Goal: Transaction & Acquisition: Purchase product/service

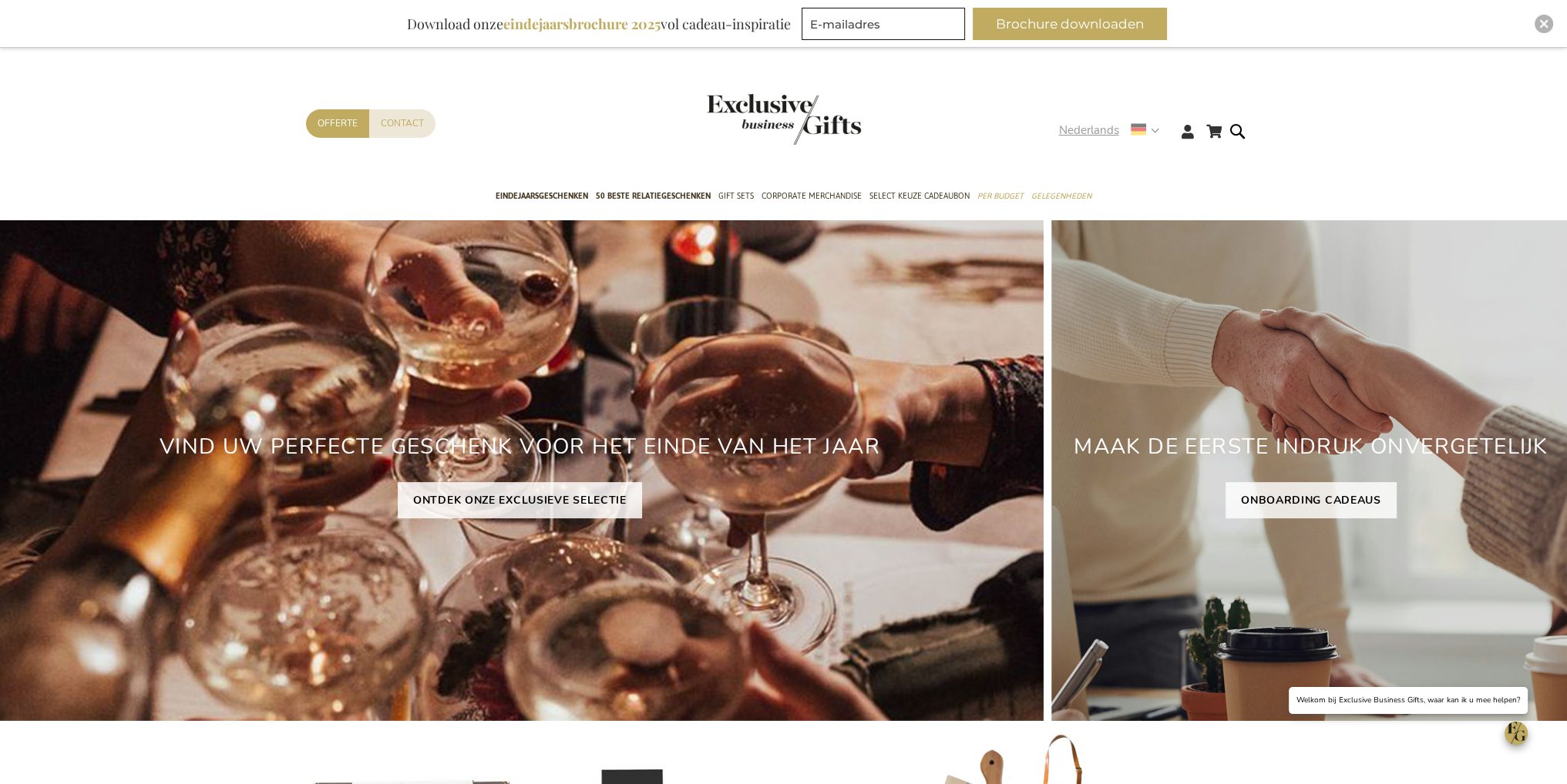
click at [1156, 130] on strong "Nederlands" at bounding box center [1108, 130] width 99 height 18
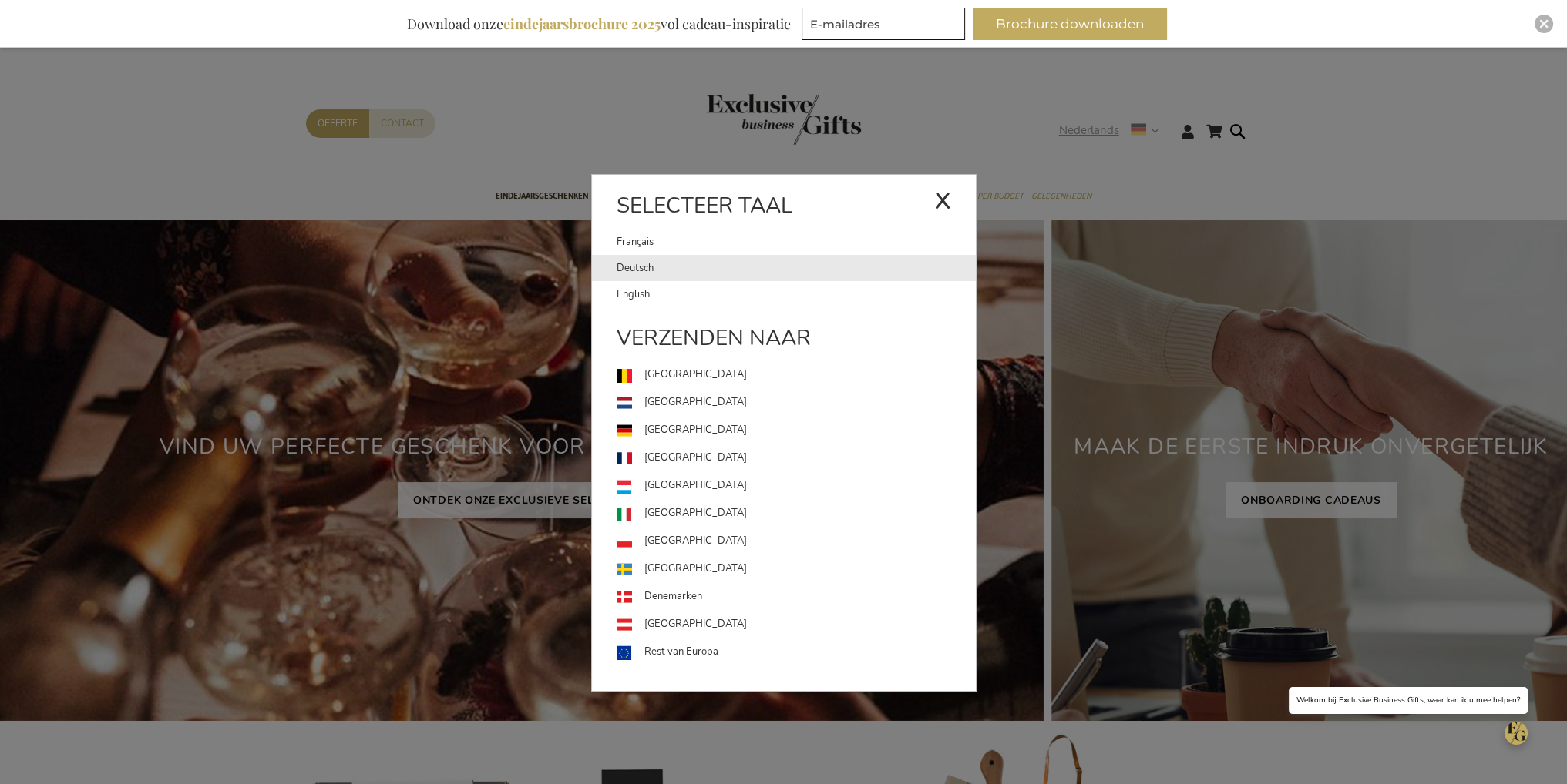
click at [661, 274] on link "Deutsch" at bounding box center [796, 268] width 359 height 27
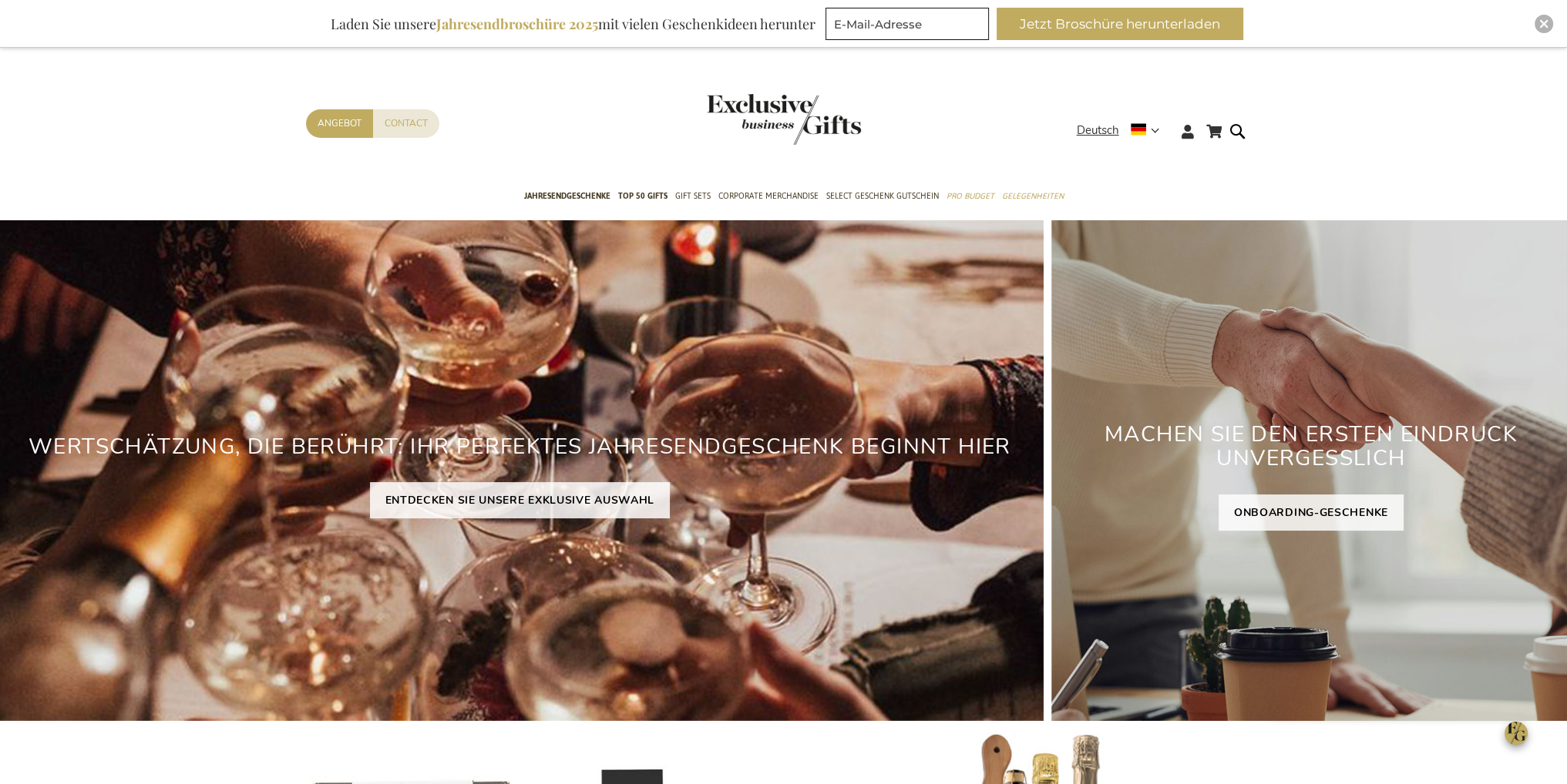
click at [965, 73] on header "Mein Warenkorb Mein Warenkorb 0 Schließen Sie haben keine Artikel in Ihrem Ware…" at bounding box center [784, 112] width 1567 height 130
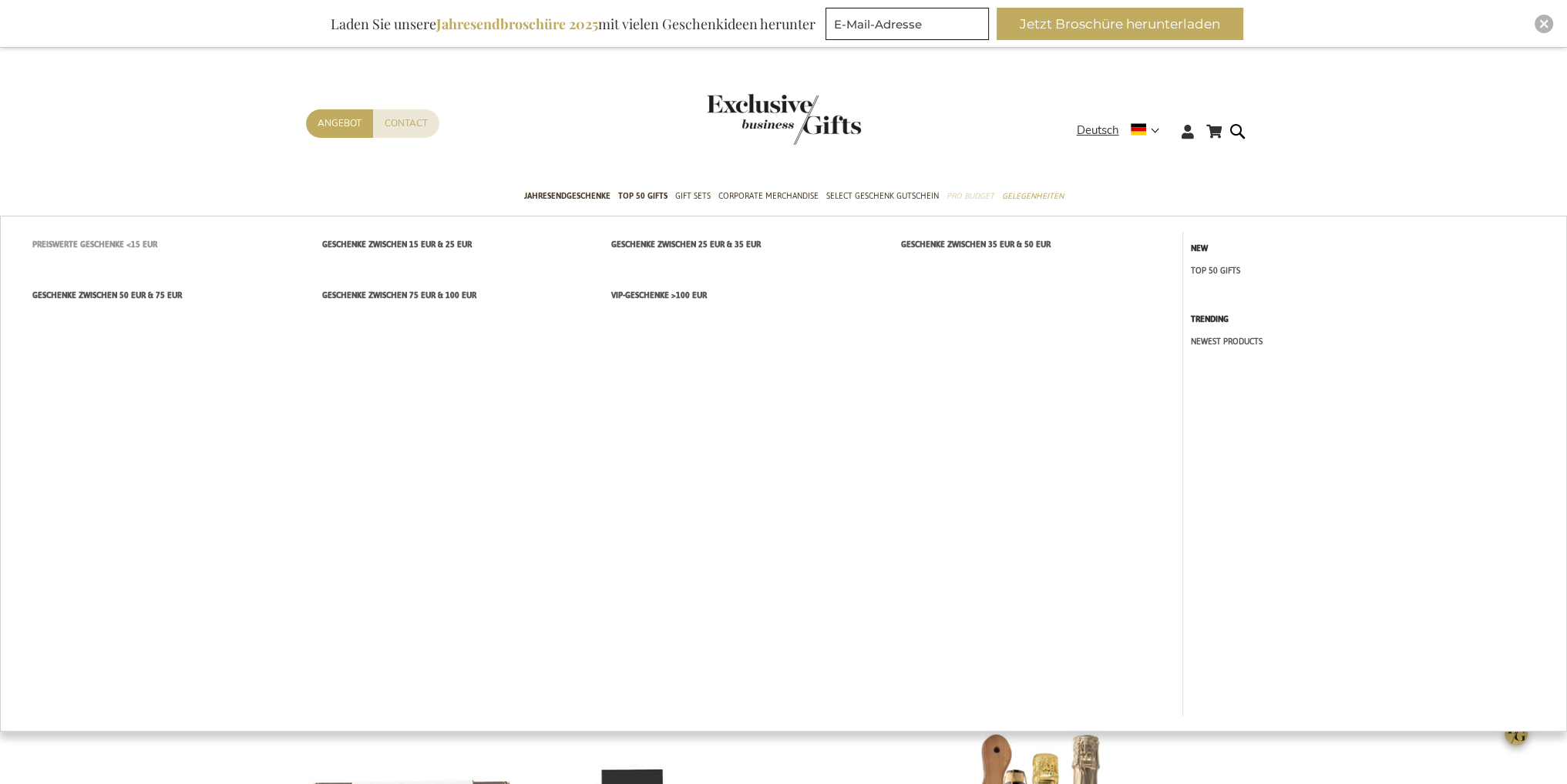
click at [106, 249] on span "Preiswerte Geschenke <15 EUR" at bounding box center [94, 245] width 125 height 16
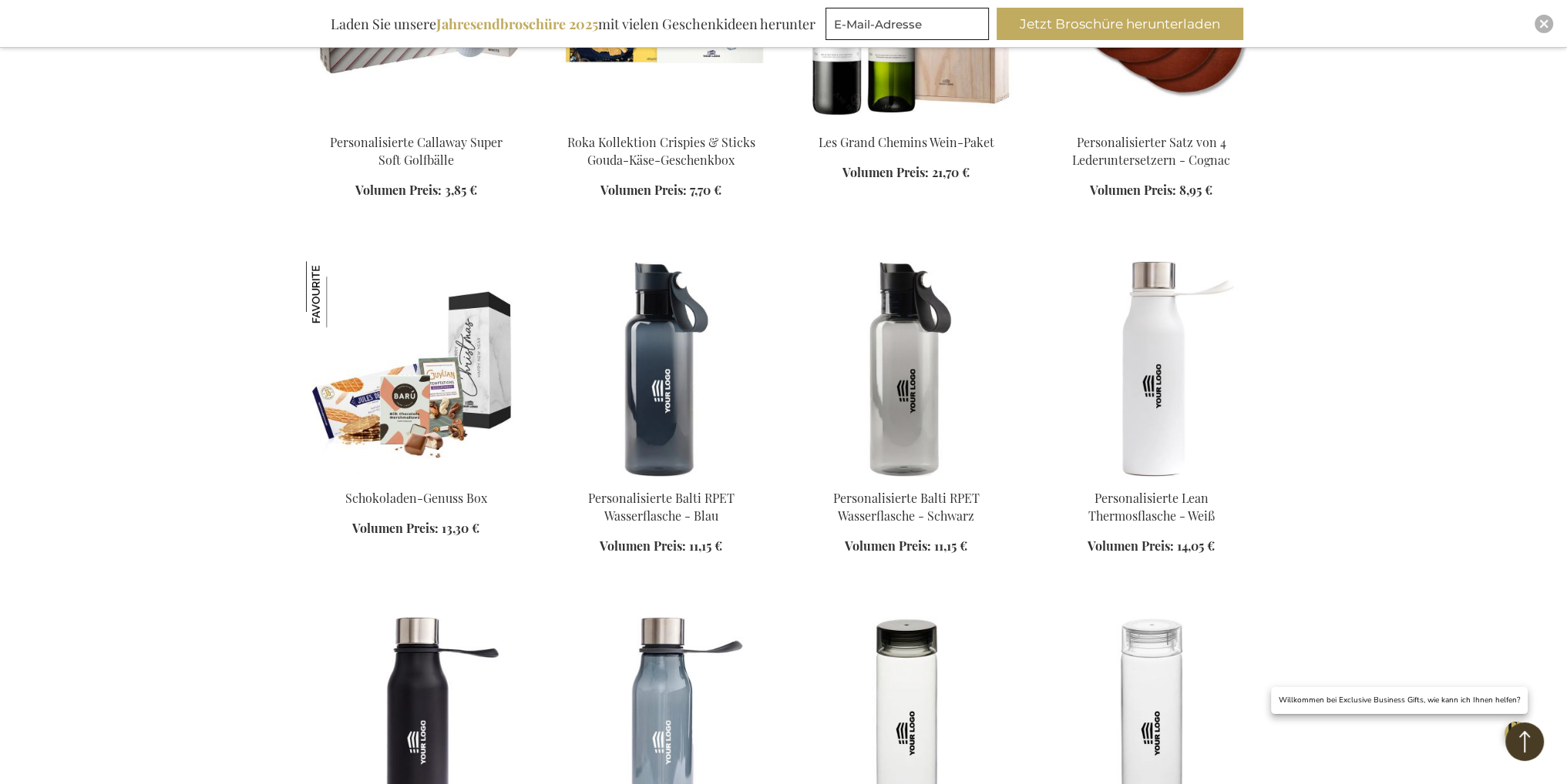
scroll to position [1155, 0]
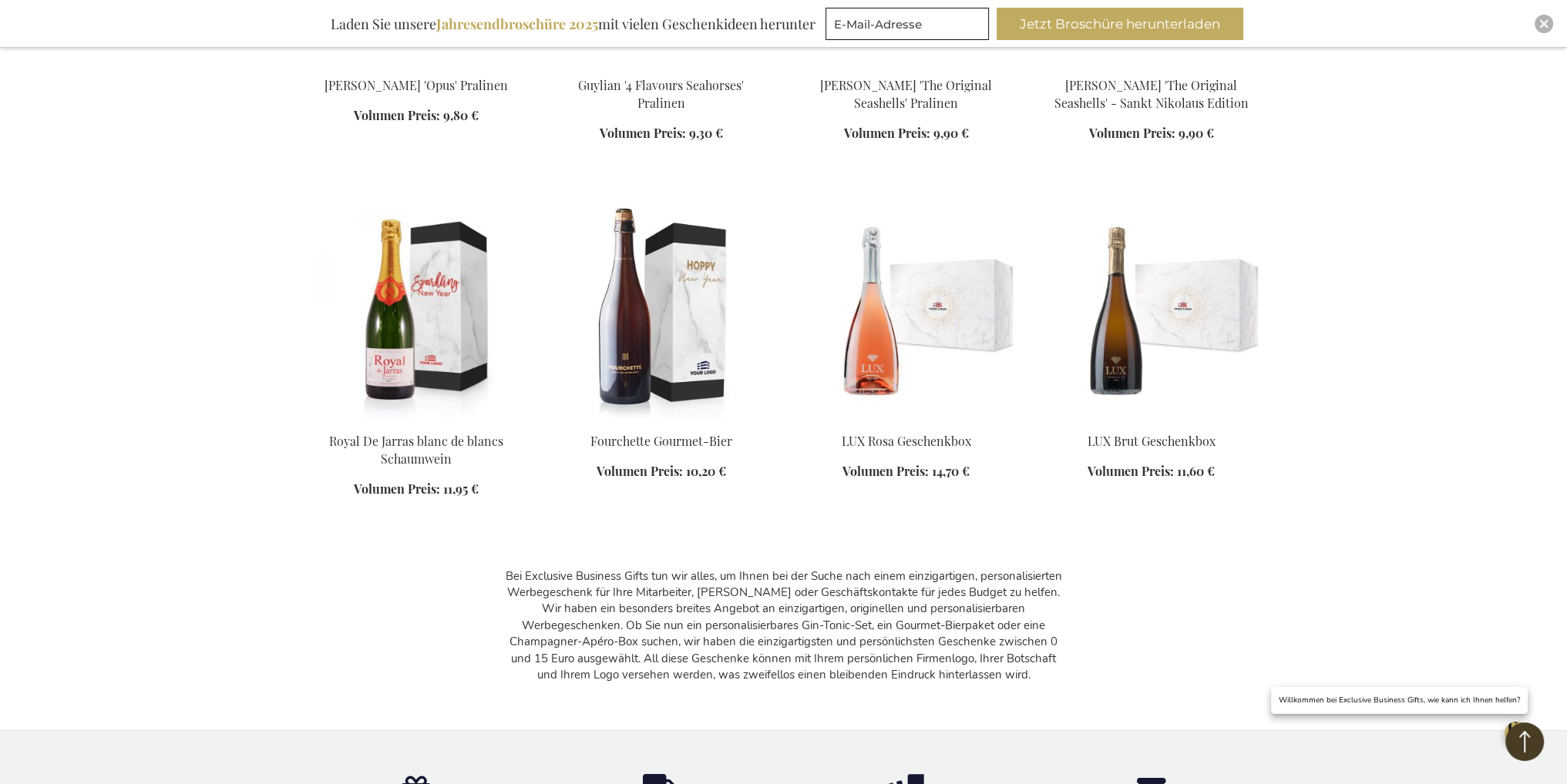
scroll to position [3145, 0]
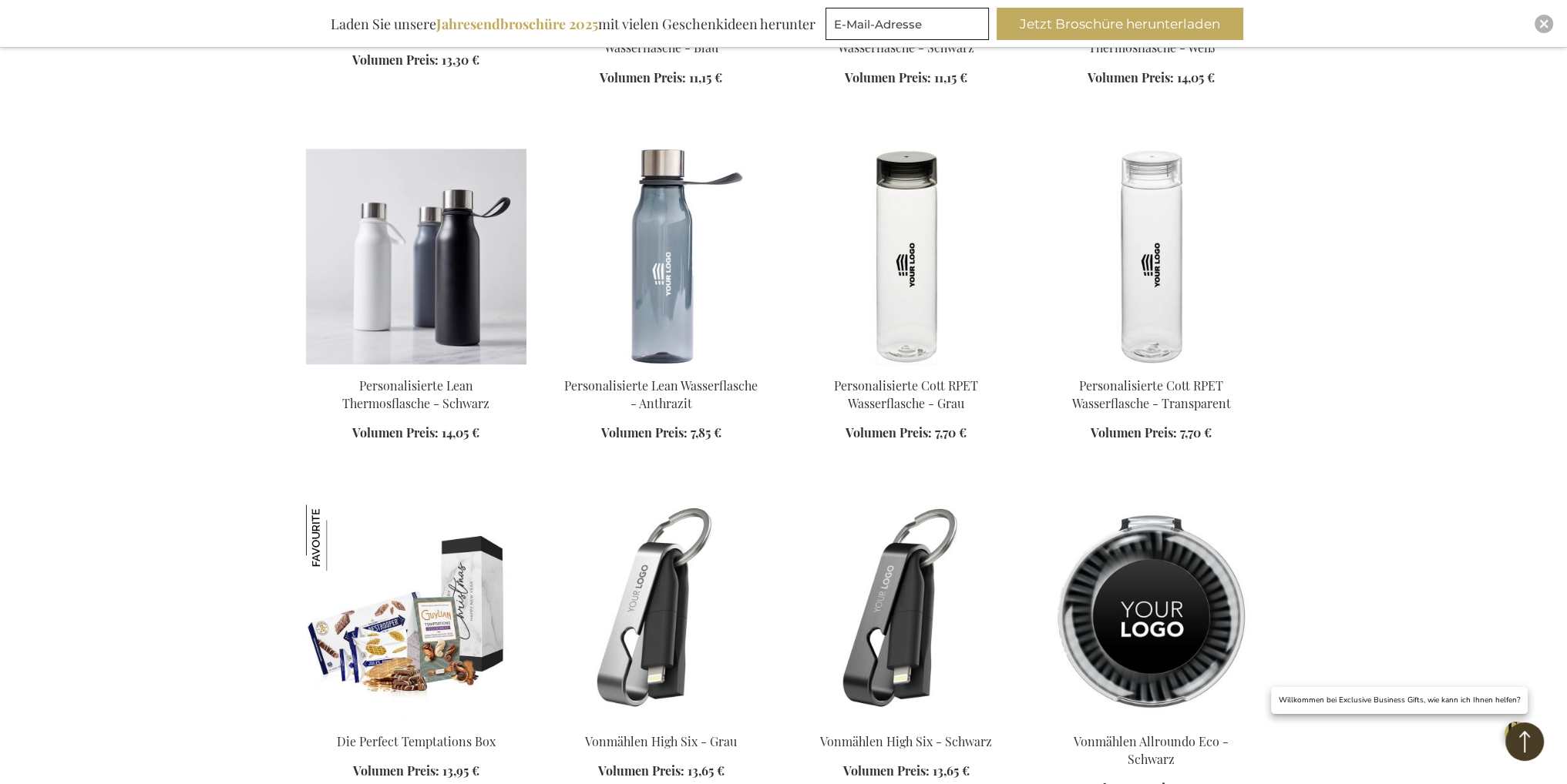
scroll to position [1526, 0]
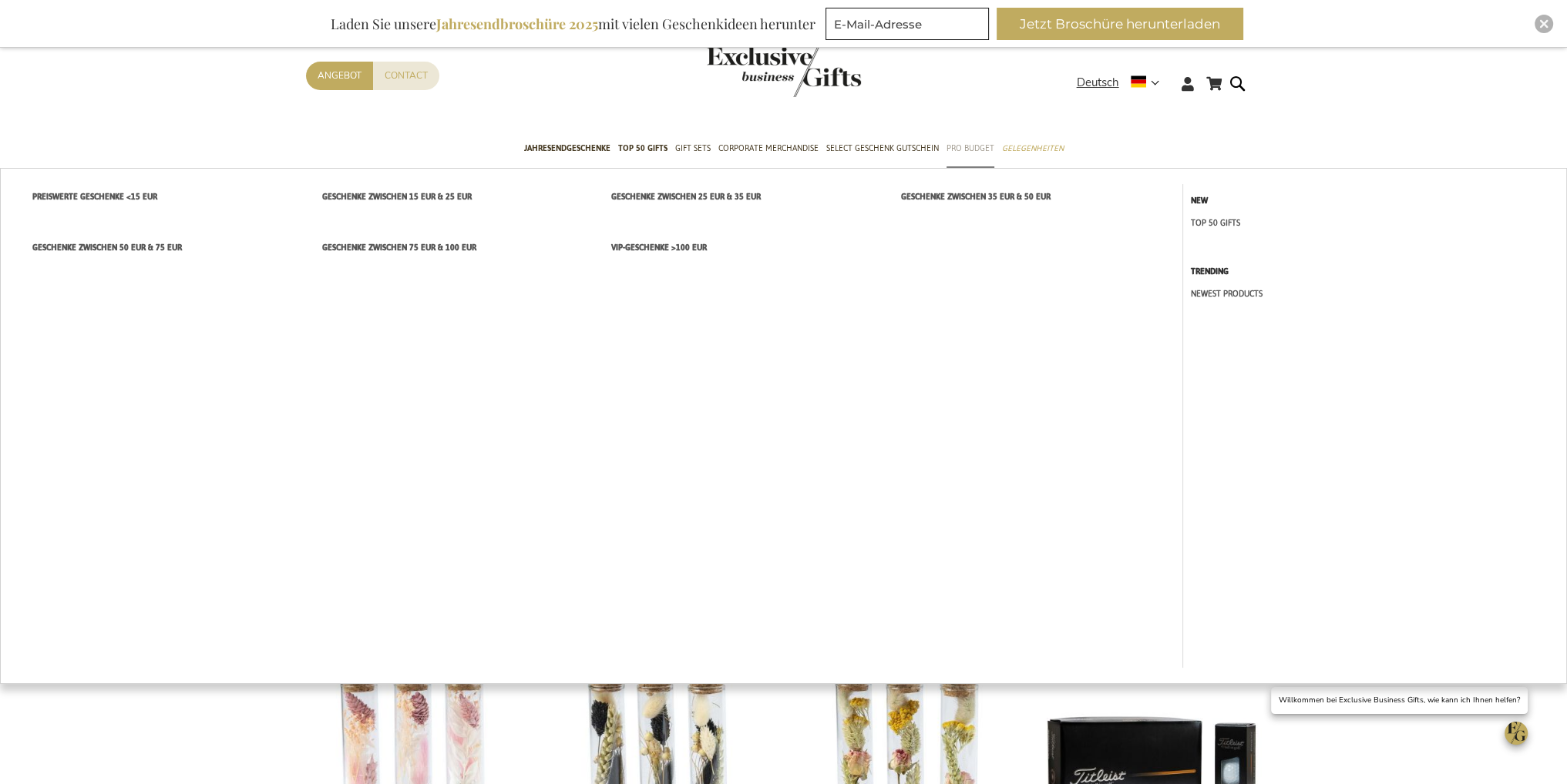
drag, startPoint x: 976, startPoint y: 183, endPoint x: 640, endPoint y: 284, distance: 350.9
click at [946, 168] on li "Pro Budget Preiswerte Geschenke <15 EUR Geschenke zwischen 15 EUR & 25 EUR Gesc…" at bounding box center [970, 149] width 48 height 38
click at [427, 200] on span "Geschenke zwischen 15 EUR & 25 EUR" at bounding box center [396, 196] width 149 height 16
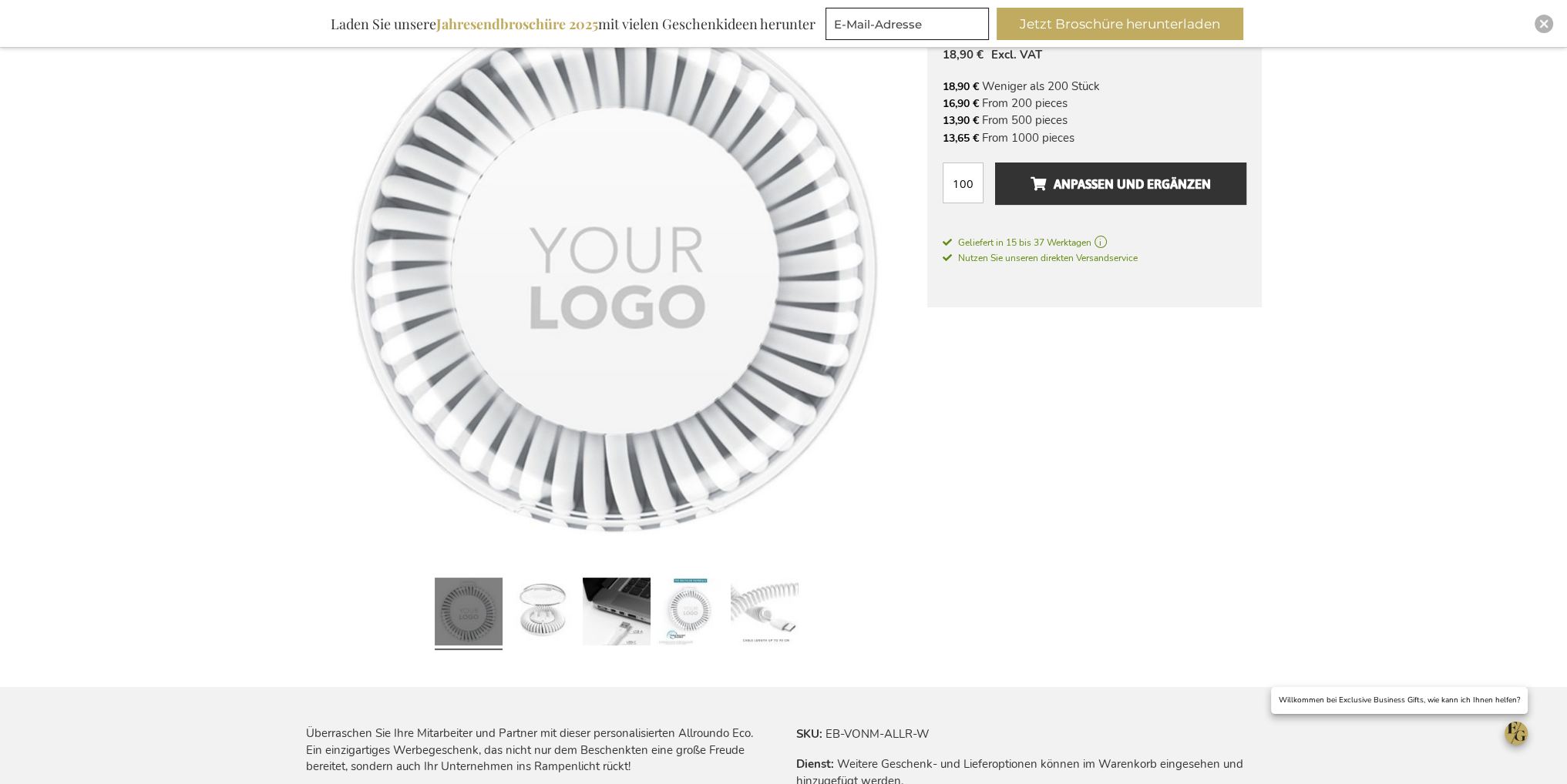
scroll to position [539, 0]
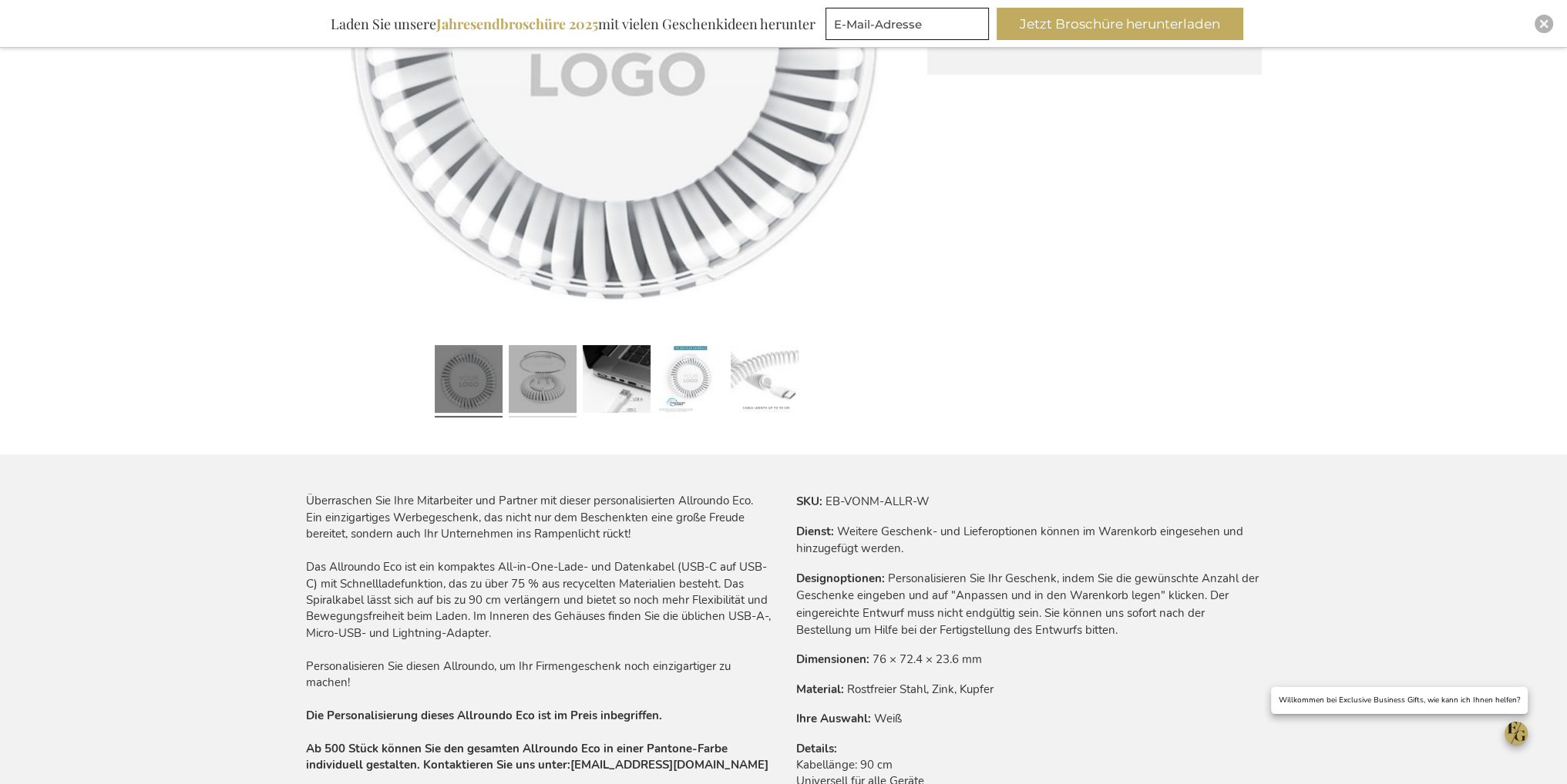
click at [546, 399] on link at bounding box center [542, 382] width 68 height 85
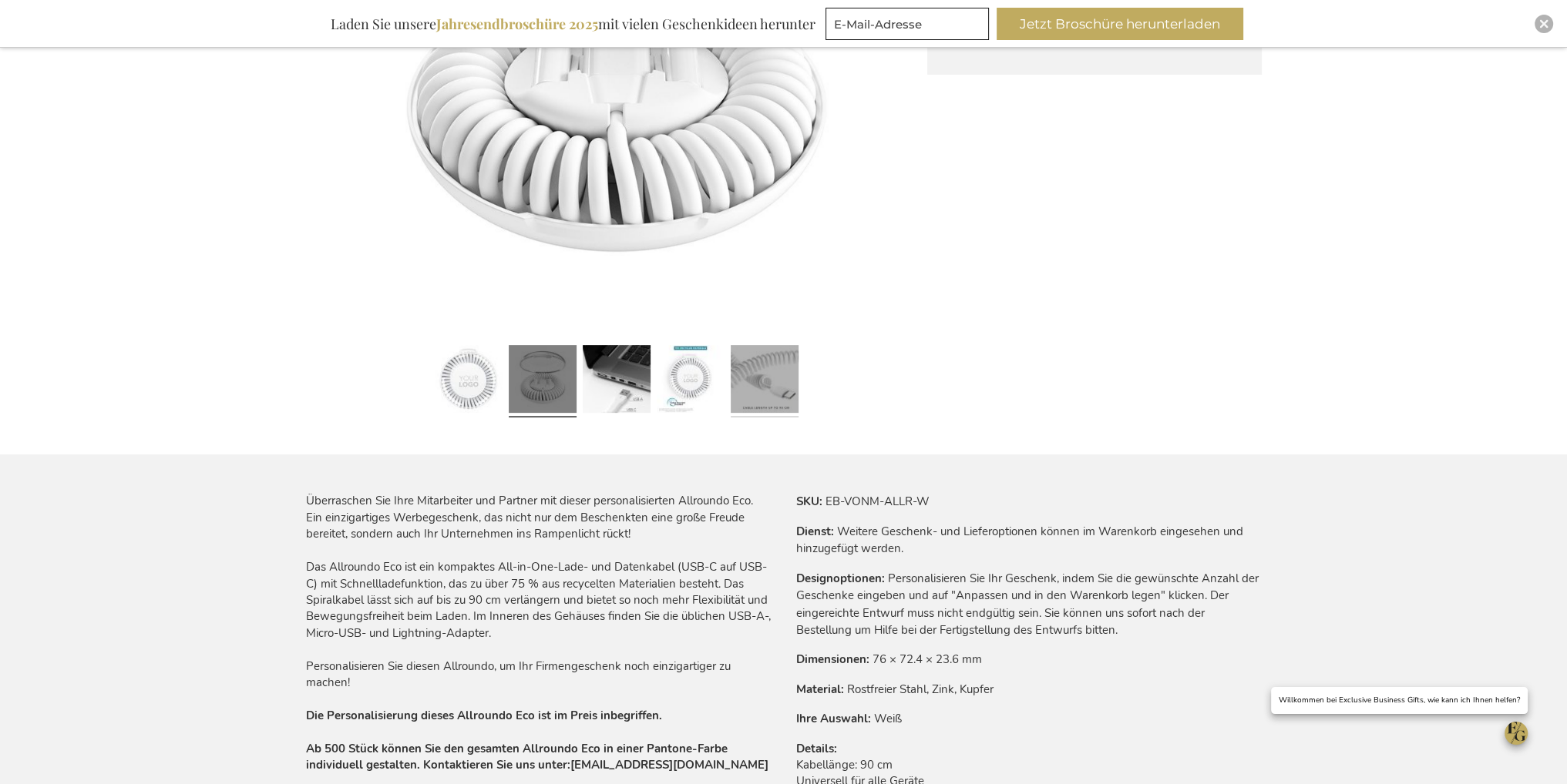
click at [771, 382] on link at bounding box center [764, 382] width 68 height 85
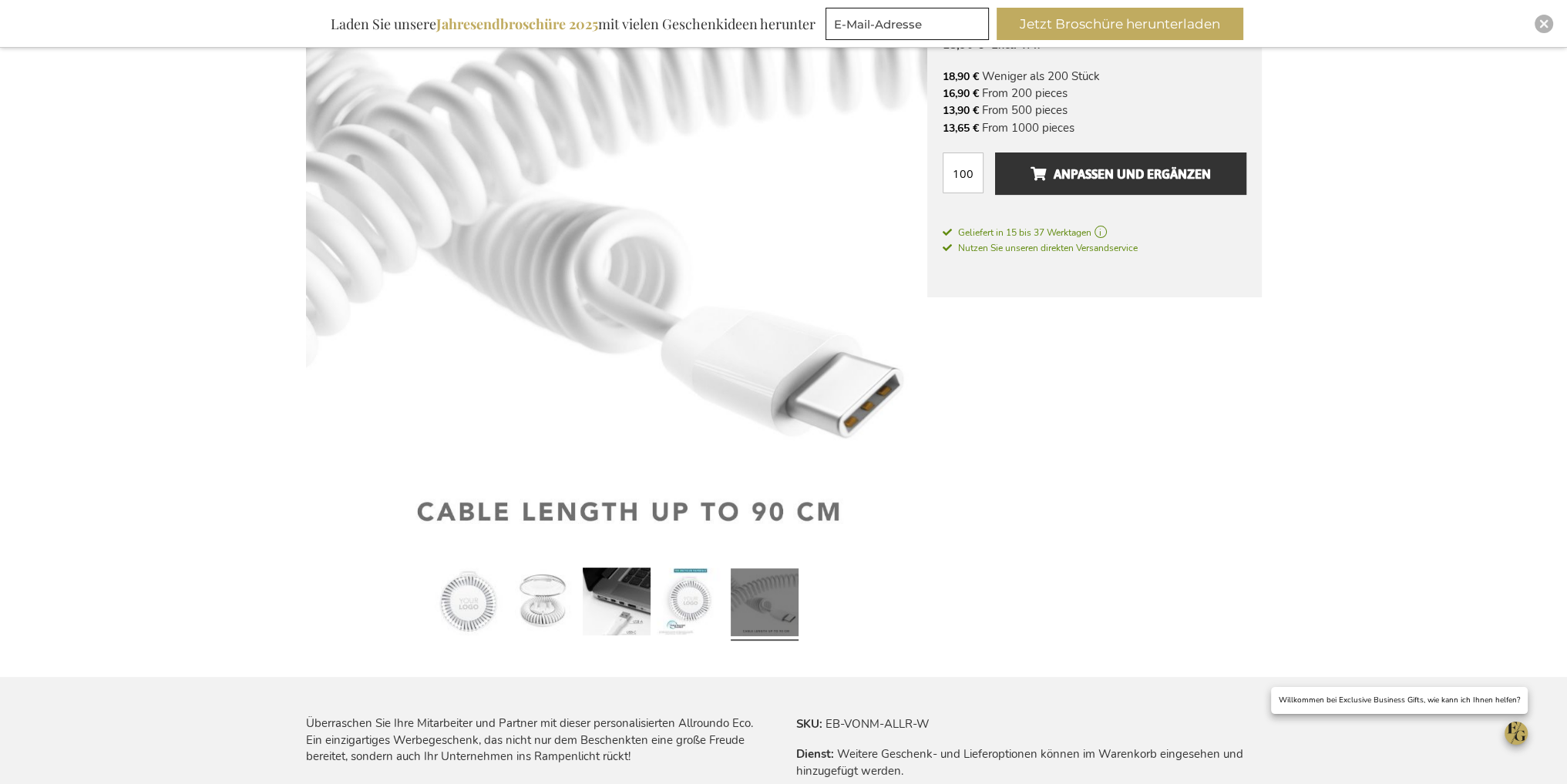
scroll to position [308, 0]
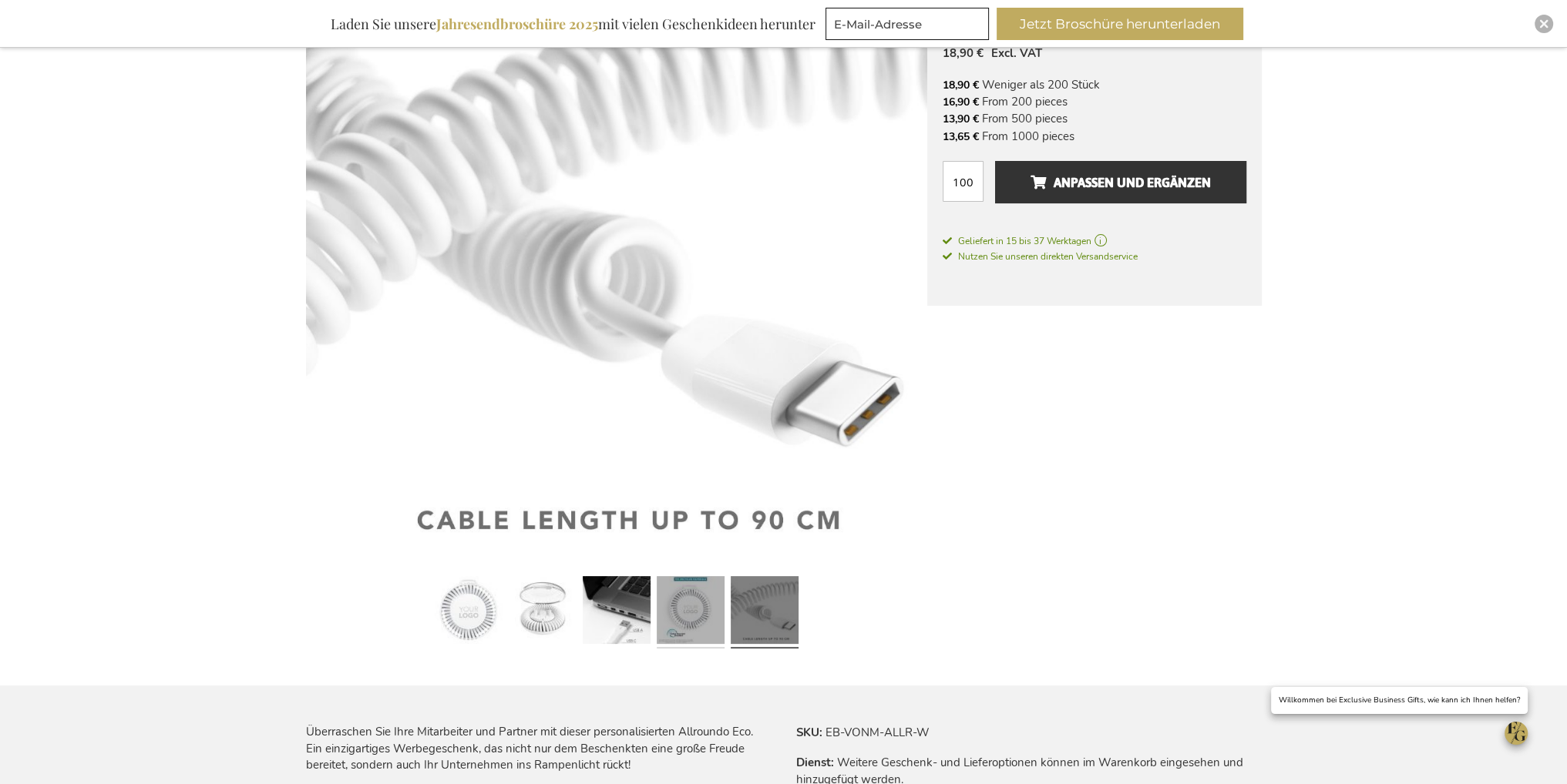
click at [698, 600] on link at bounding box center [690, 613] width 68 height 85
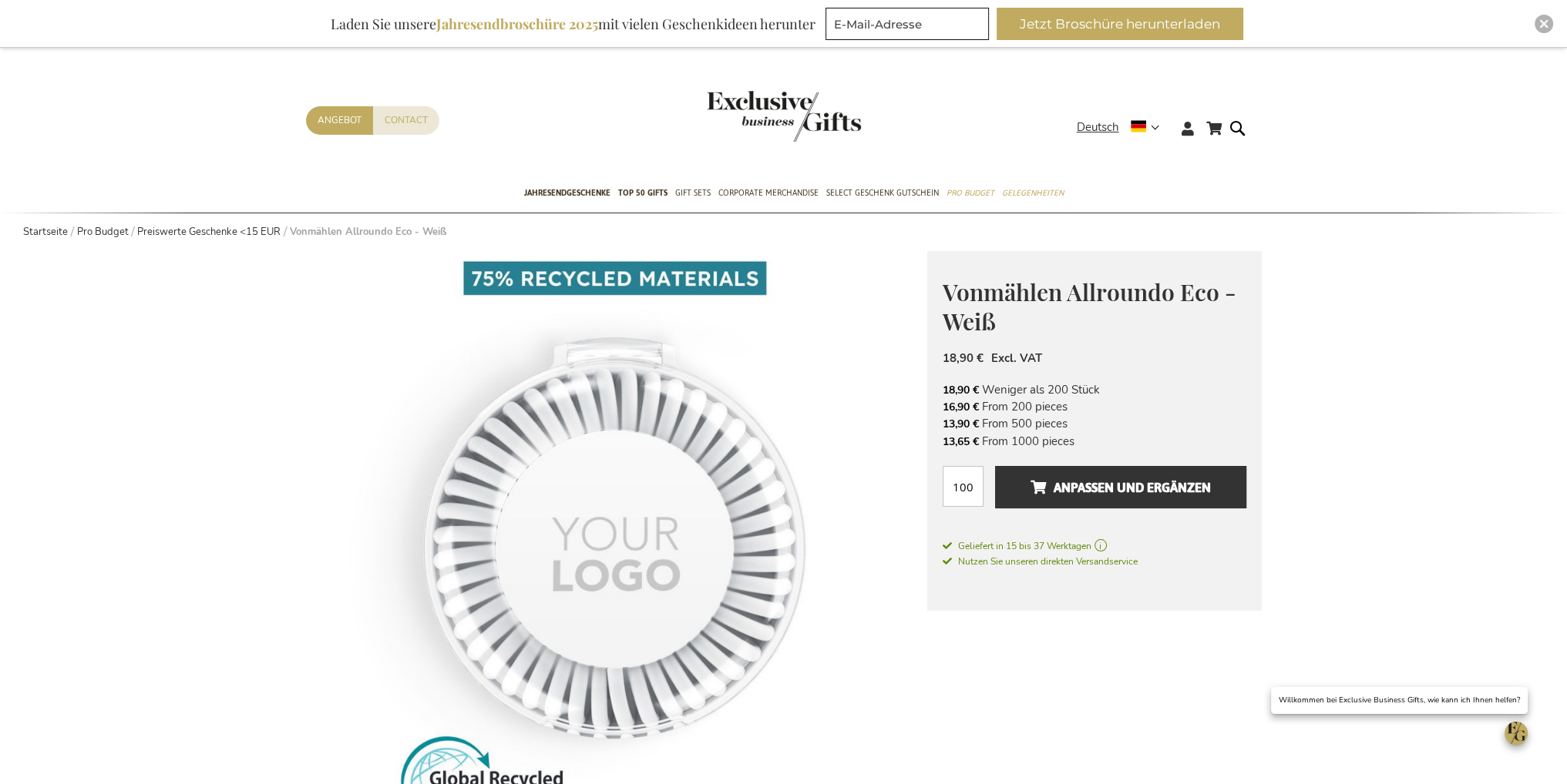
scroll to position [0, 0]
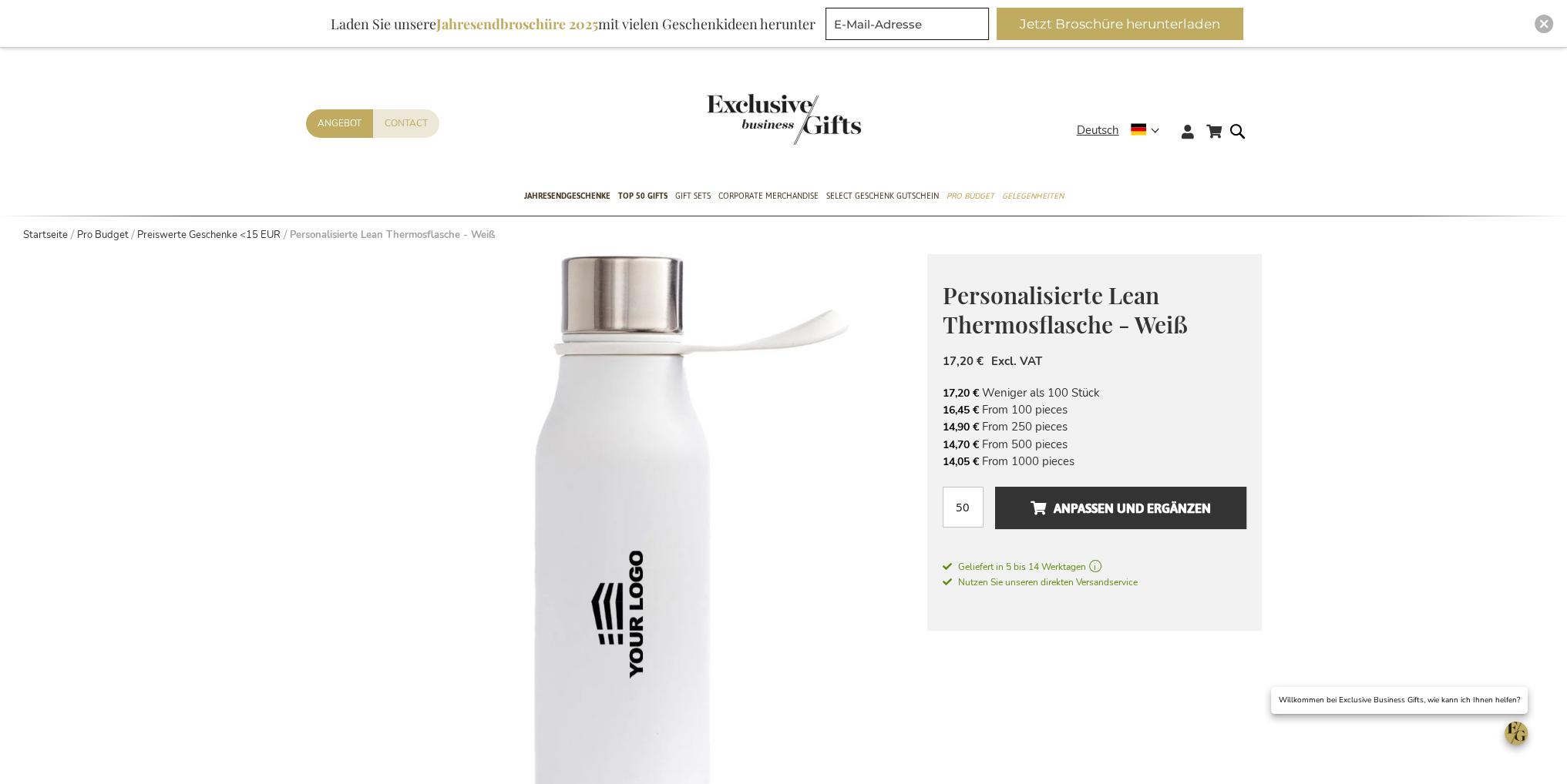
drag, startPoint x: 1079, startPoint y: 408, endPoint x: 936, endPoint y: 408, distance: 143.0
click at [936, 408] on div "Personalisierte Lean Thermosflasche - Weiß Das perfekte Geschäftsgeschenk für b…" at bounding box center [1094, 442] width 334 height 378
click at [988, 405] on li "16,45 € From 100 pieces" at bounding box center [1094, 410] width 304 height 17
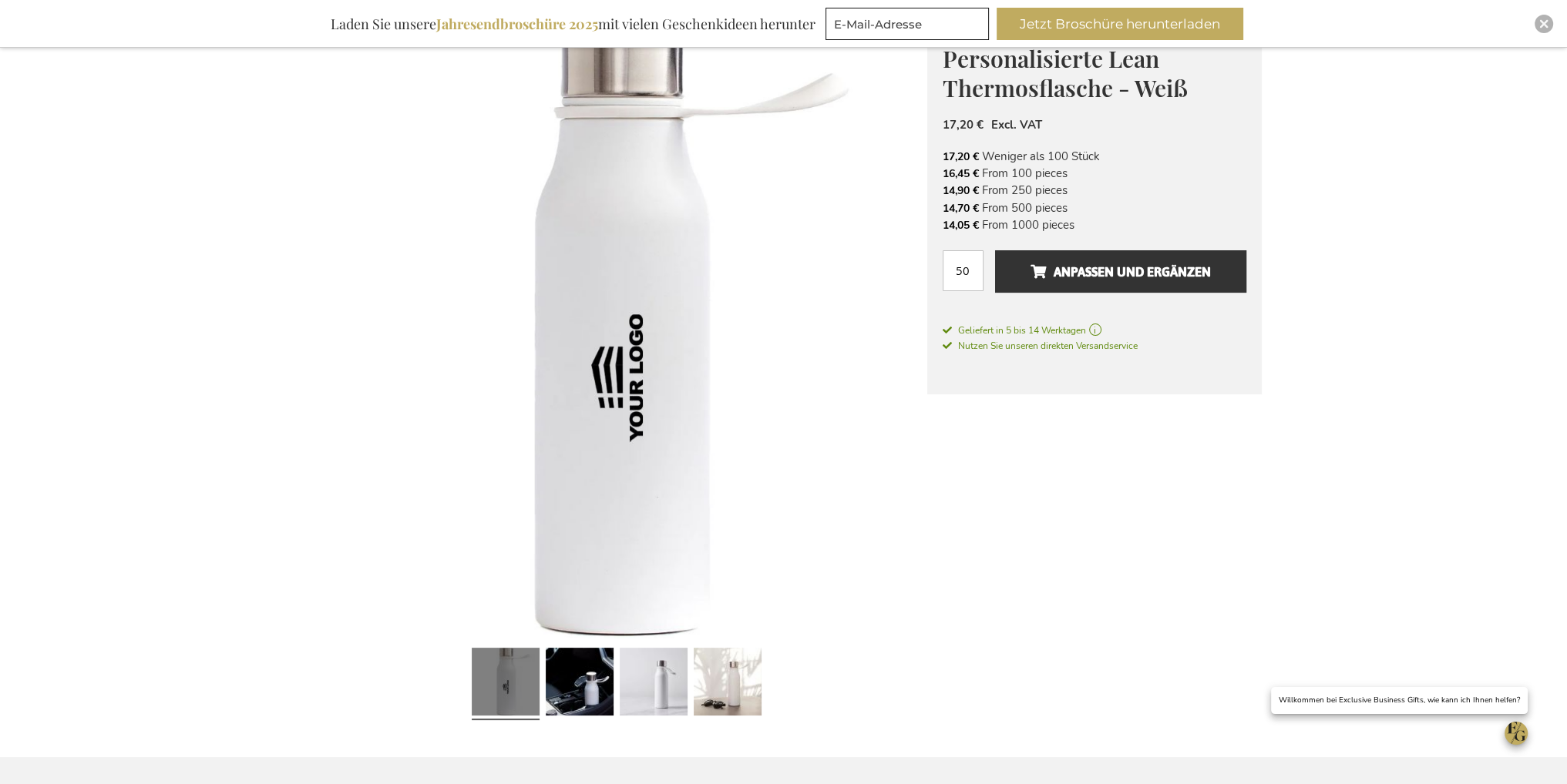
scroll to position [617, 0]
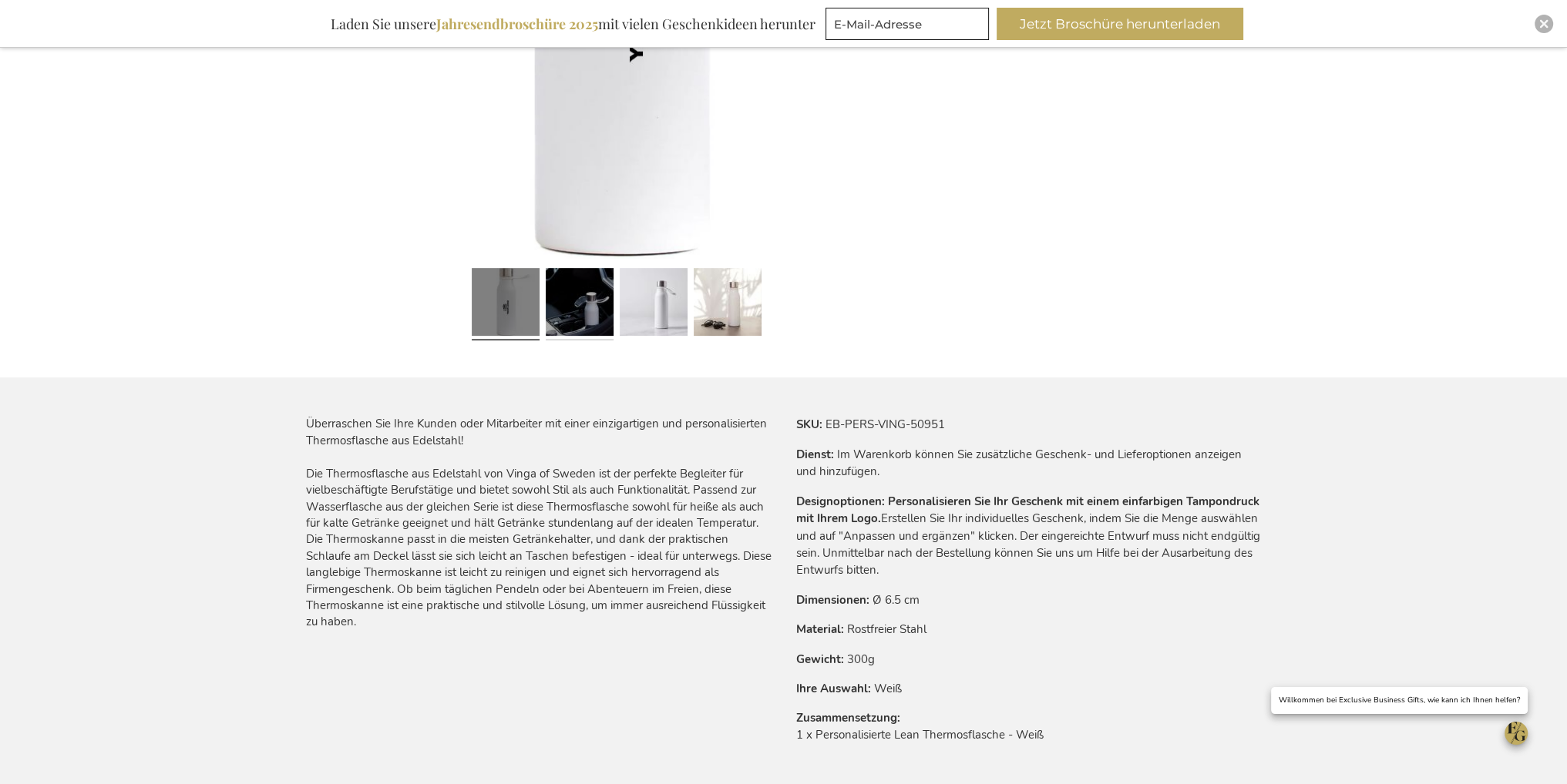
click at [597, 305] on link at bounding box center [579, 304] width 68 height 85
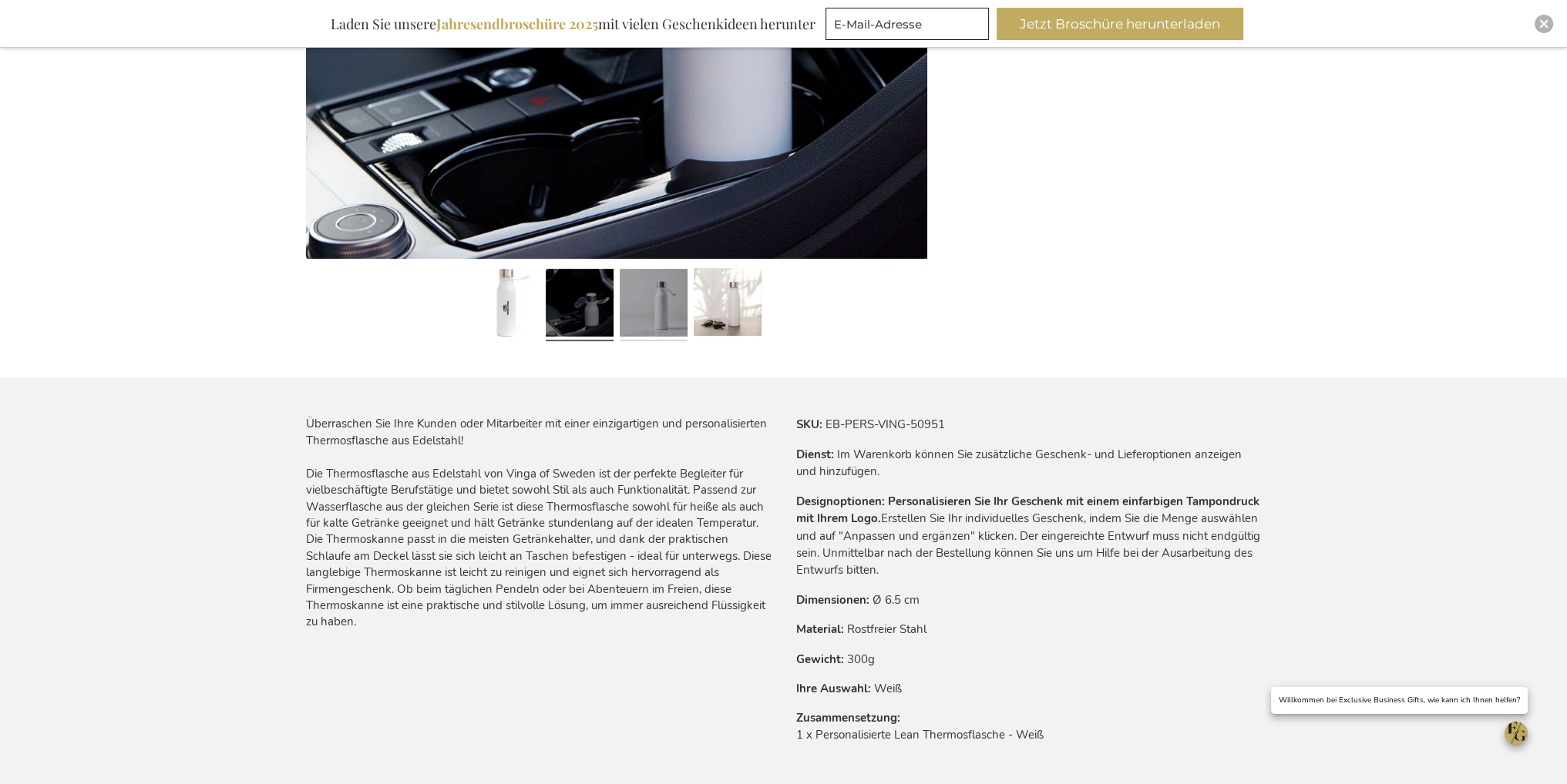
click at [633, 293] on link at bounding box center [653, 304] width 68 height 85
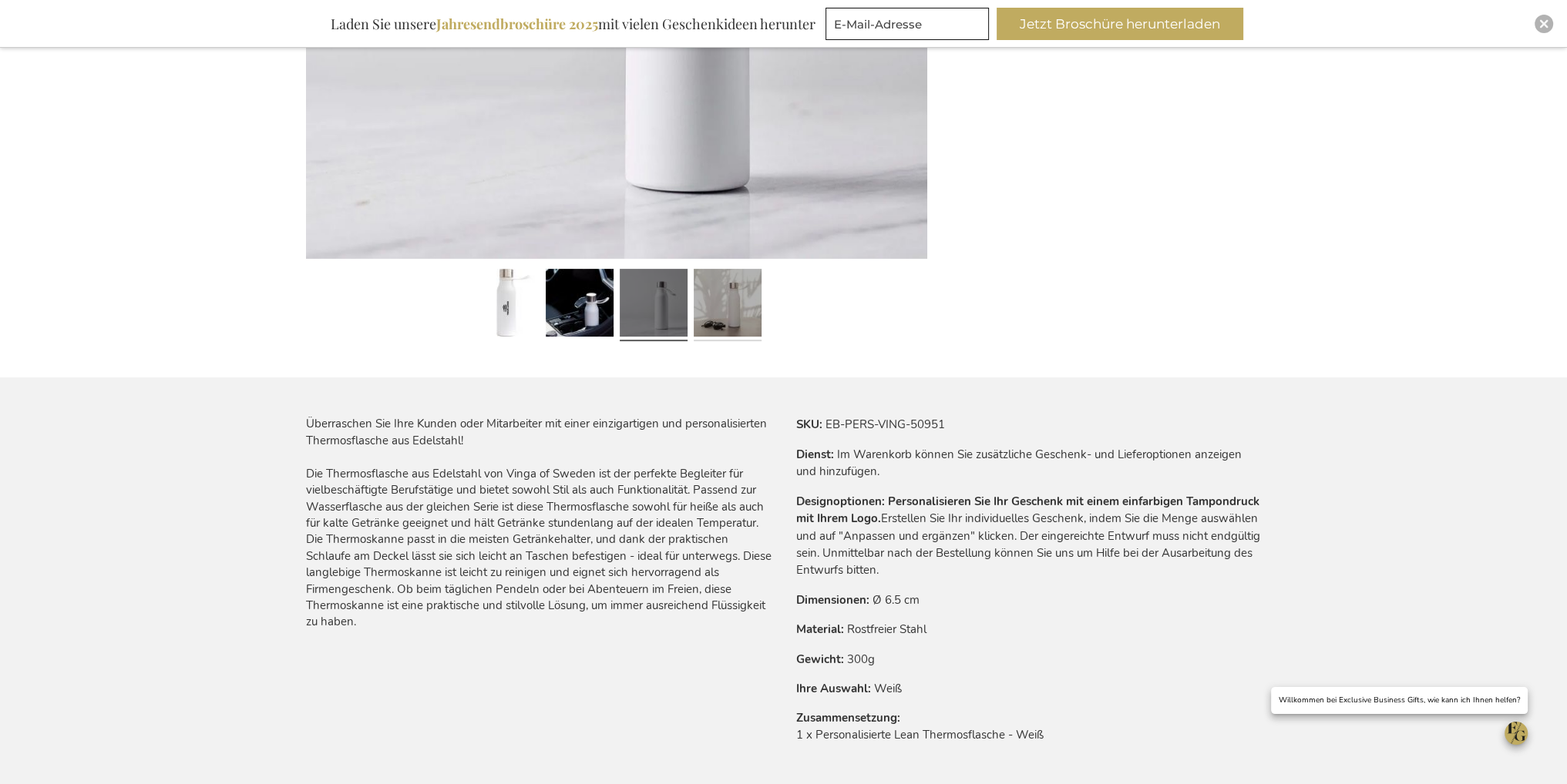
click at [709, 287] on link at bounding box center [727, 304] width 68 height 85
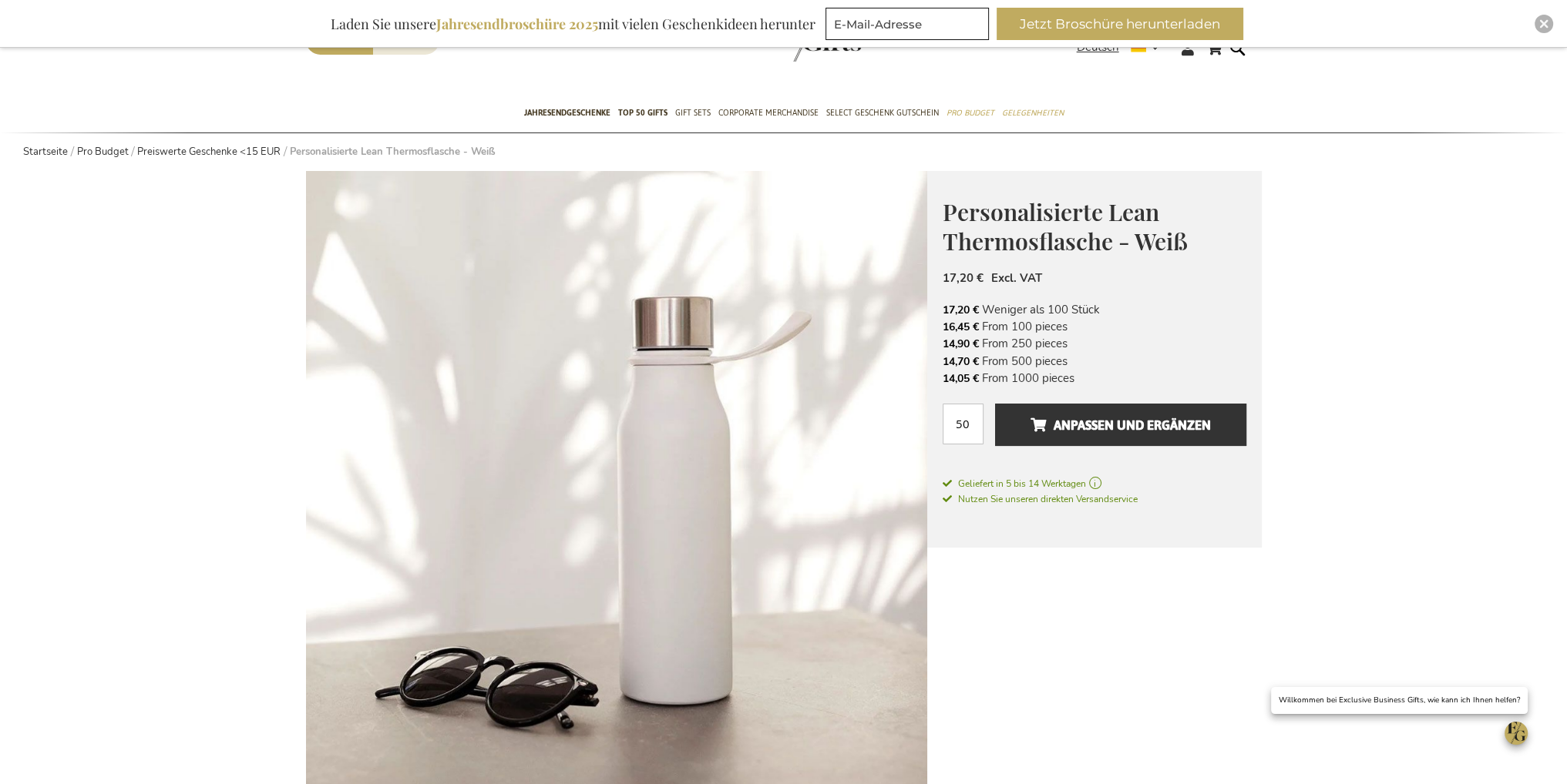
scroll to position [0, 0]
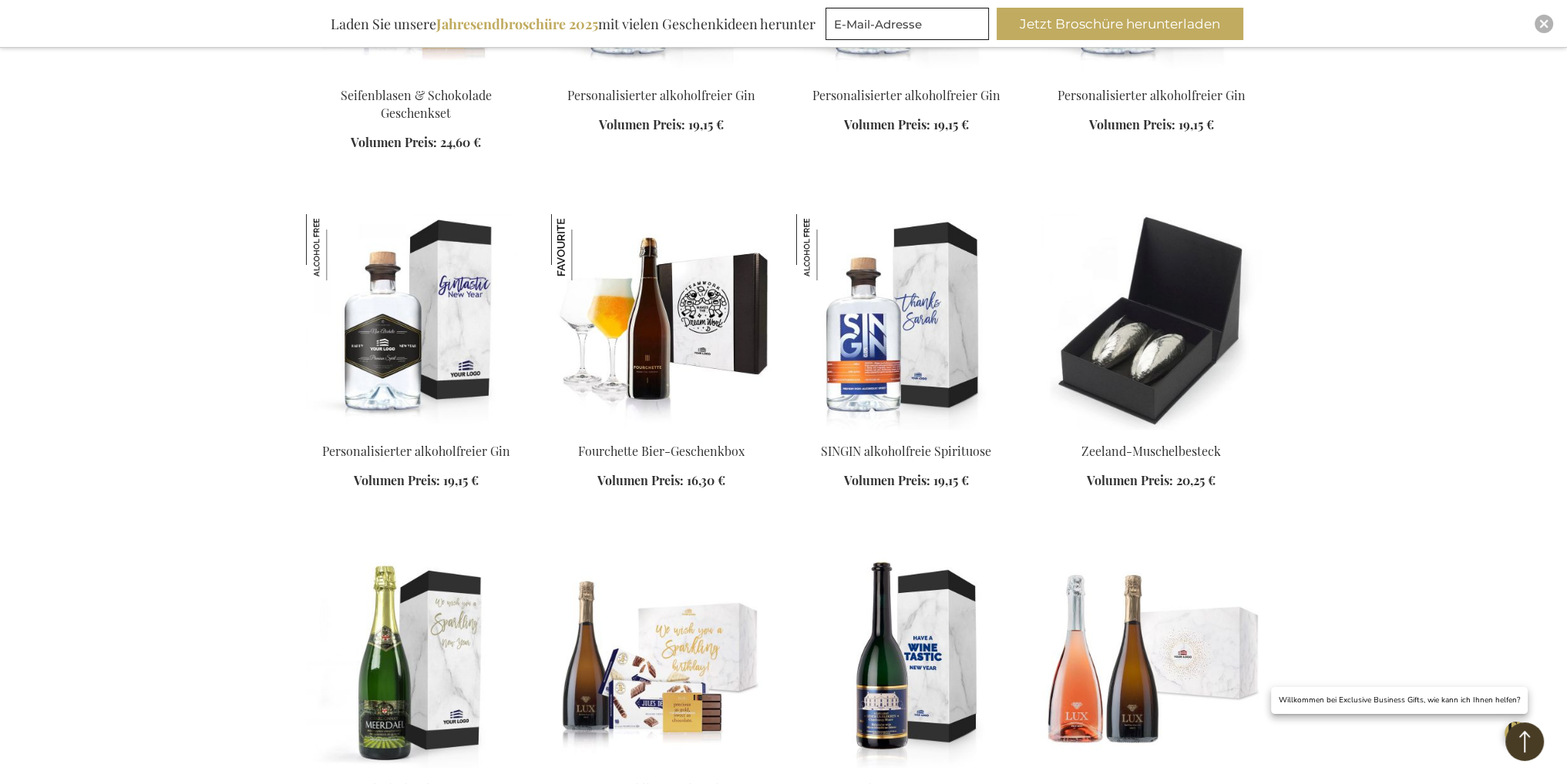
scroll to position [8172, 0]
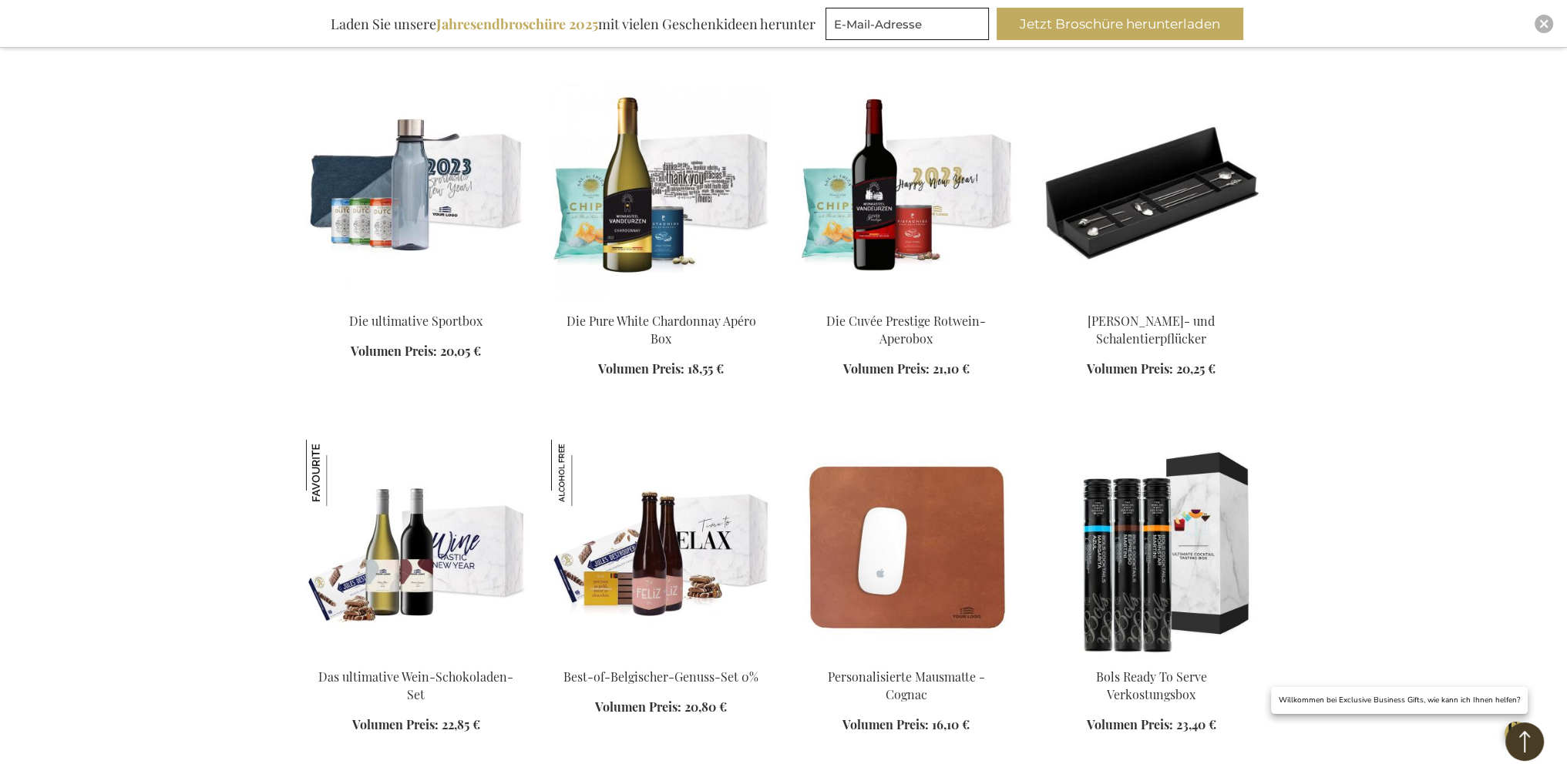
scroll to position [6940, 0]
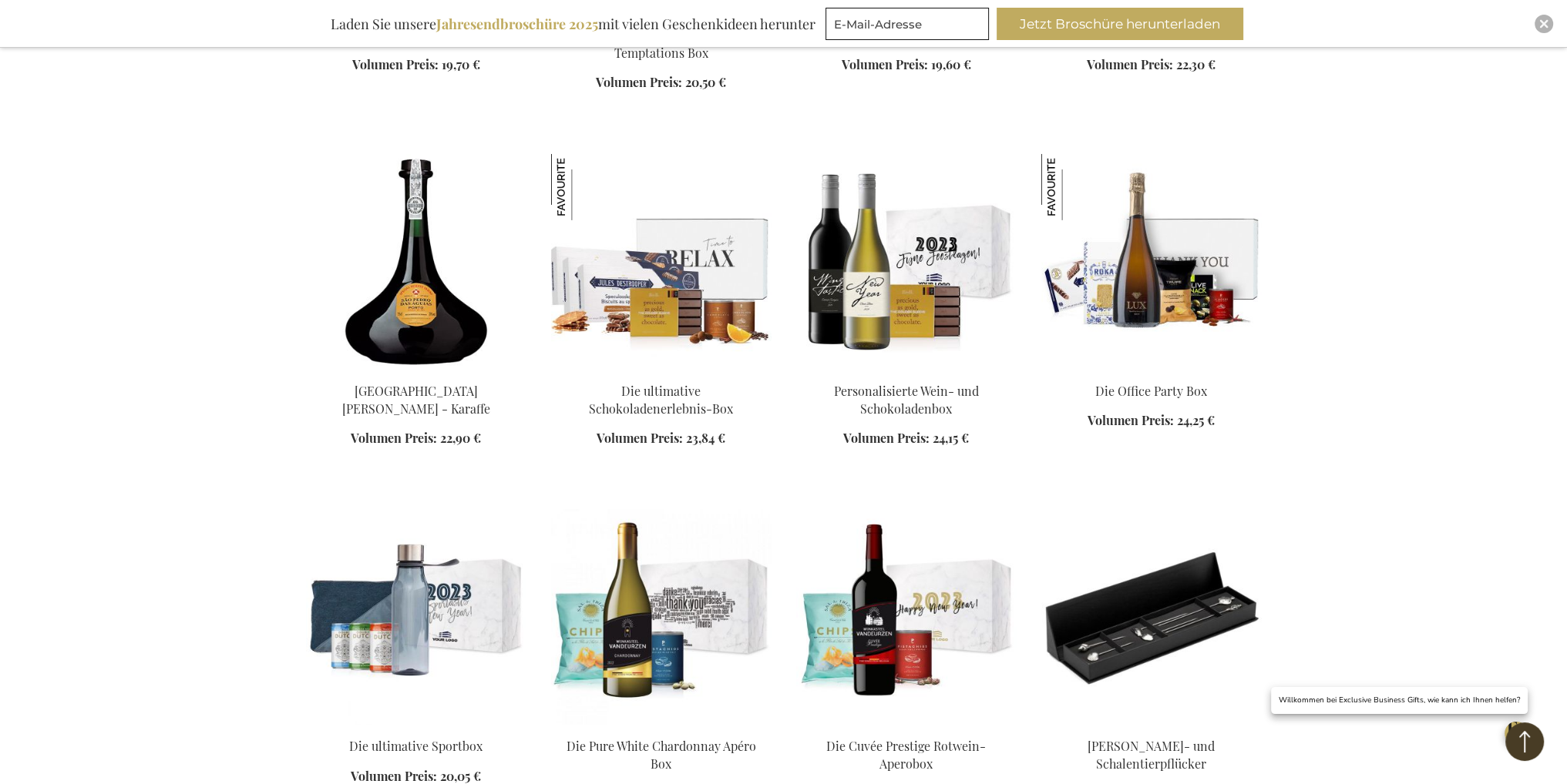
scroll to position [6632, 0]
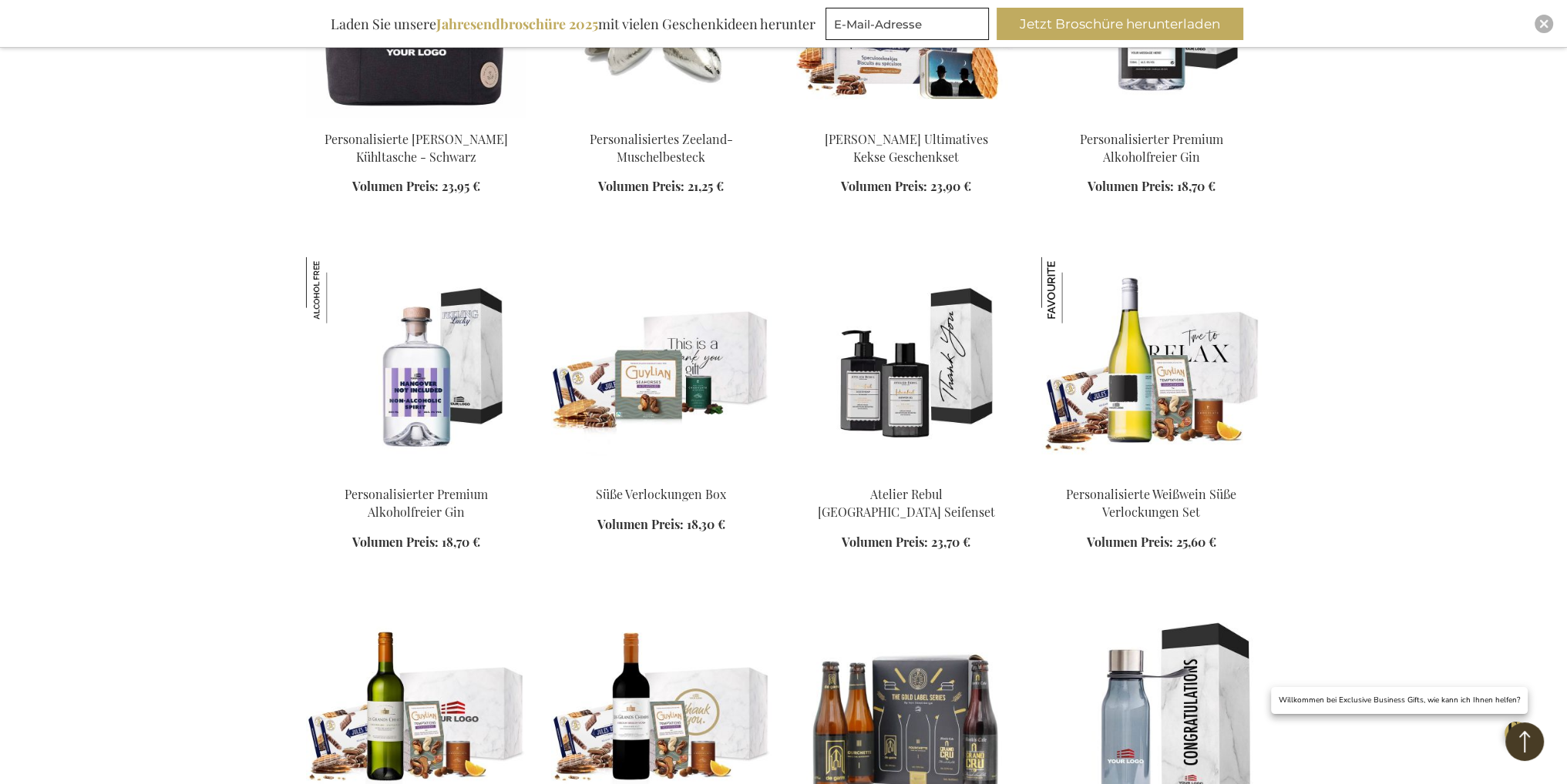
scroll to position [4629, 0]
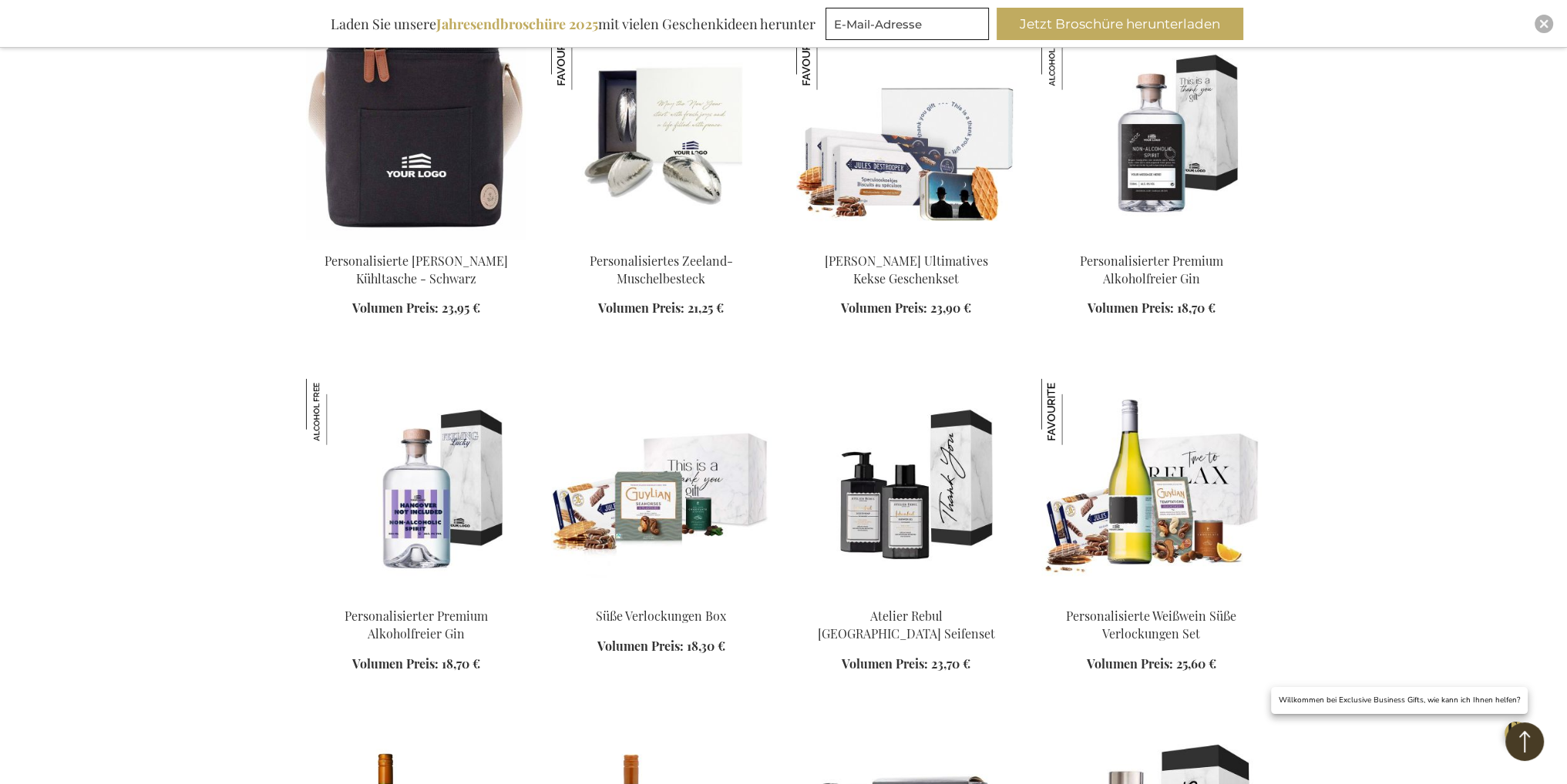
click at [1379, 309] on div "Mein Warenkorb Mein Warenkorb 0 Schließen Sie haben keine Artikel in Ihrem Ware…" at bounding box center [784, 415] width 1567 height 10088
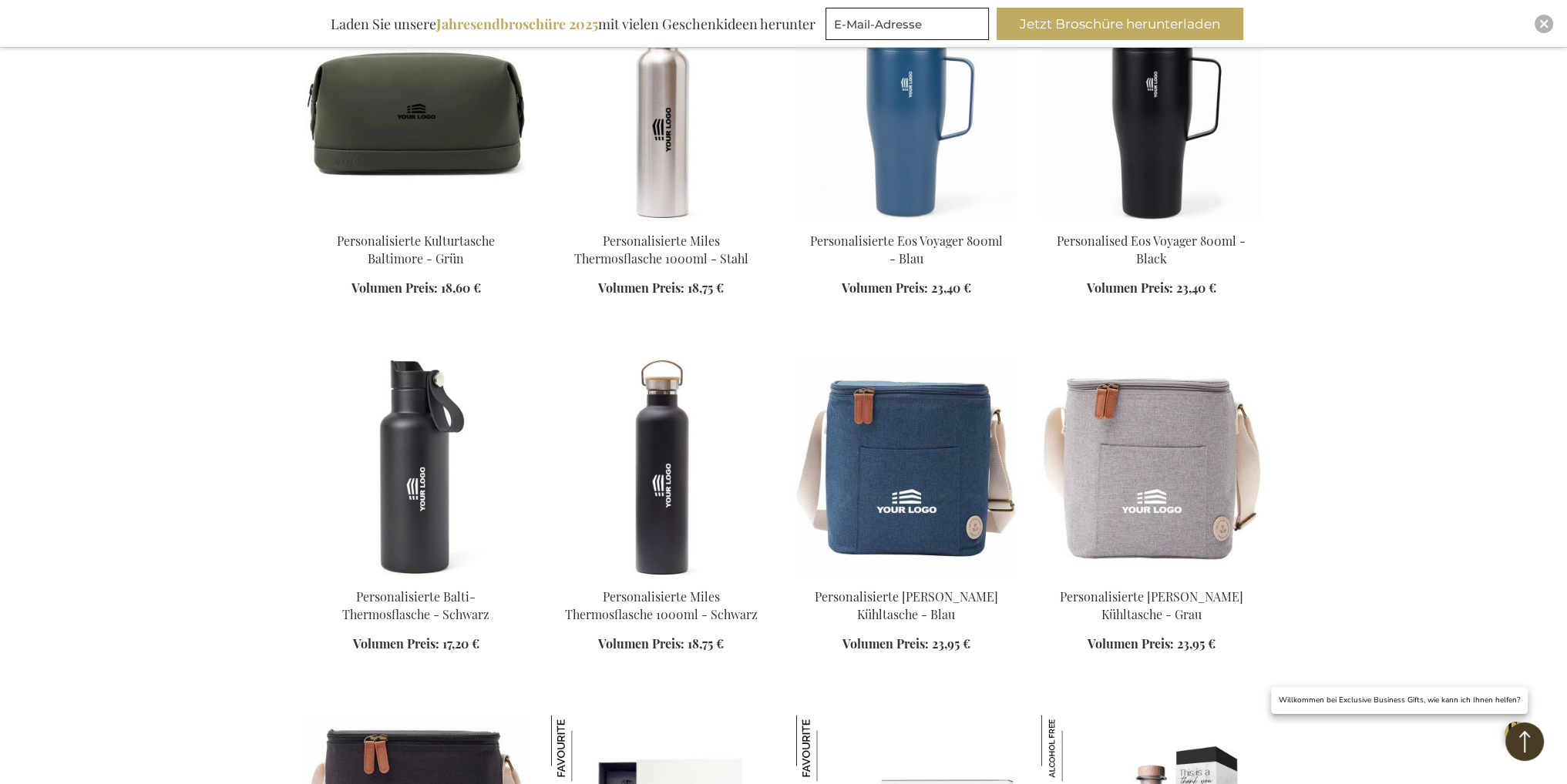
scroll to position [3936, 0]
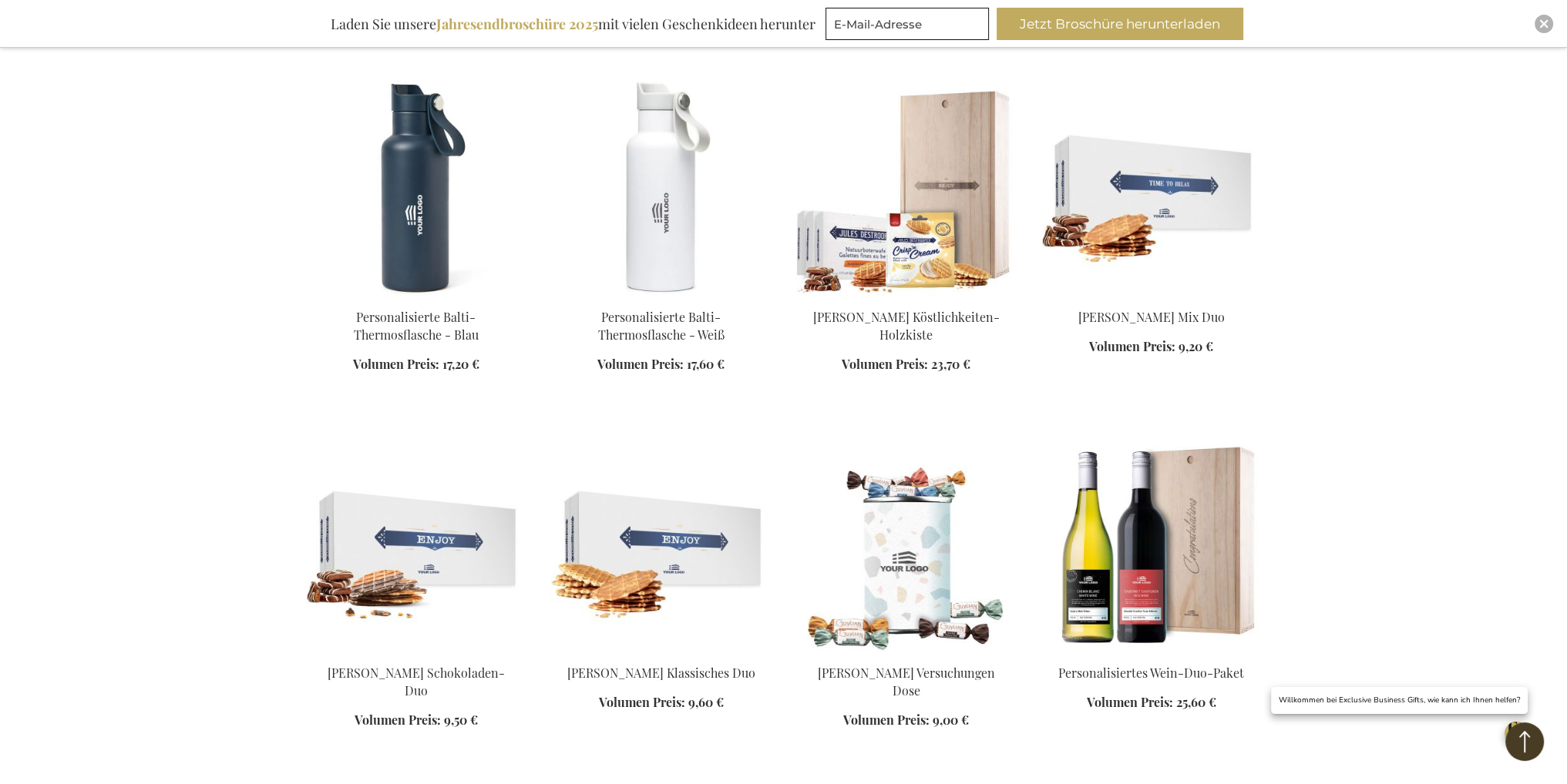
scroll to position [1471, 0]
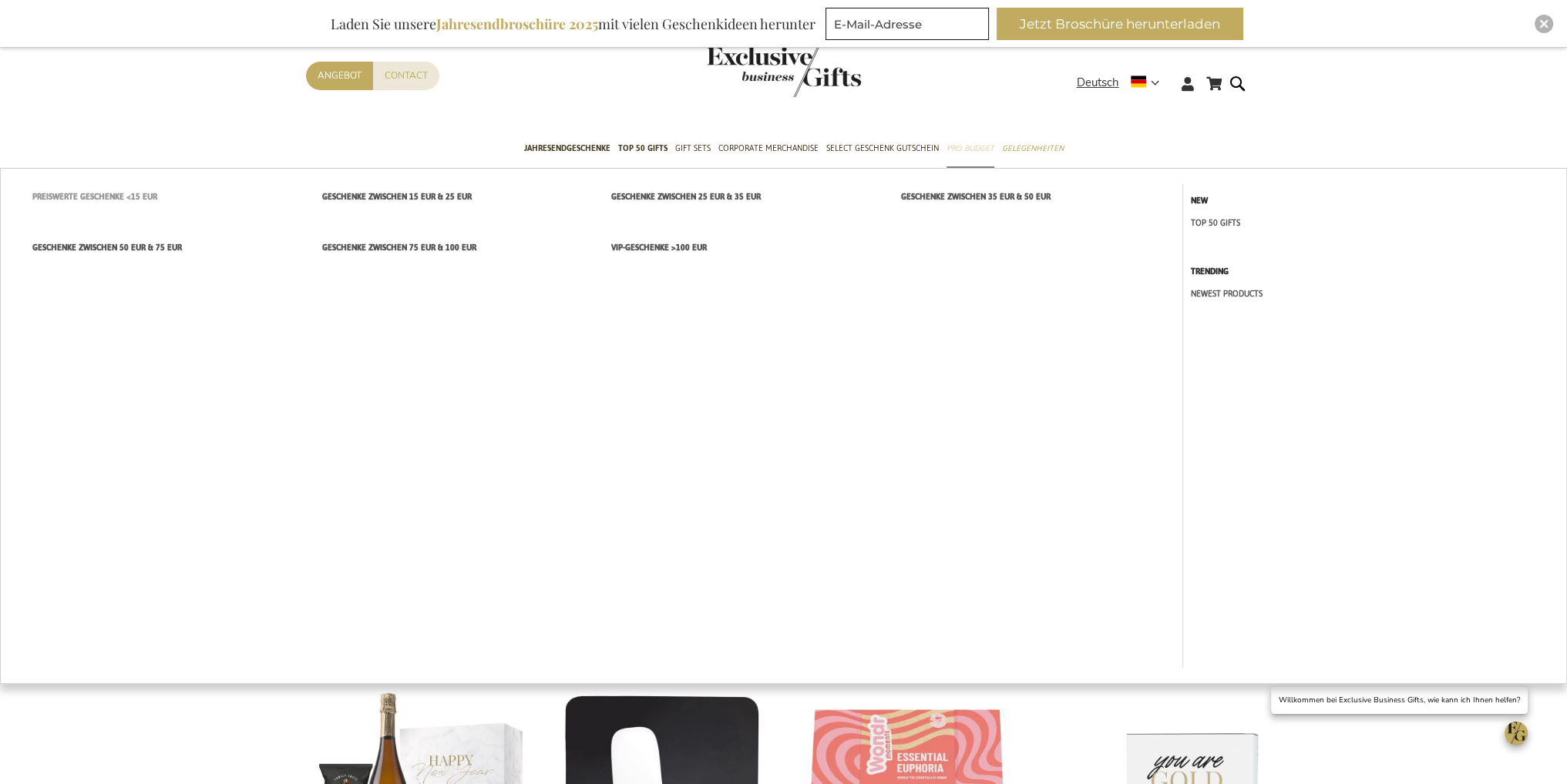
click at [128, 196] on span "Preiswerte Geschenke <15 EUR" at bounding box center [94, 196] width 125 height 16
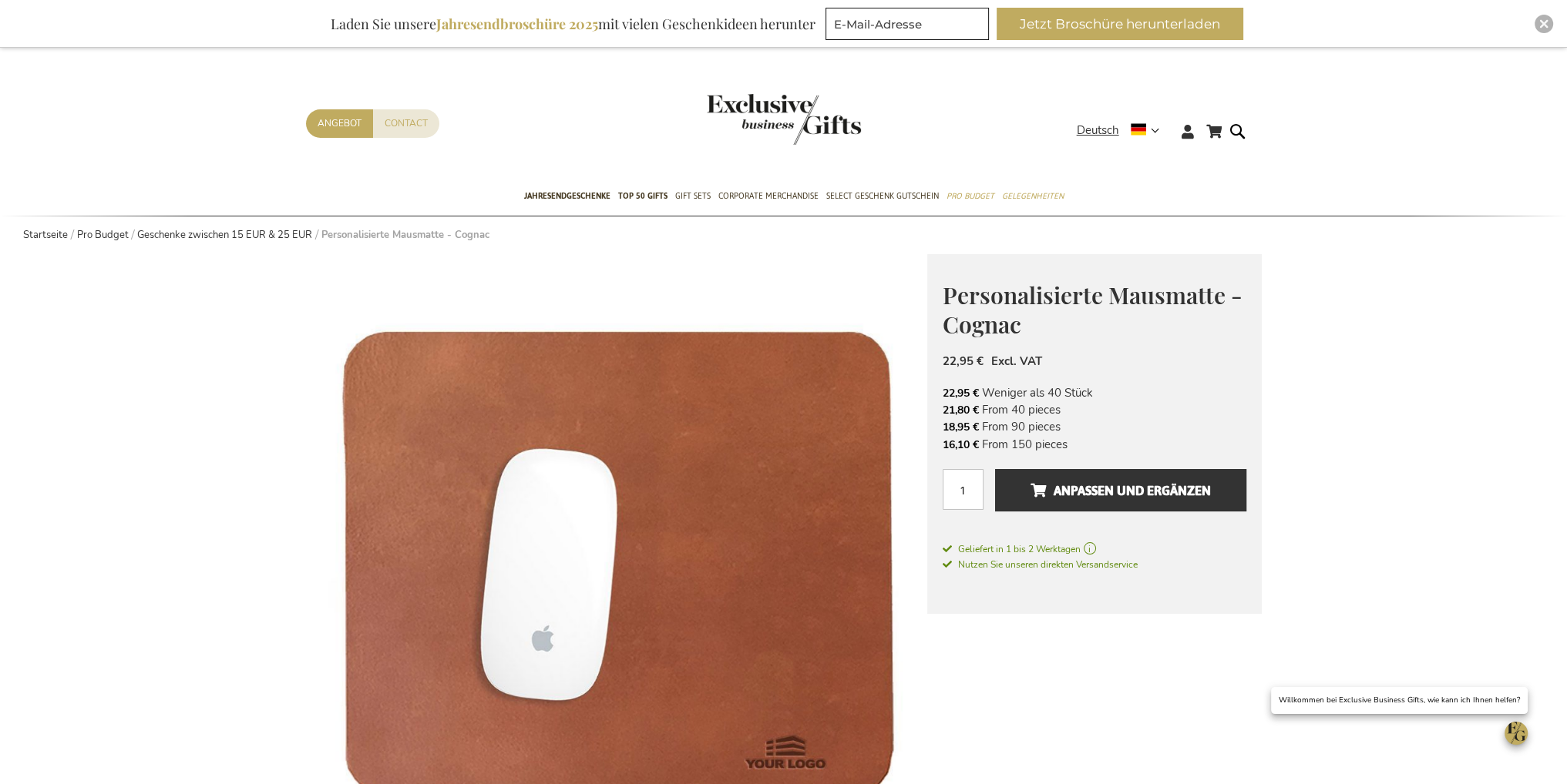
click at [1066, 444] on li "16,10 € From 150 pieces" at bounding box center [1094, 444] width 304 height 17
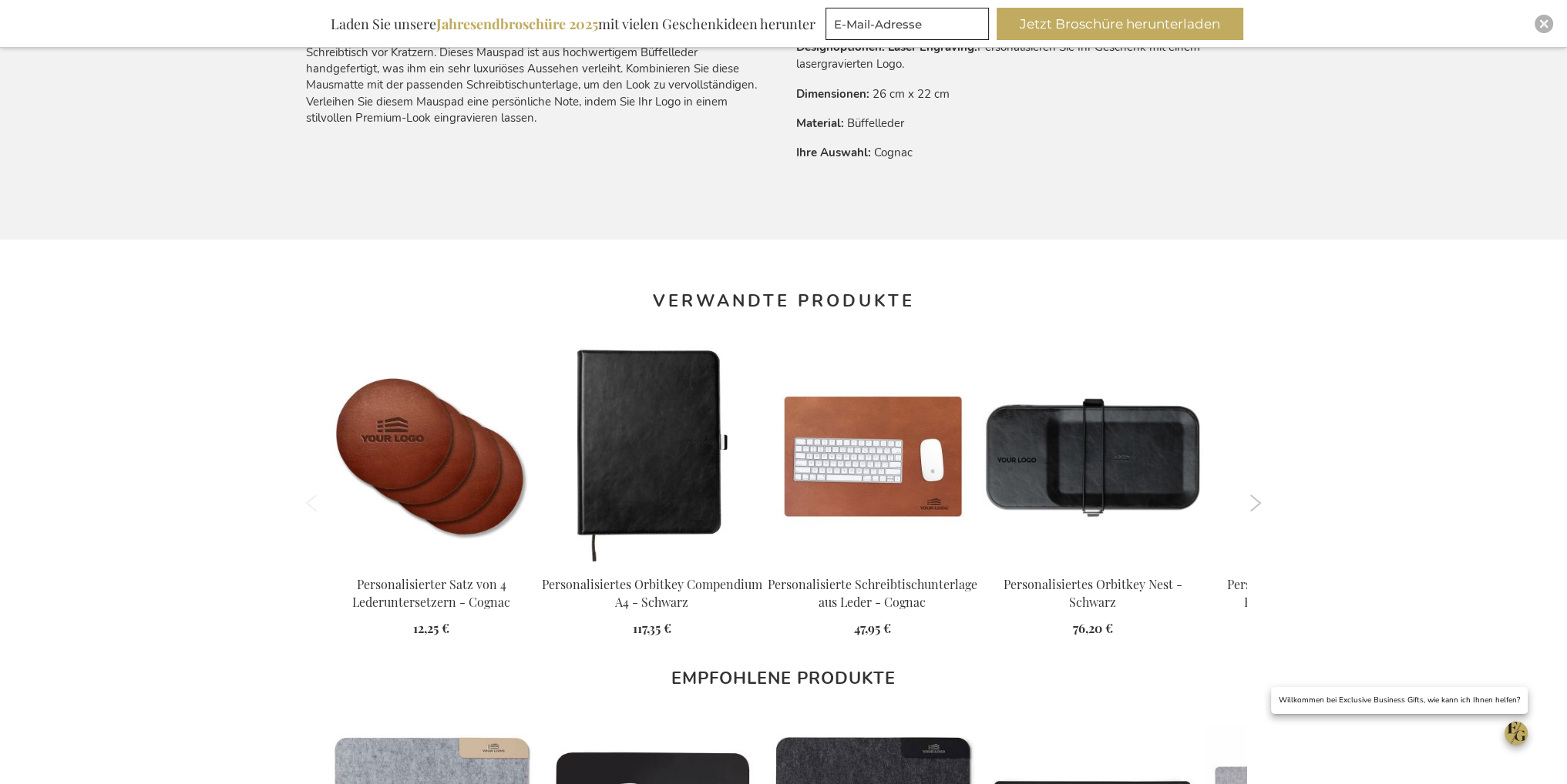
scroll to position [1309, 0]
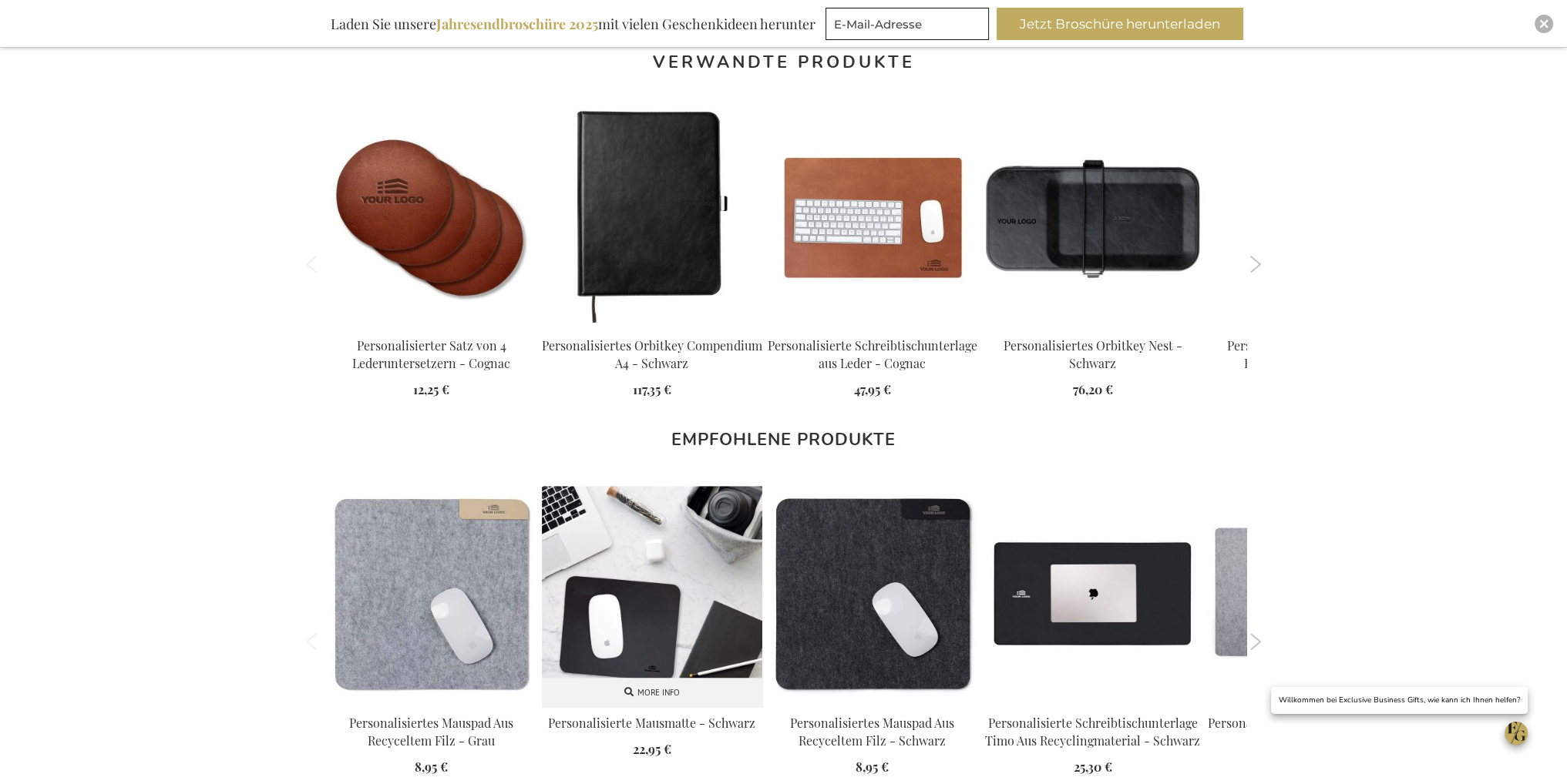
click at [635, 583] on img at bounding box center [652, 597] width 221 height 221
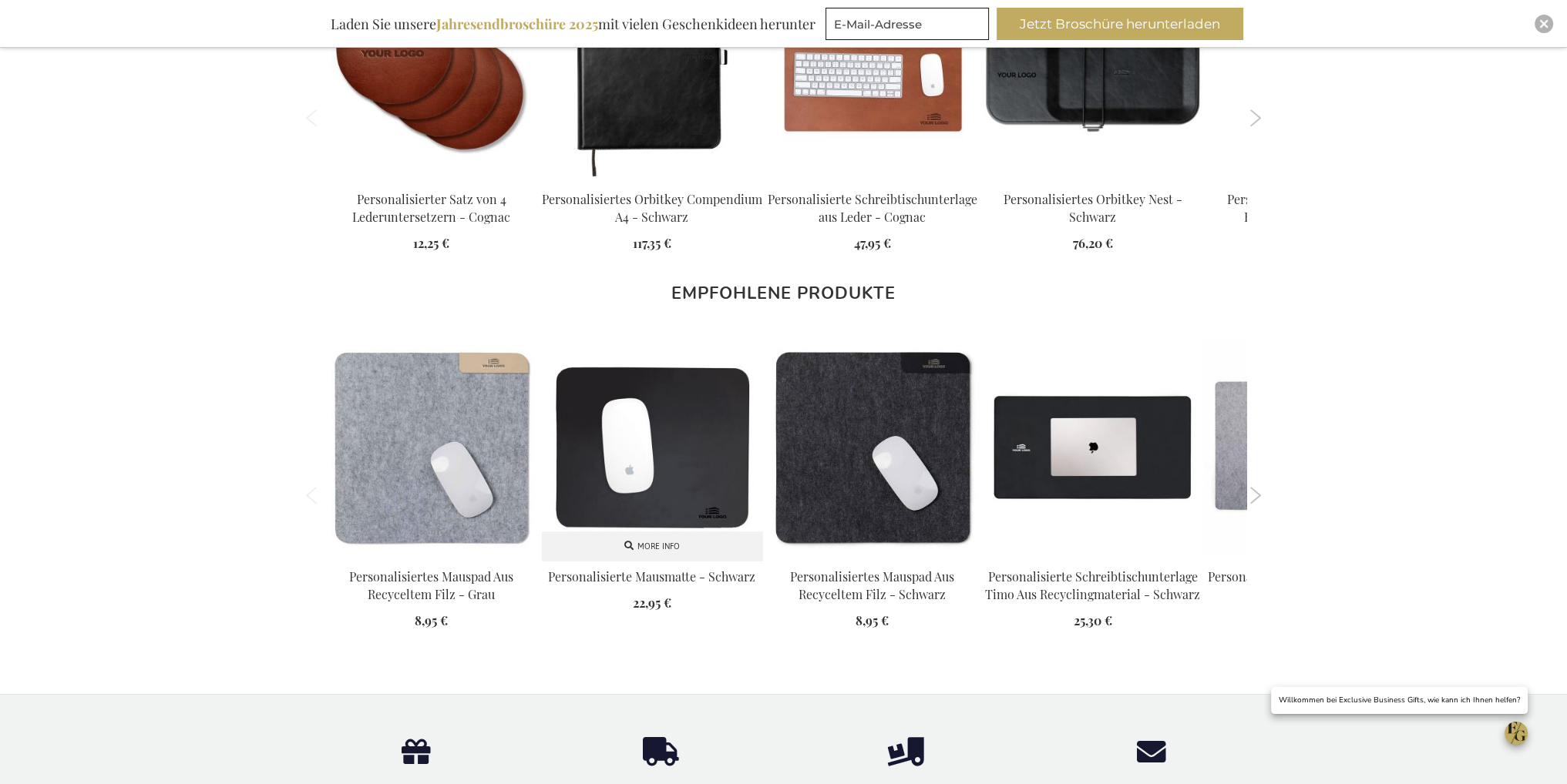
scroll to position [1463, 0]
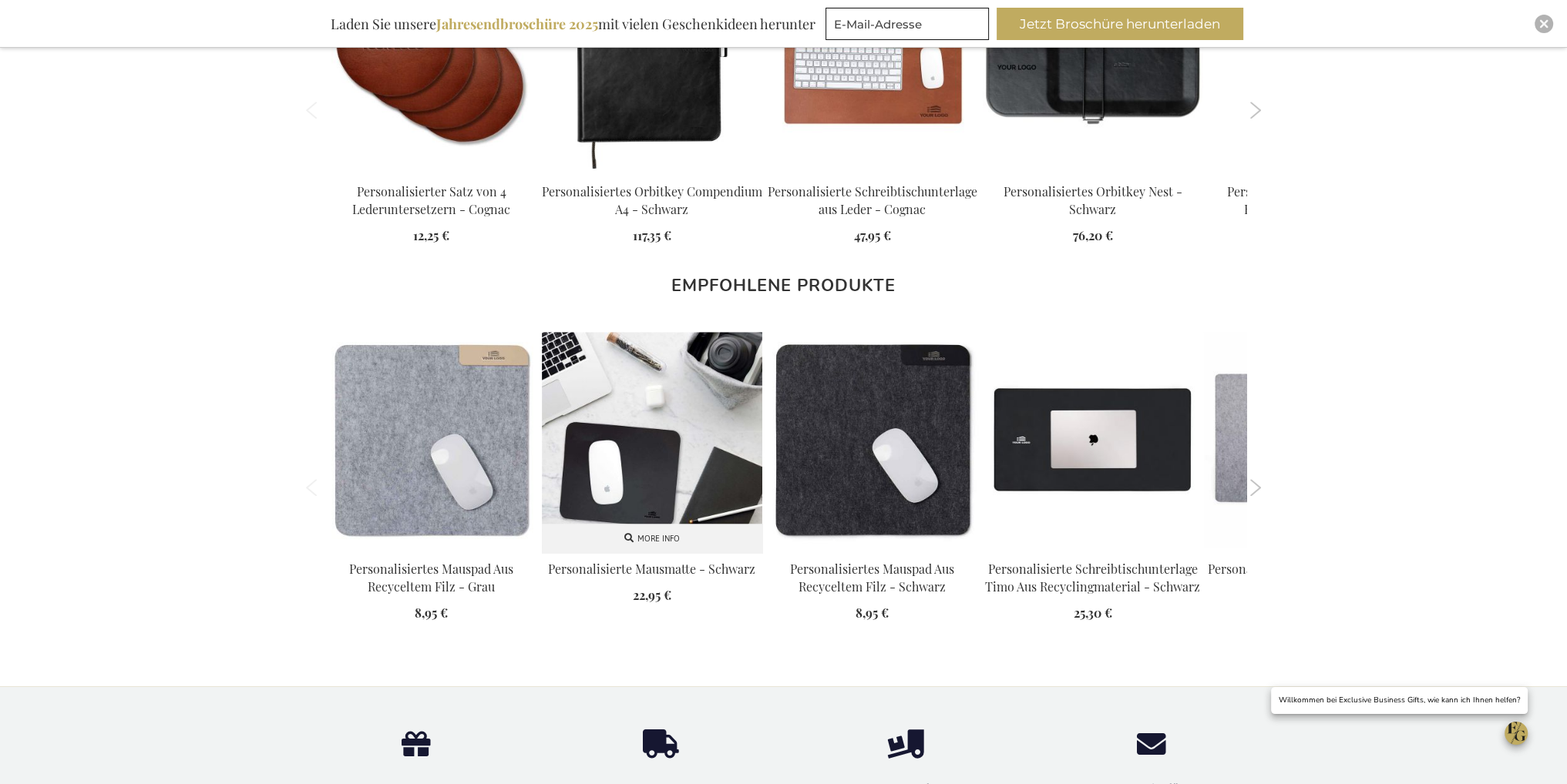
click at [639, 477] on img at bounding box center [652, 442] width 221 height 221
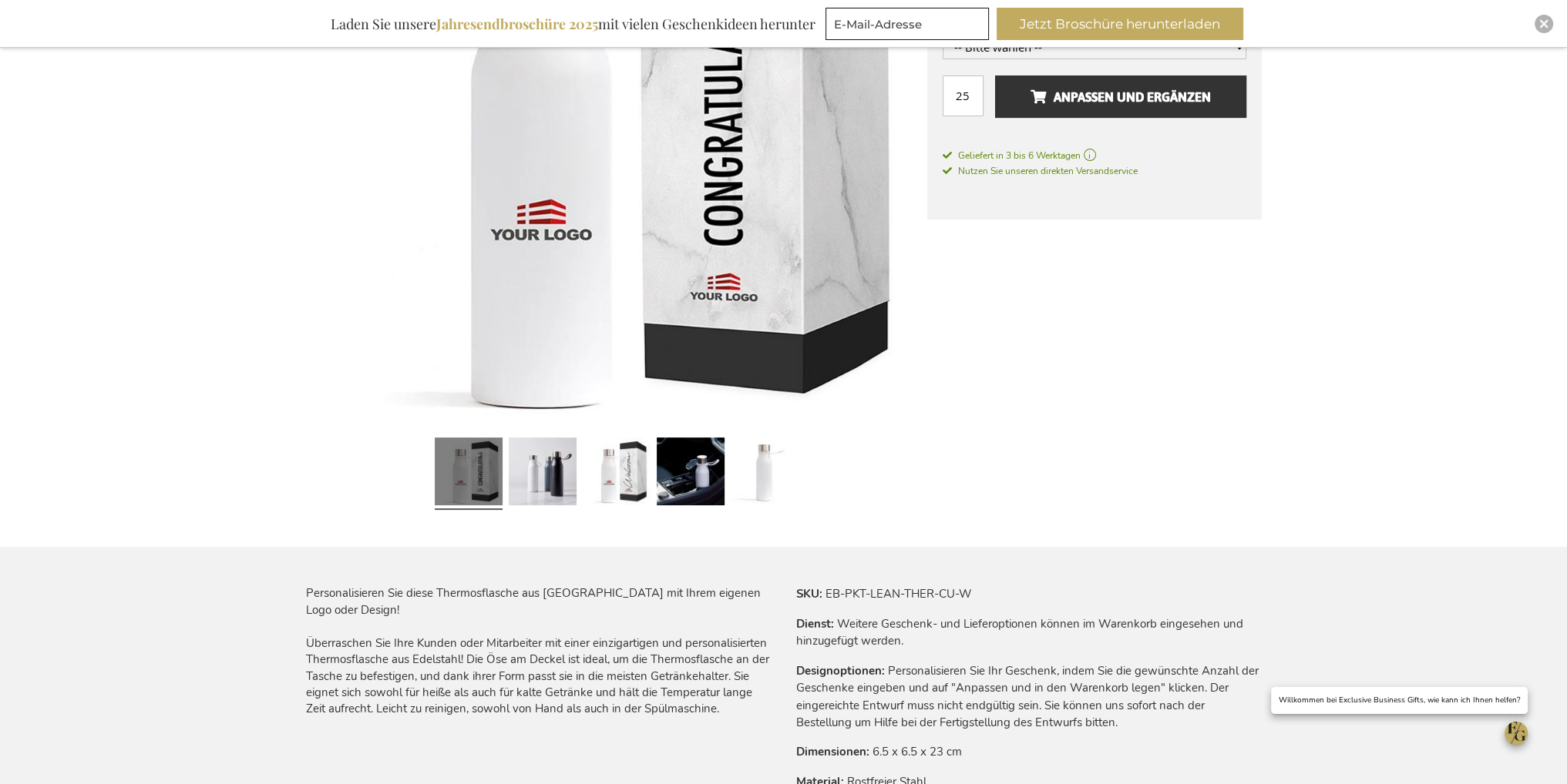
scroll to position [462, 0]
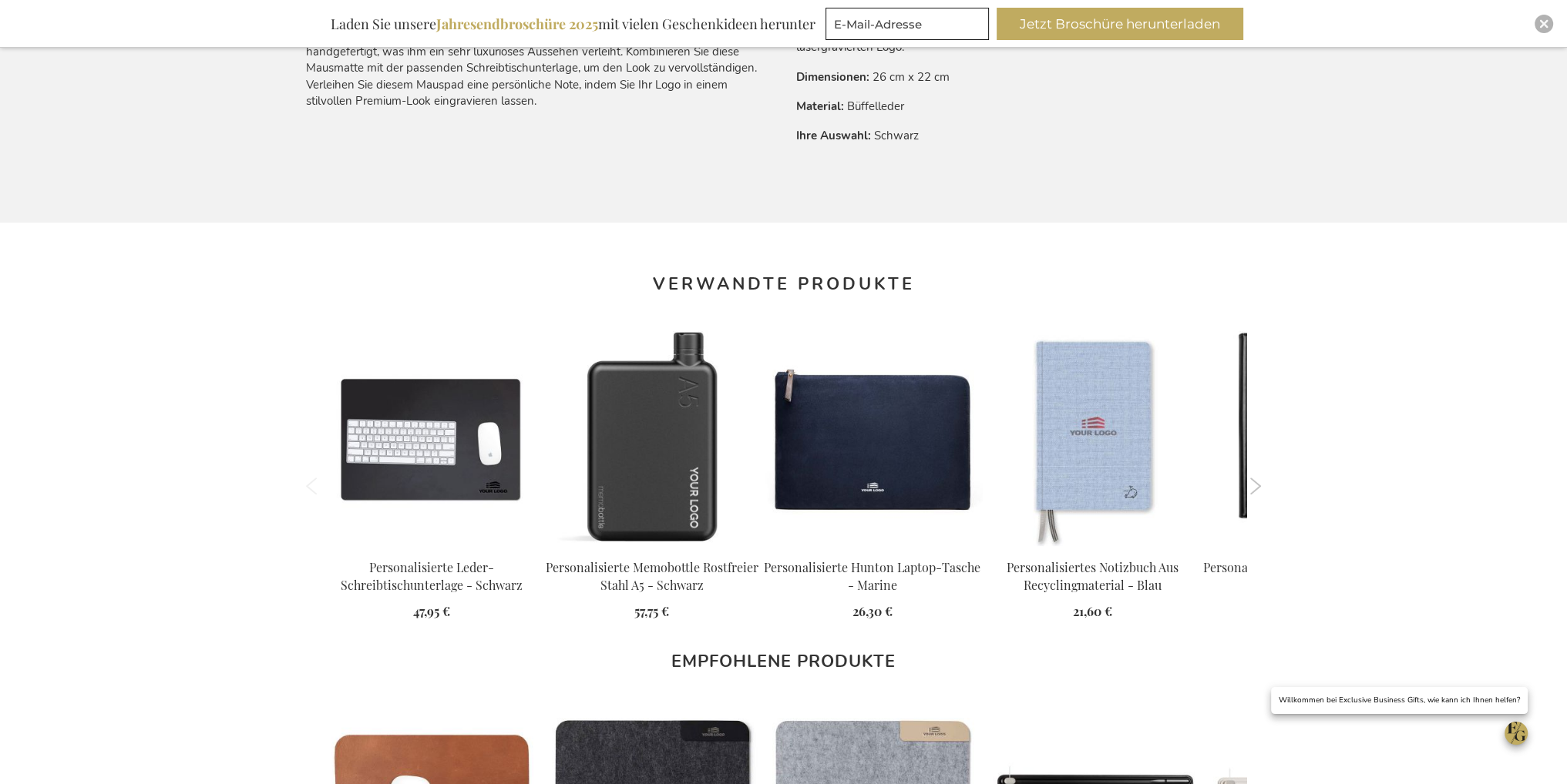
scroll to position [1550, 0]
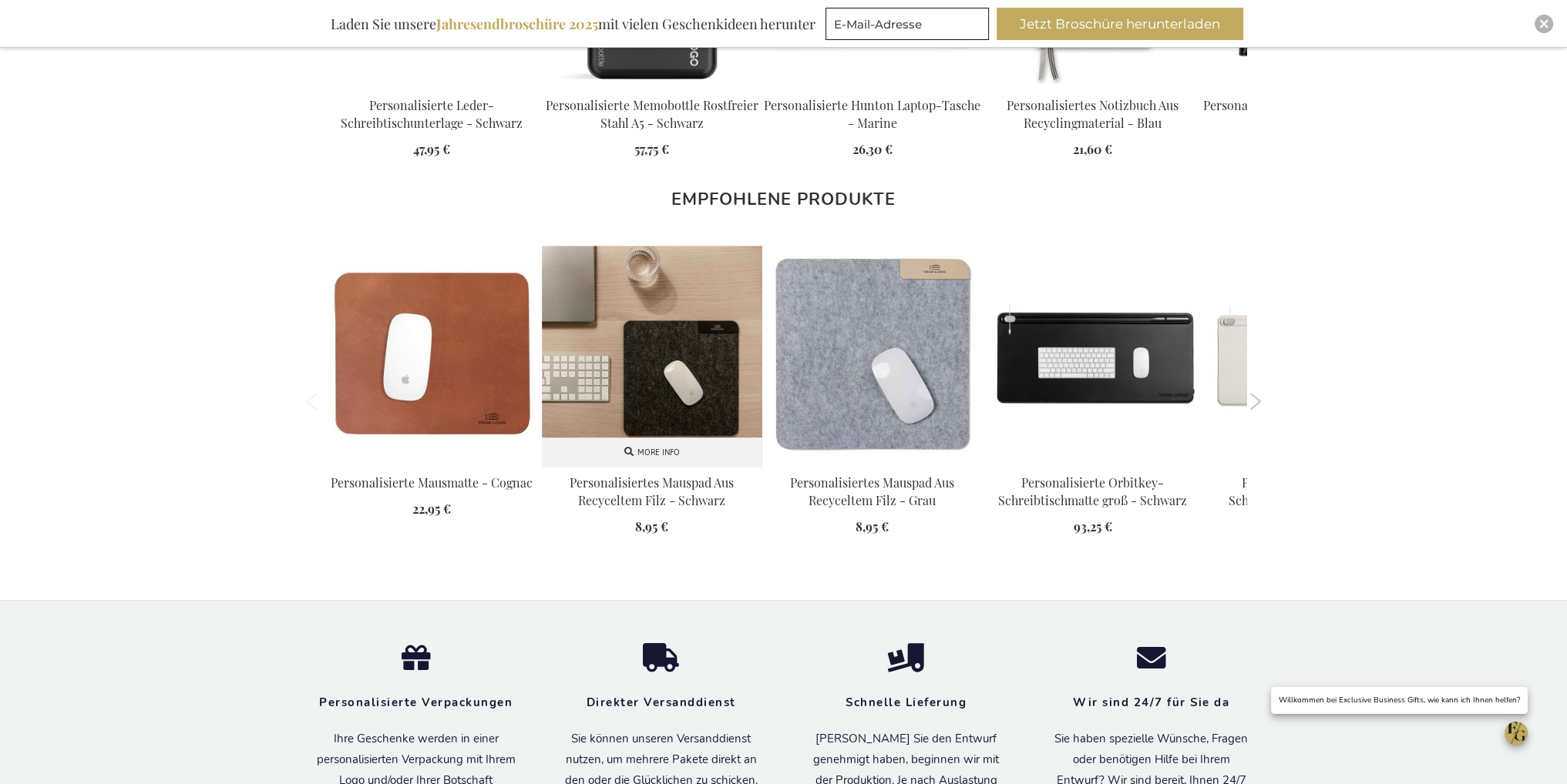
click at [662, 336] on img at bounding box center [652, 356] width 221 height 221
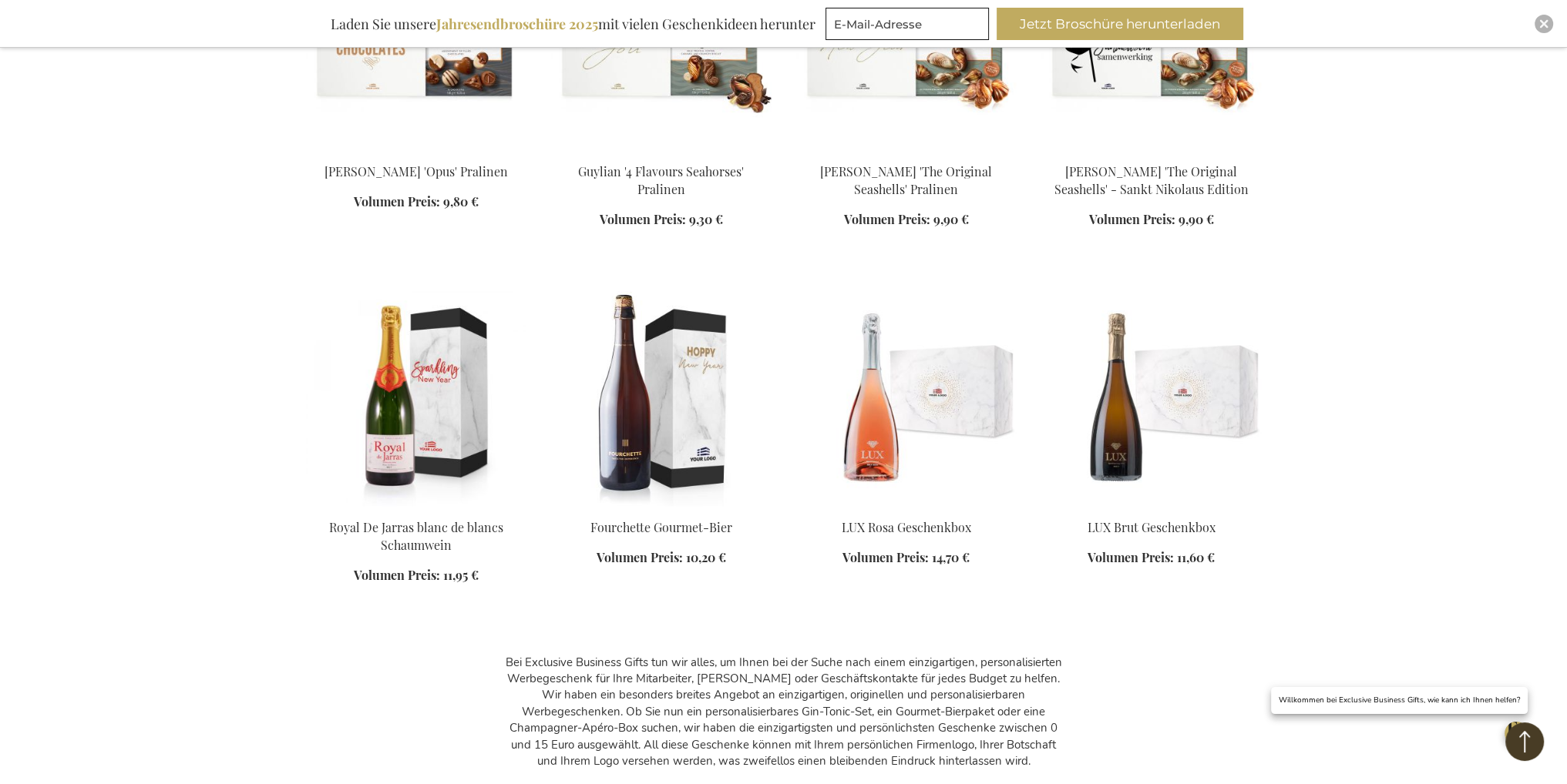
scroll to position [3081, 0]
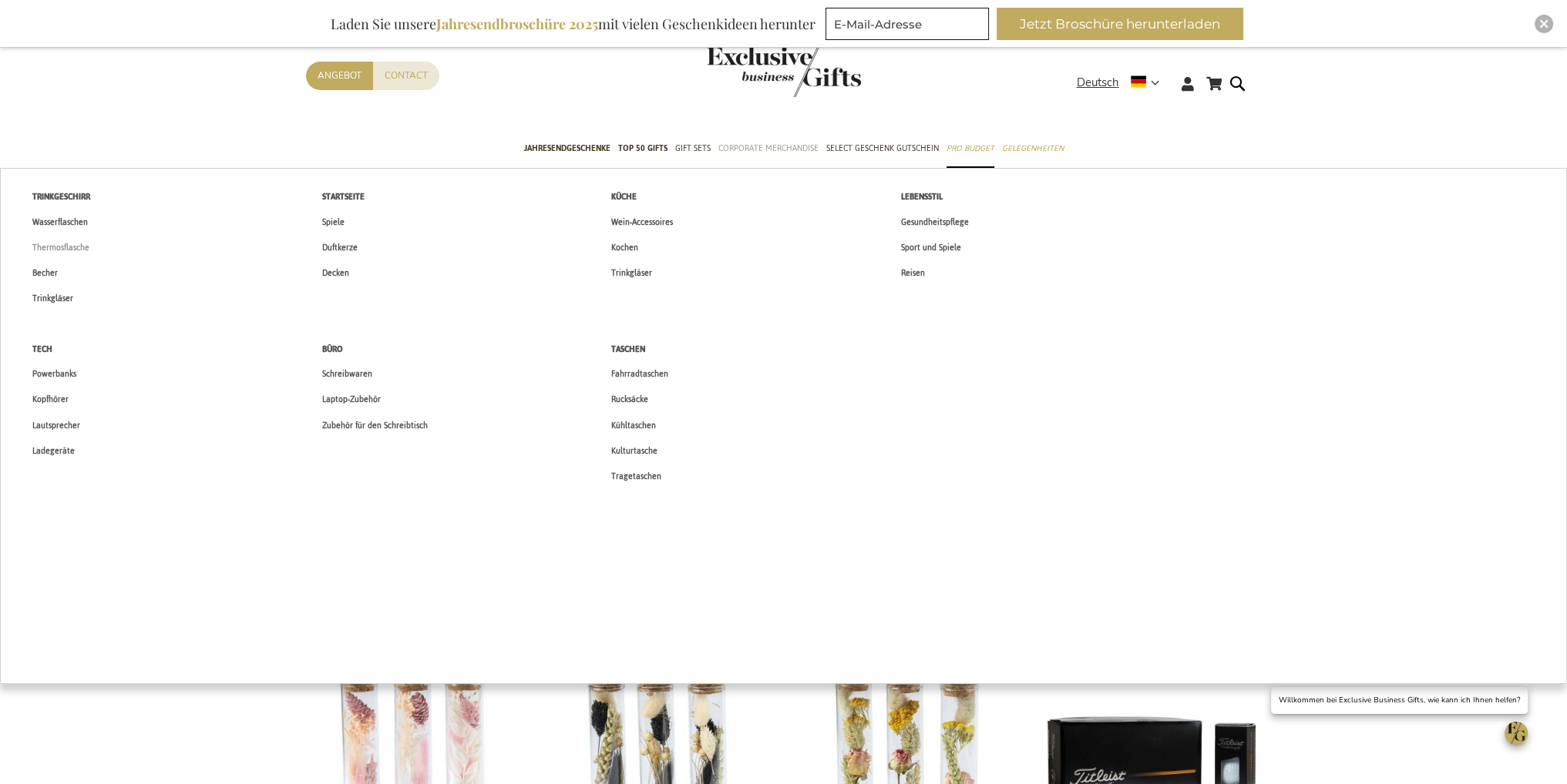
click at [59, 248] on span "Thermosflasche" at bounding box center [61, 247] width 57 height 16
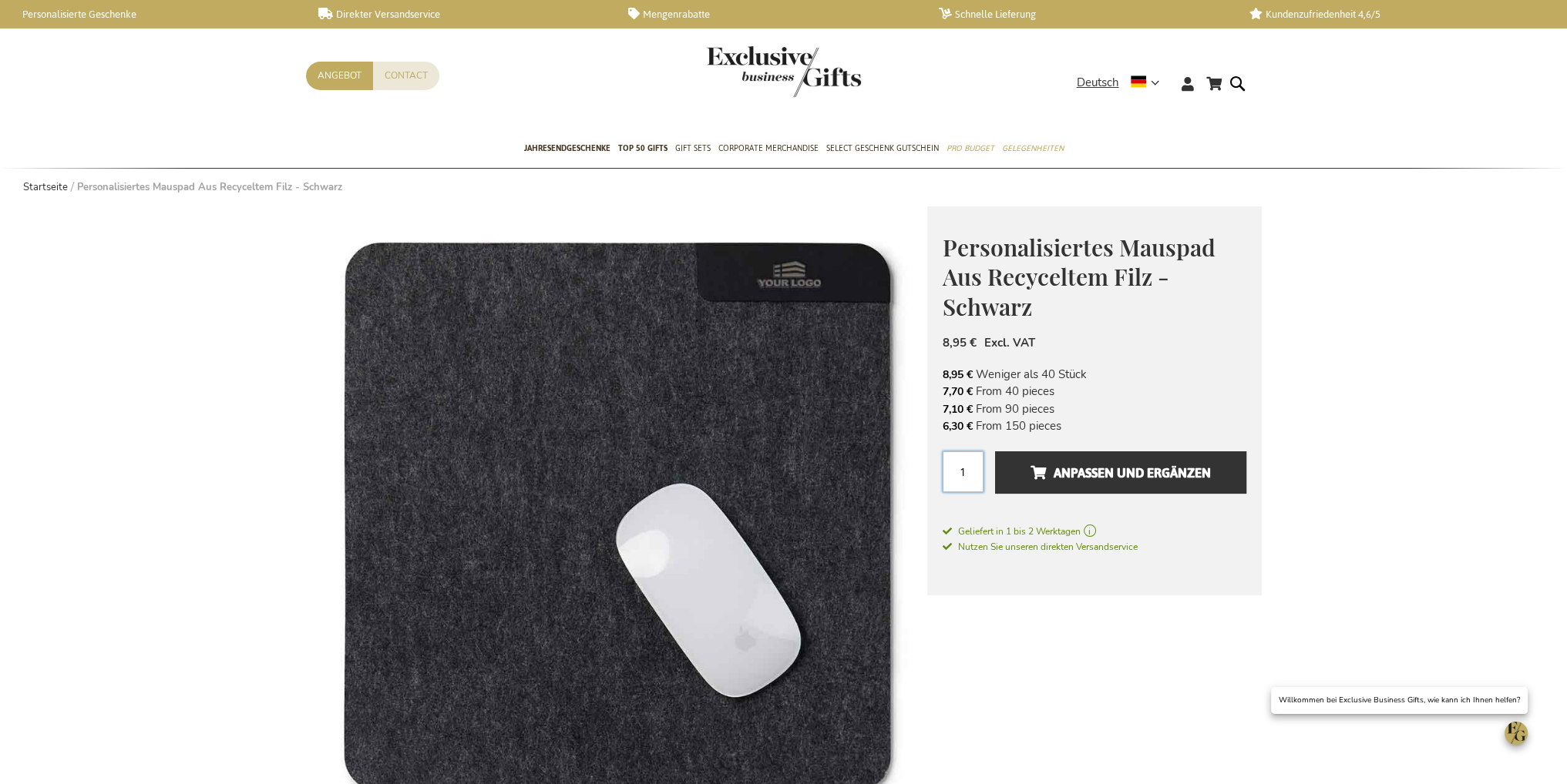
click at [958, 470] on input "1" at bounding box center [962, 471] width 41 height 41
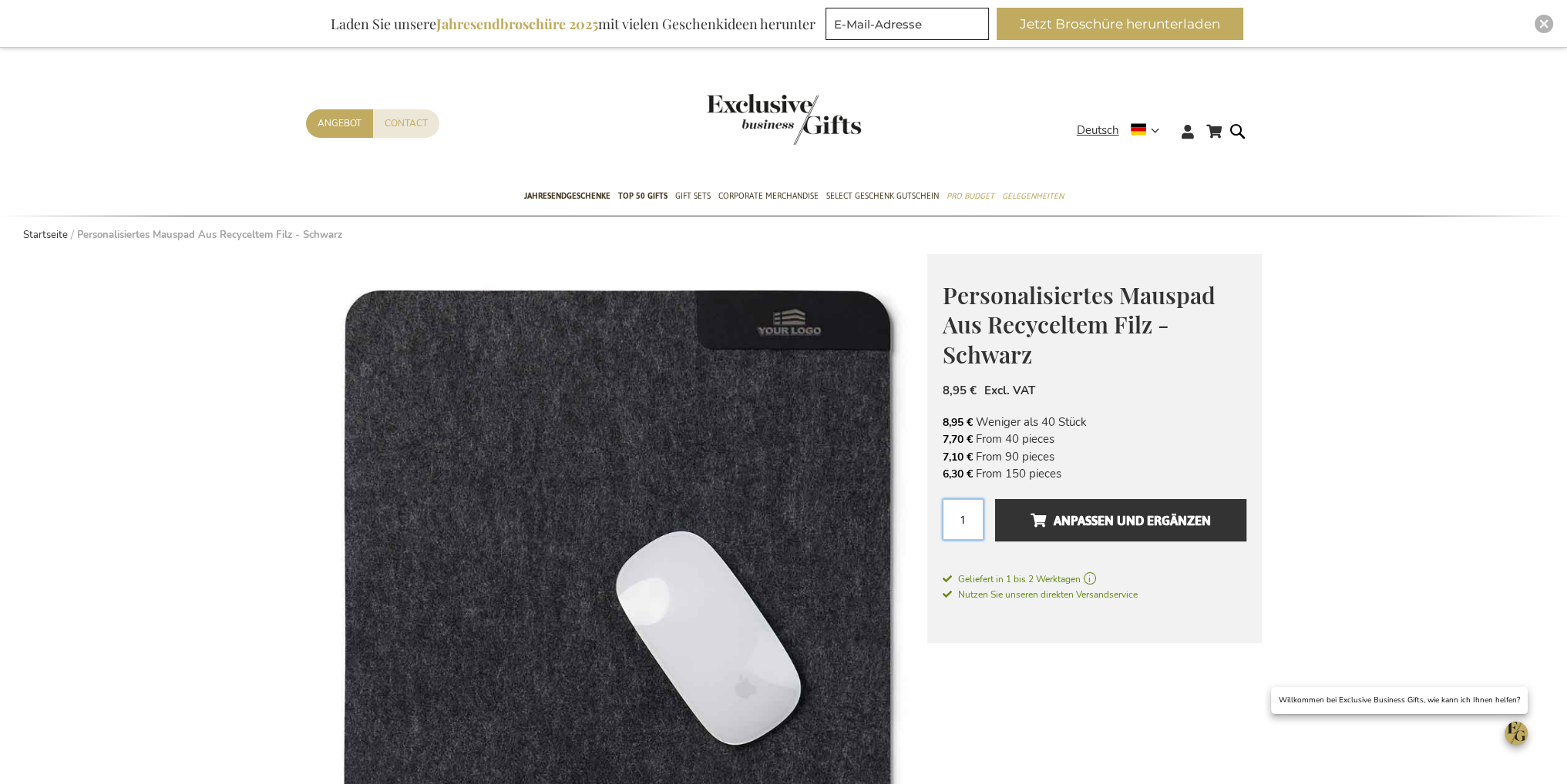
click at [963, 513] on input "1" at bounding box center [962, 519] width 41 height 41
type input "150"
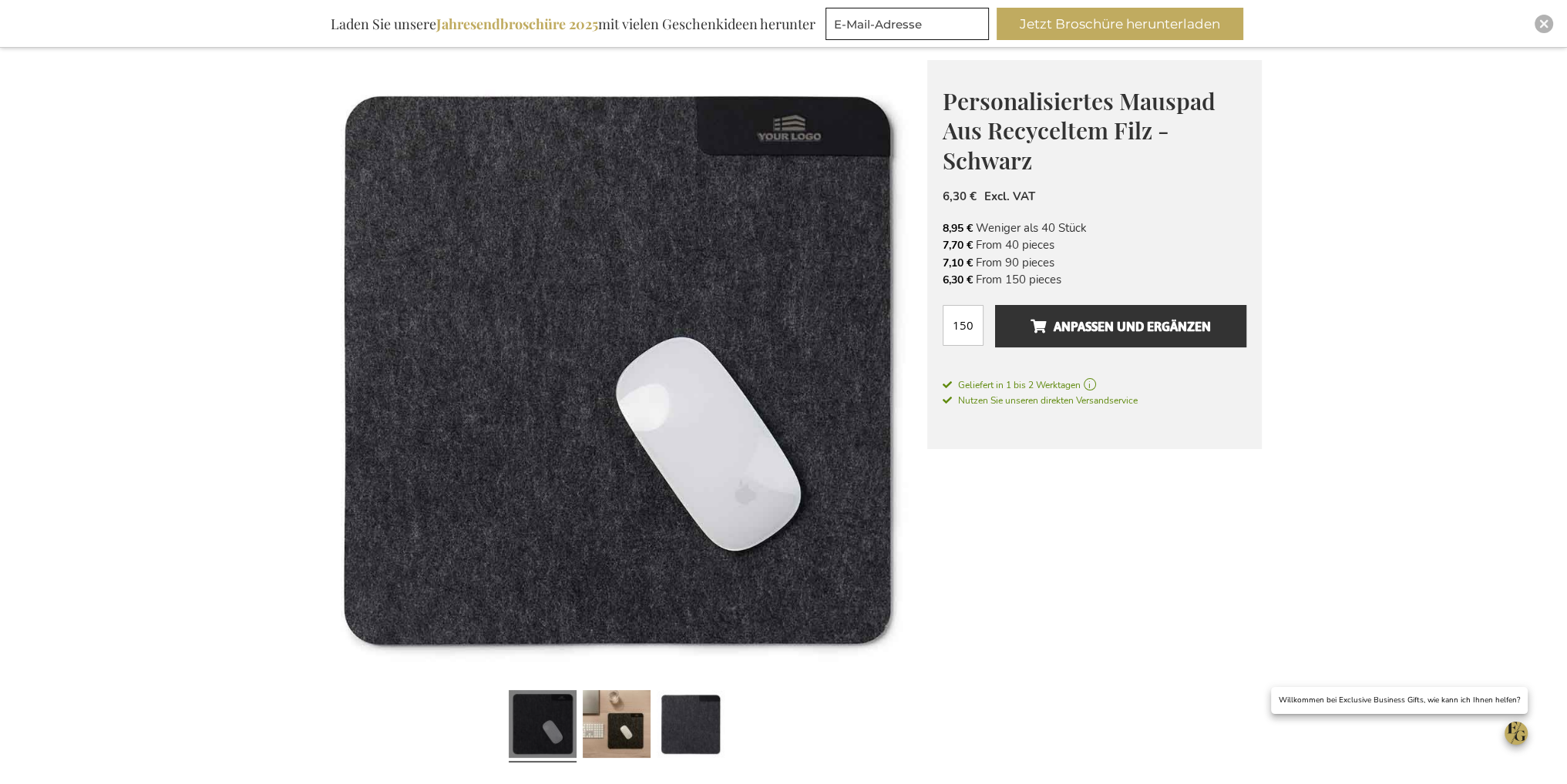
scroll to position [308, 0]
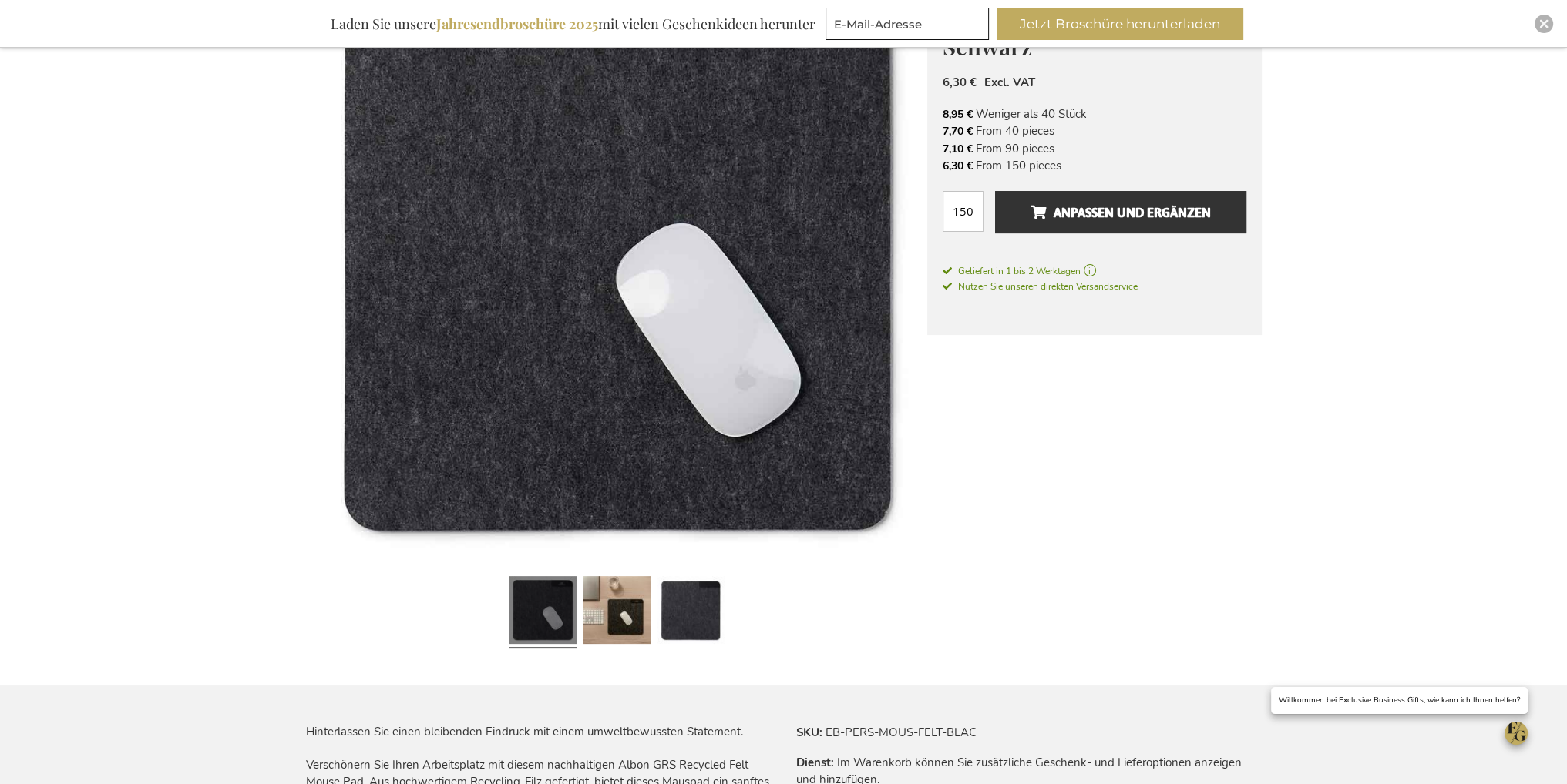
click at [635, 633] on link at bounding box center [616, 613] width 68 height 85
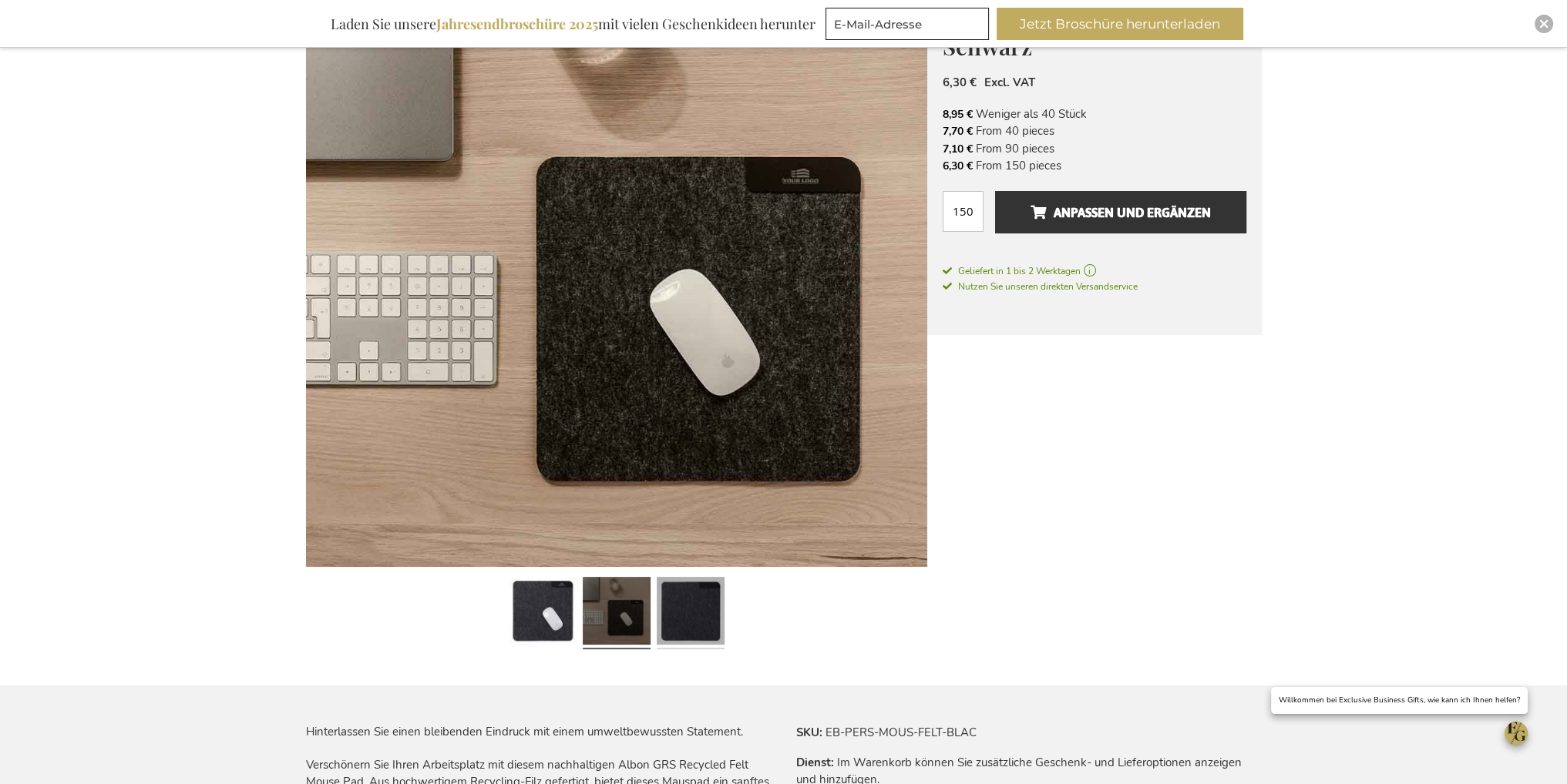
click at [667, 617] on link at bounding box center [690, 613] width 68 height 85
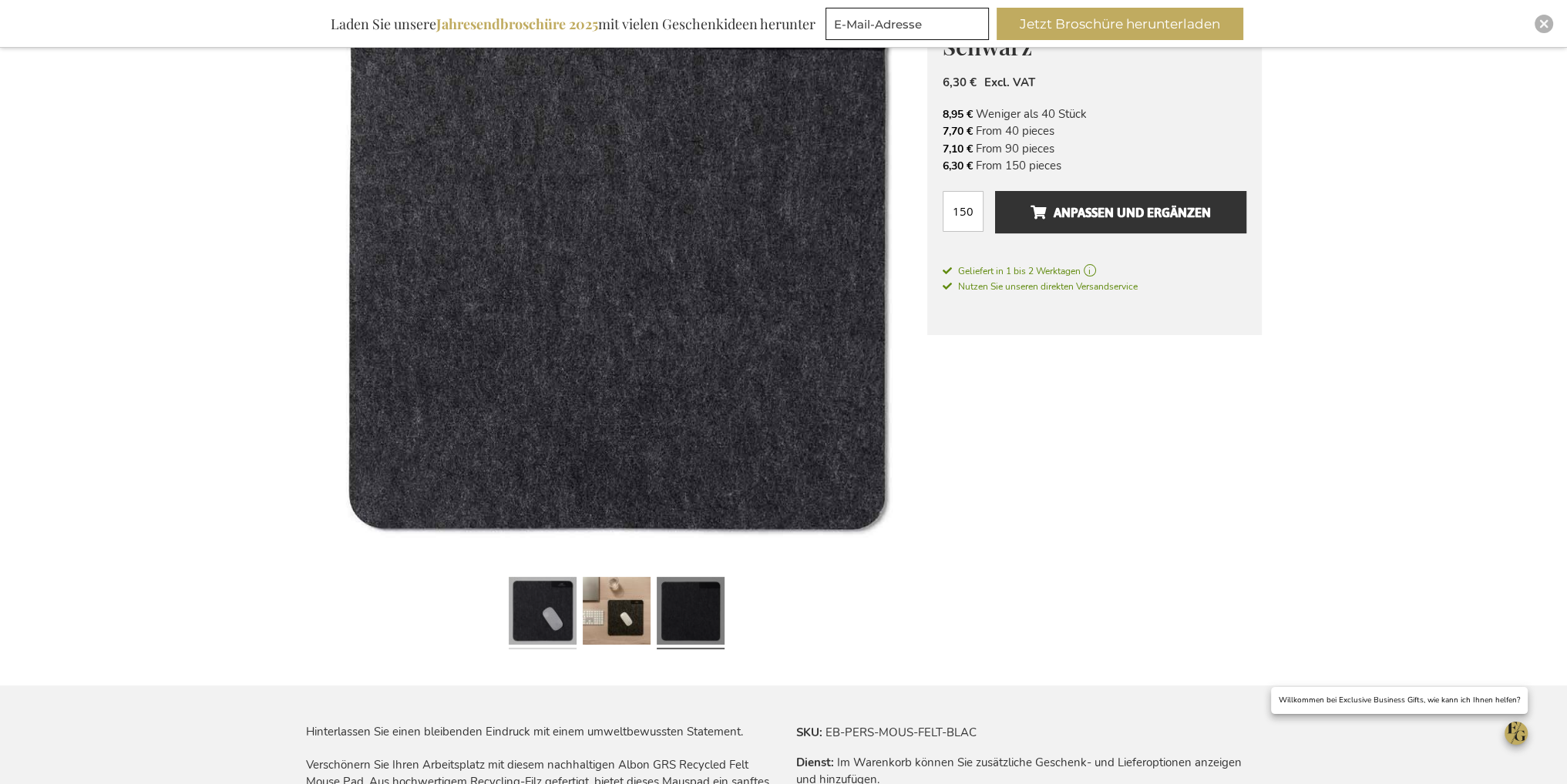
click at [535, 595] on link at bounding box center [542, 613] width 68 height 85
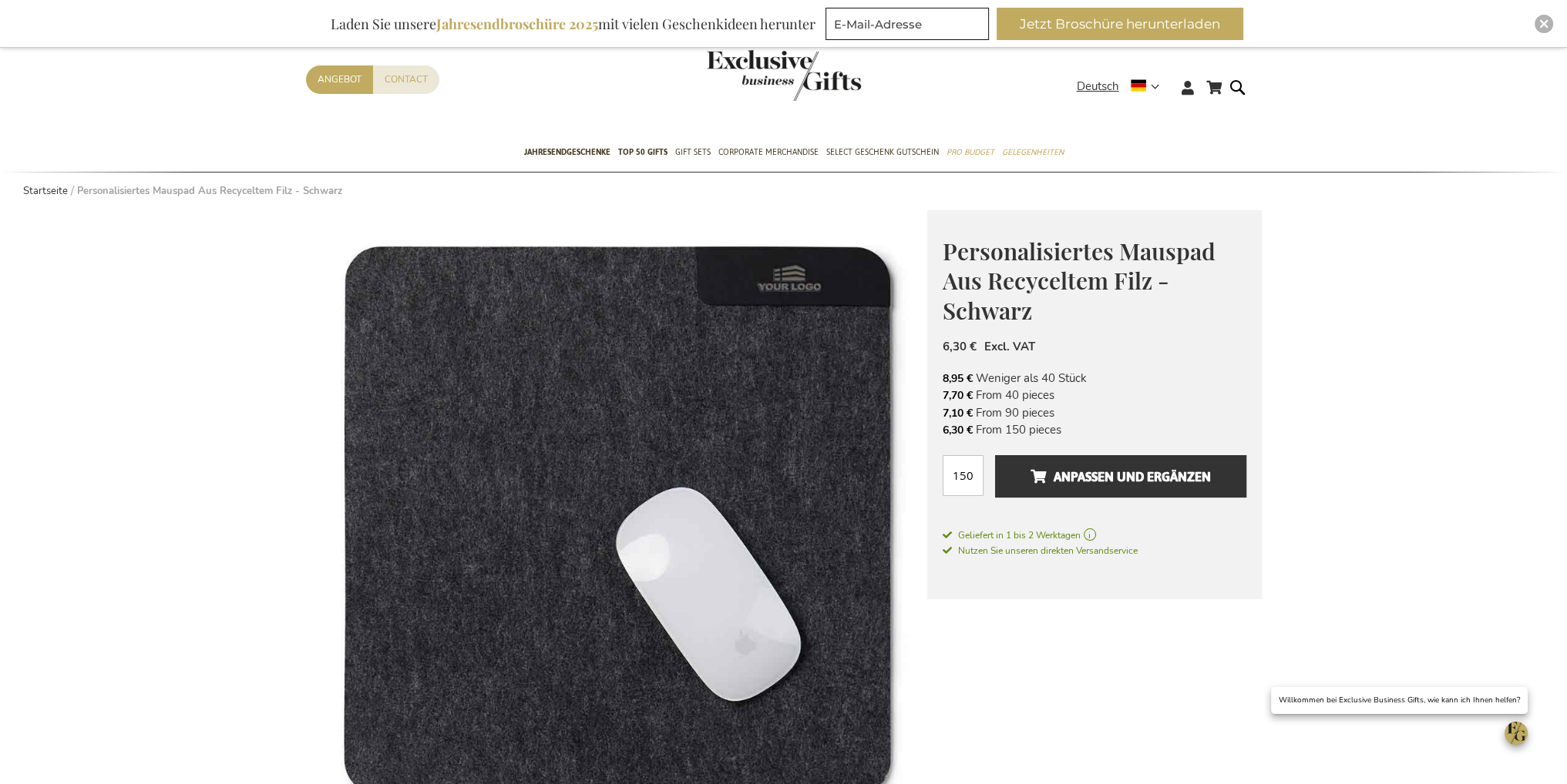
scroll to position [0, 0]
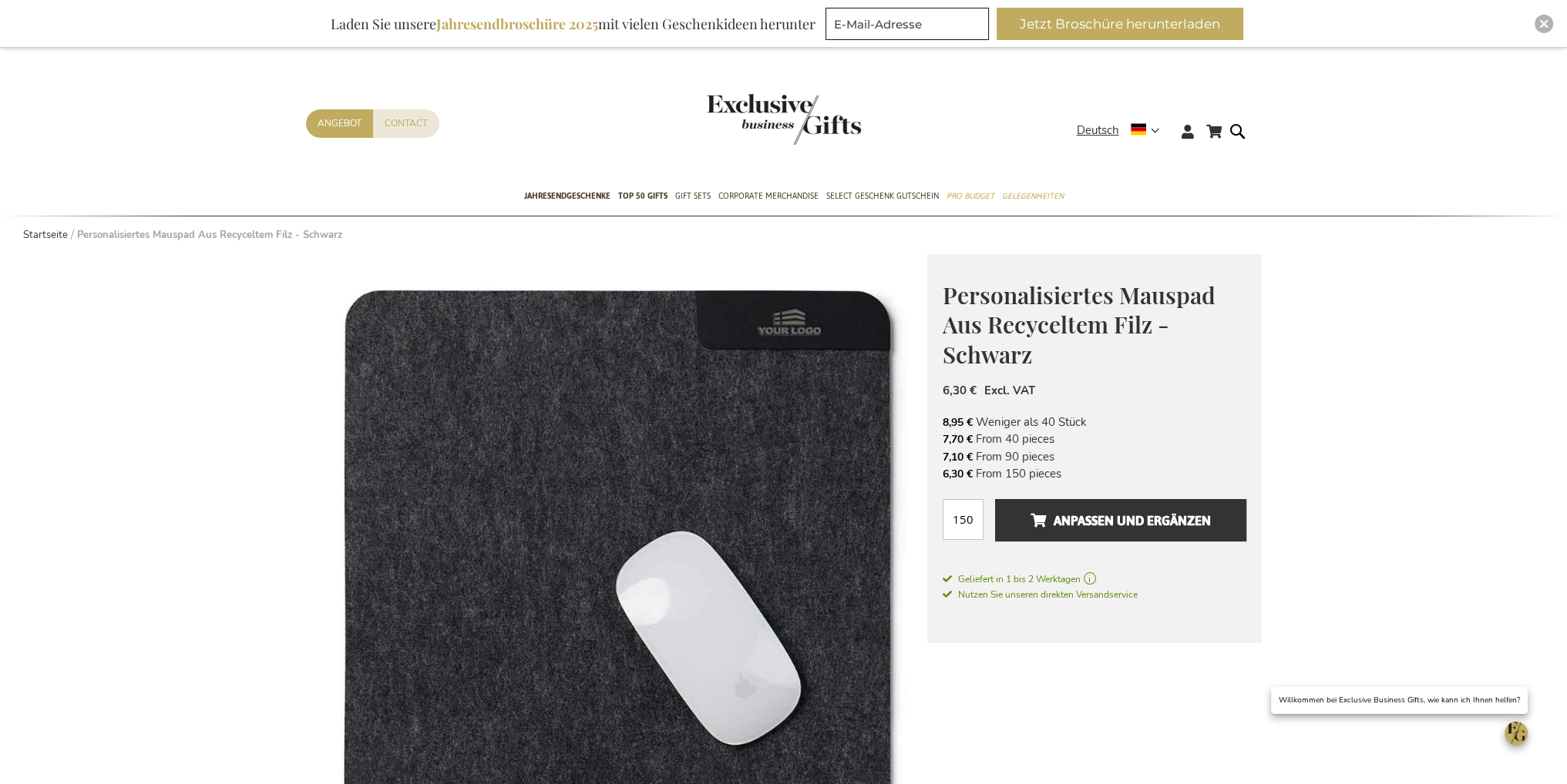
drag, startPoint x: 1064, startPoint y: 467, endPoint x: 938, endPoint y: 475, distance: 126.3
click at [938, 475] on div "Personalisiertes Mauspad Aus Recyceltem Filz - Schwarz Das perfekte Geschäftsge…" at bounding box center [1094, 449] width 334 height 390
click at [1085, 439] on li "7,70 € From 40 pieces" at bounding box center [1094, 440] width 304 height 17
click at [1150, 516] on span "Anpassen und ergänzen" at bounding box center [1120, 520] width 180 height 25
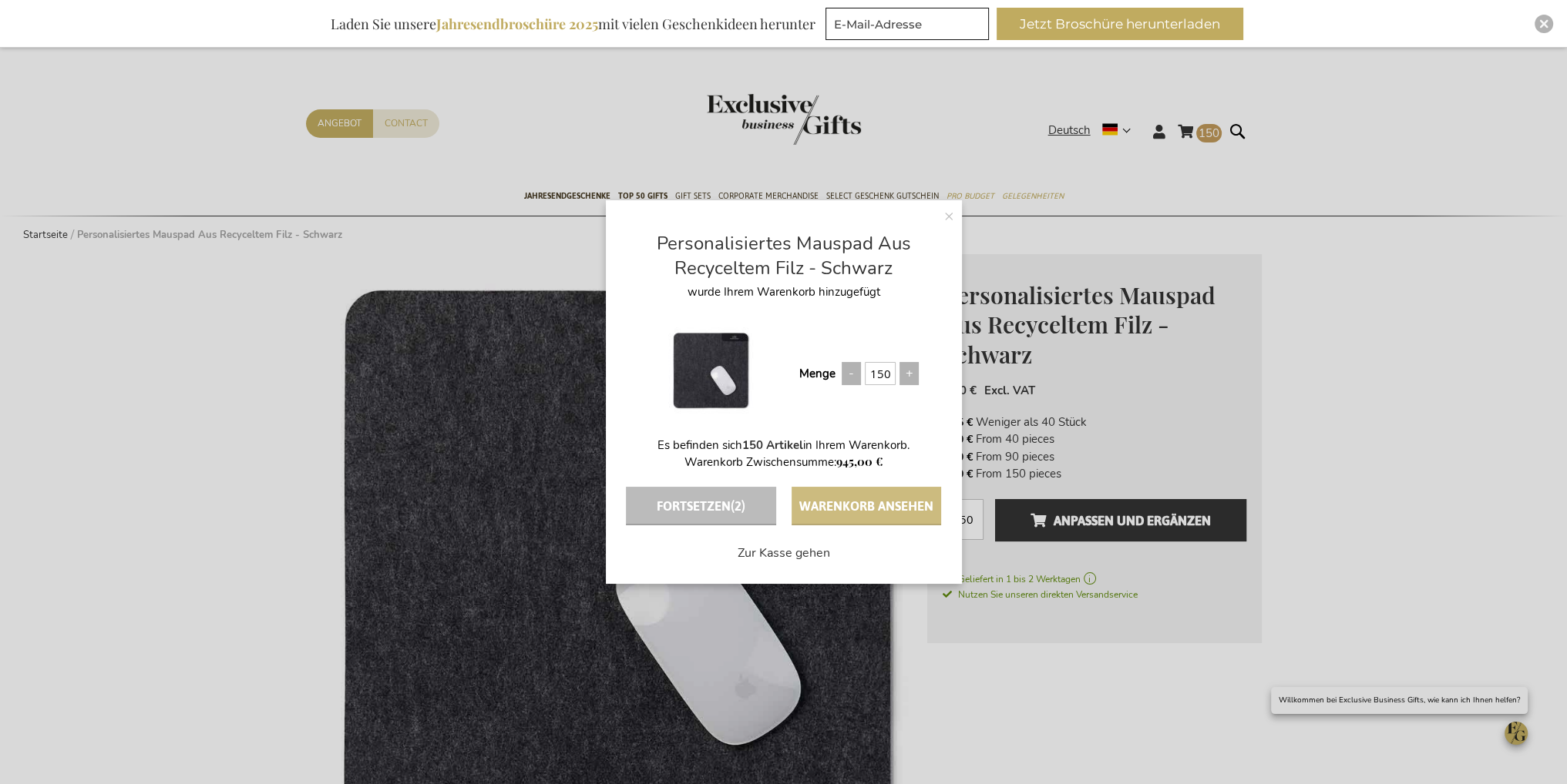
click at [836, 512] on button "Warenkorb ansehen" at bounding box center [865, 506] width 149 height 38
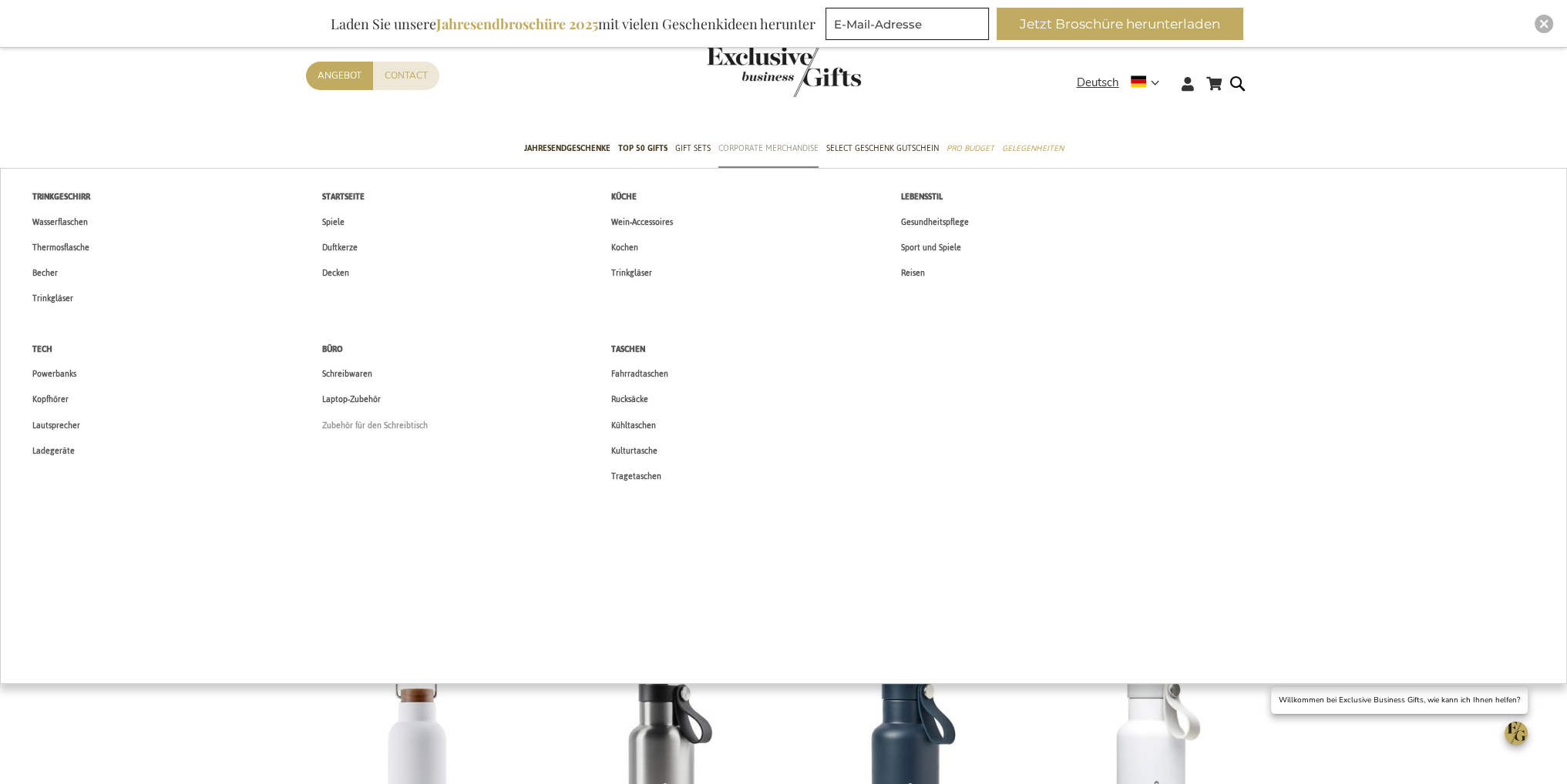
click at [358, 420] on span "Zubehör für den Schreibtisch" at bounding box center [374, 425] width 106 height 16
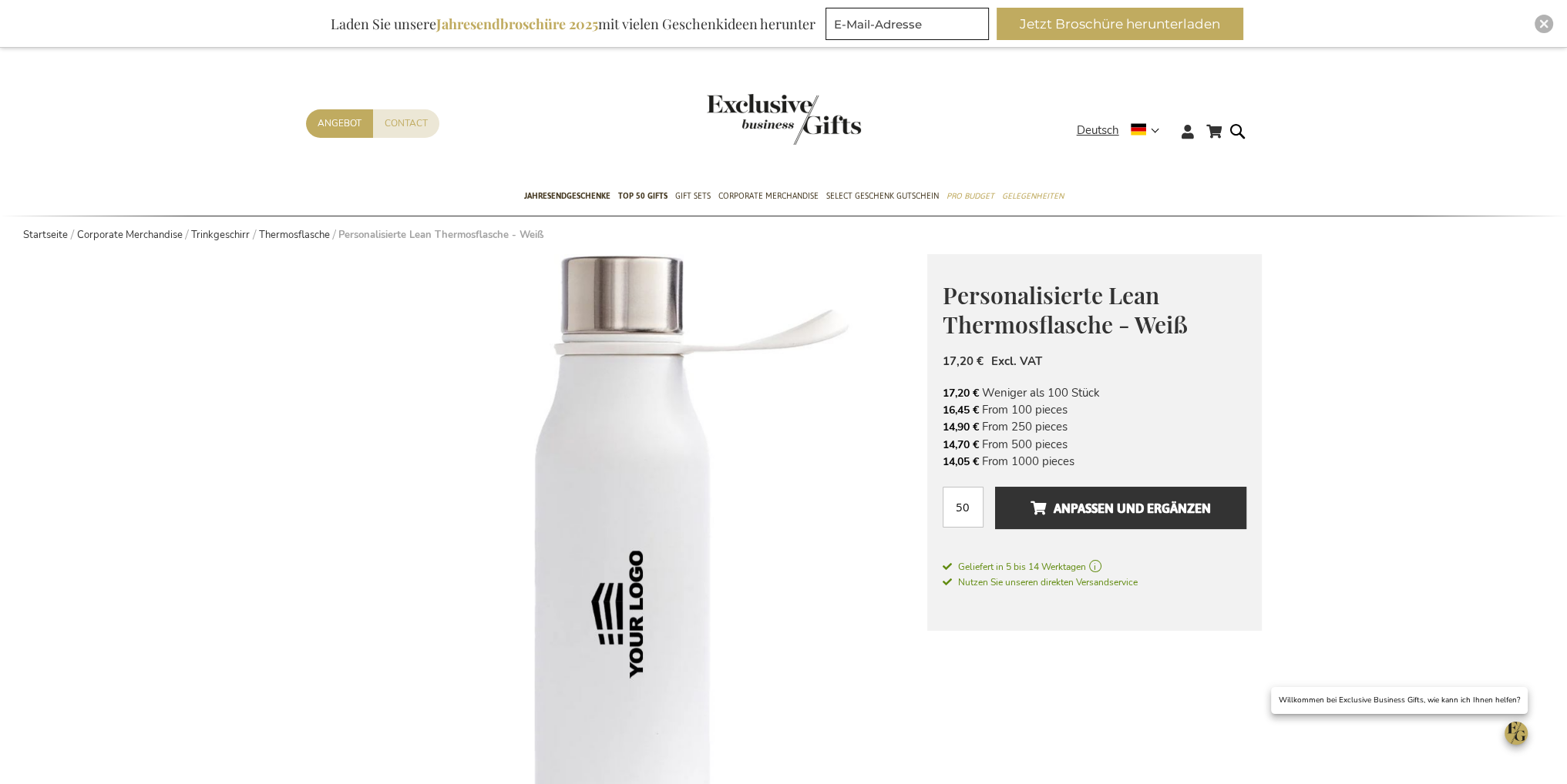
click at [1070, 410] on li "16,45 € From 100 pieces" at bounding box center [1094, 410] width 304 height 17
drag, startPoint x: 1082, startPoint y: 413, endPoint x: 930, endPoint y: 402, distance: 152.4
click at [930, 402] on div "Personalisierte Lean Thermosflasche - Weiß Das perfekte Geschäftsgeschenk für b…" at bounding box center [1094, 442] width 334 height 378
click at [1050, 400] on li "17,20 € Weniger als 100 Stück" at bounding box center [1094, 393] width 304 height 17
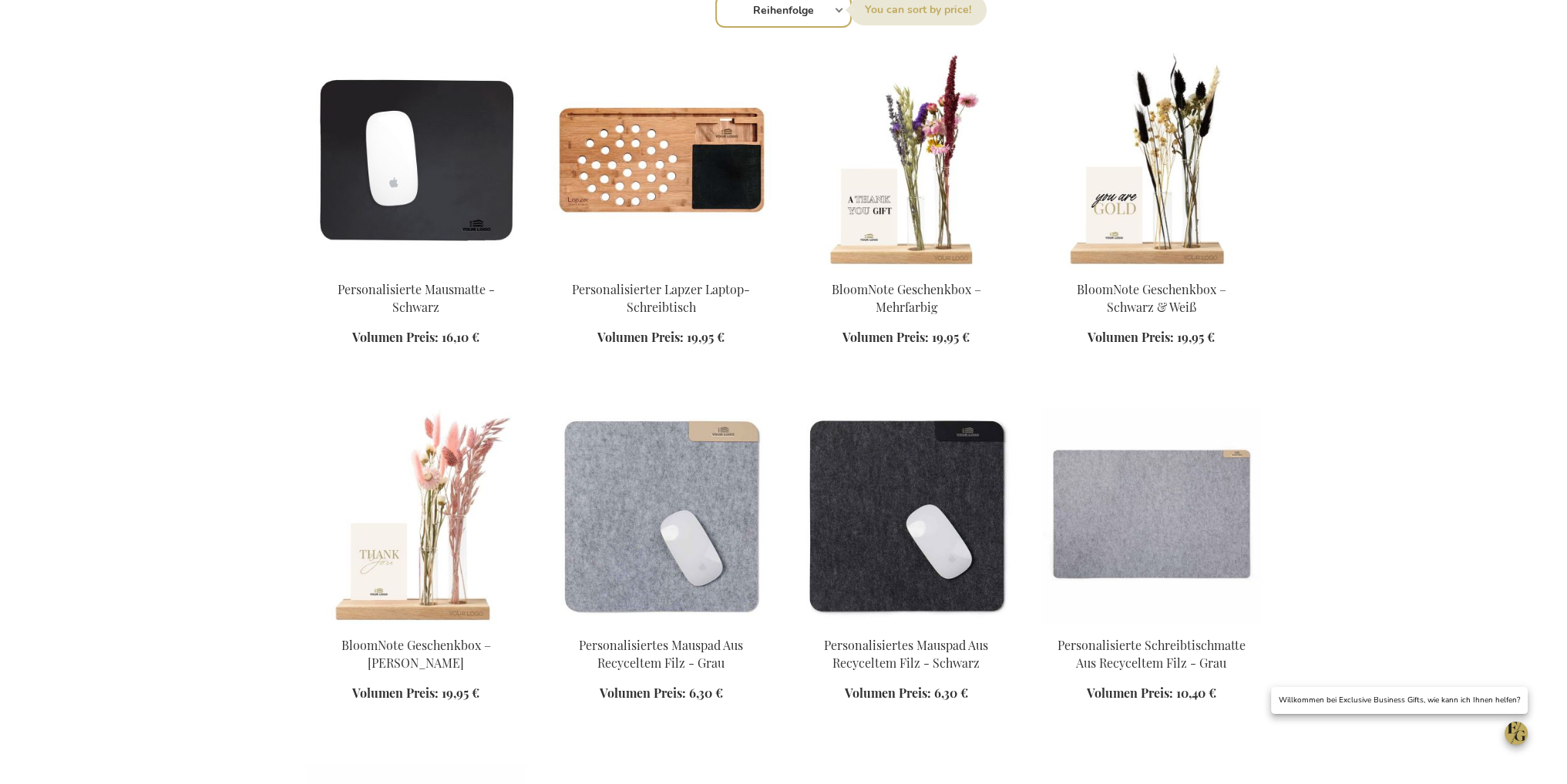
scroll to position [617, 0]
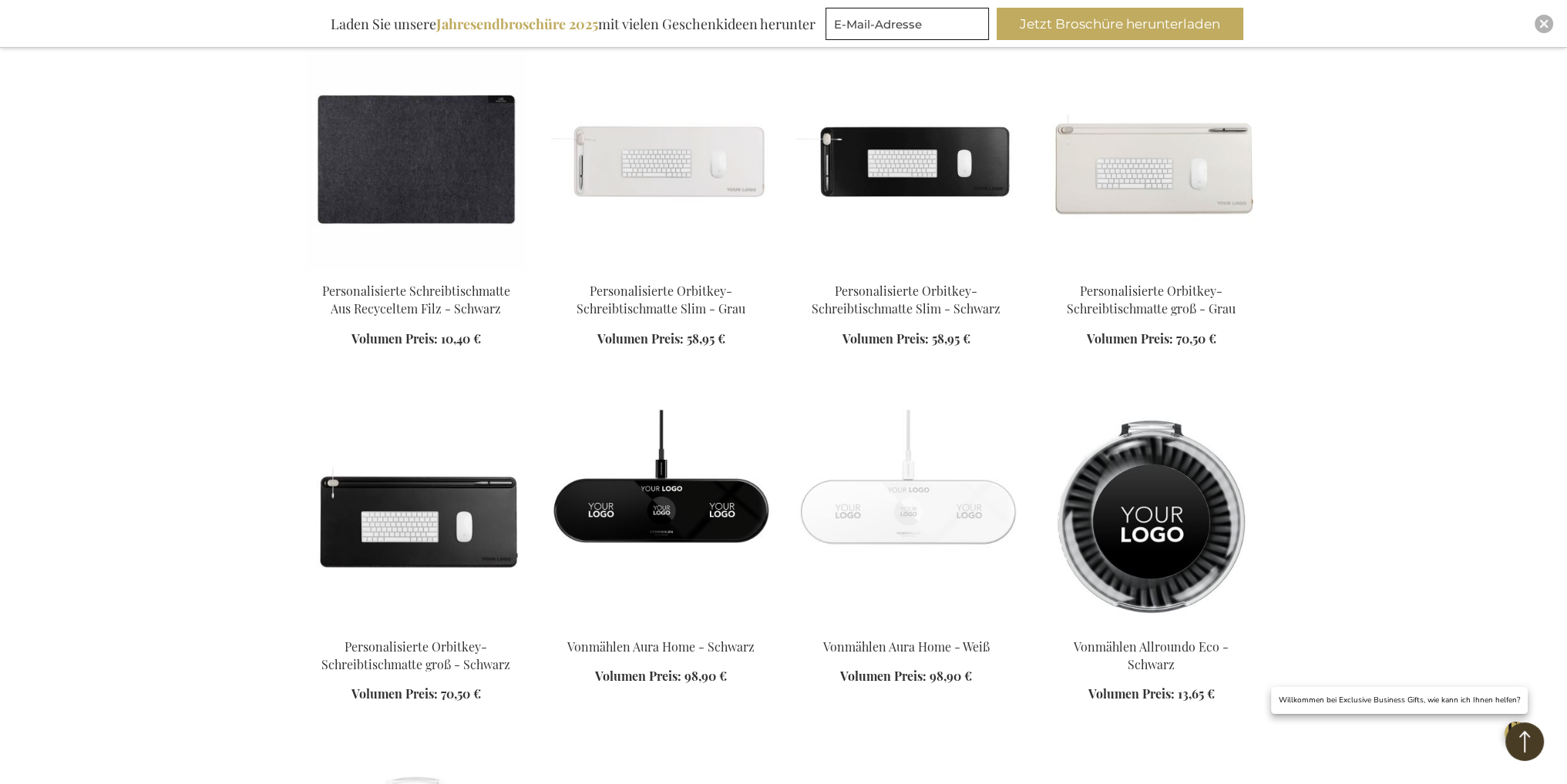
scroll to position [1312, 0]
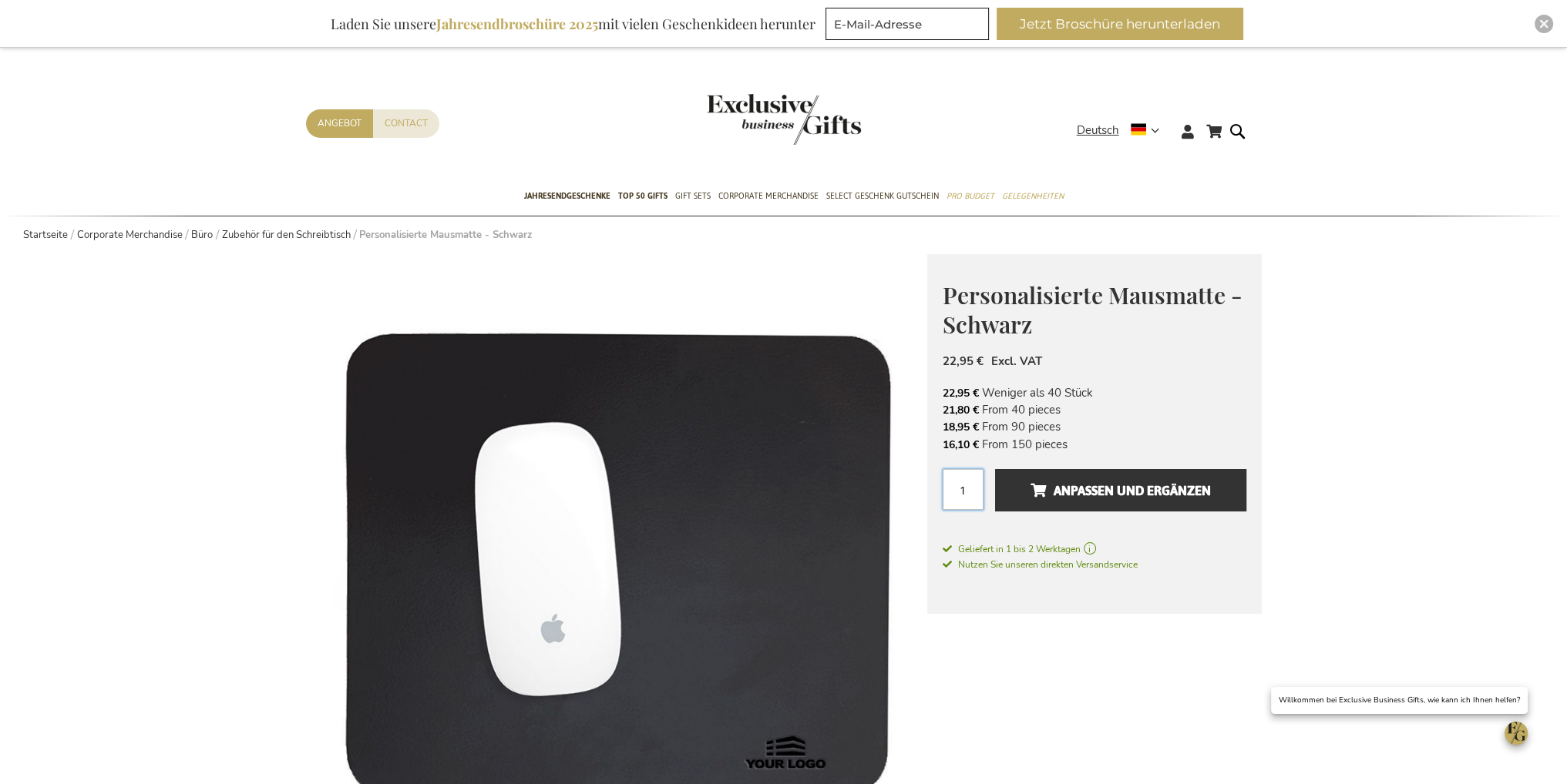
click at [962, 493] on input "1" at bounding box center [962, 489] width 41 height 41
type input "150"
click at [1257, 354] on div "Personalisierte Mausmatte - [PERSON_NAME] Under the idea that luxury does not h…" at bounding box center [1094, 434] width 334 height 360
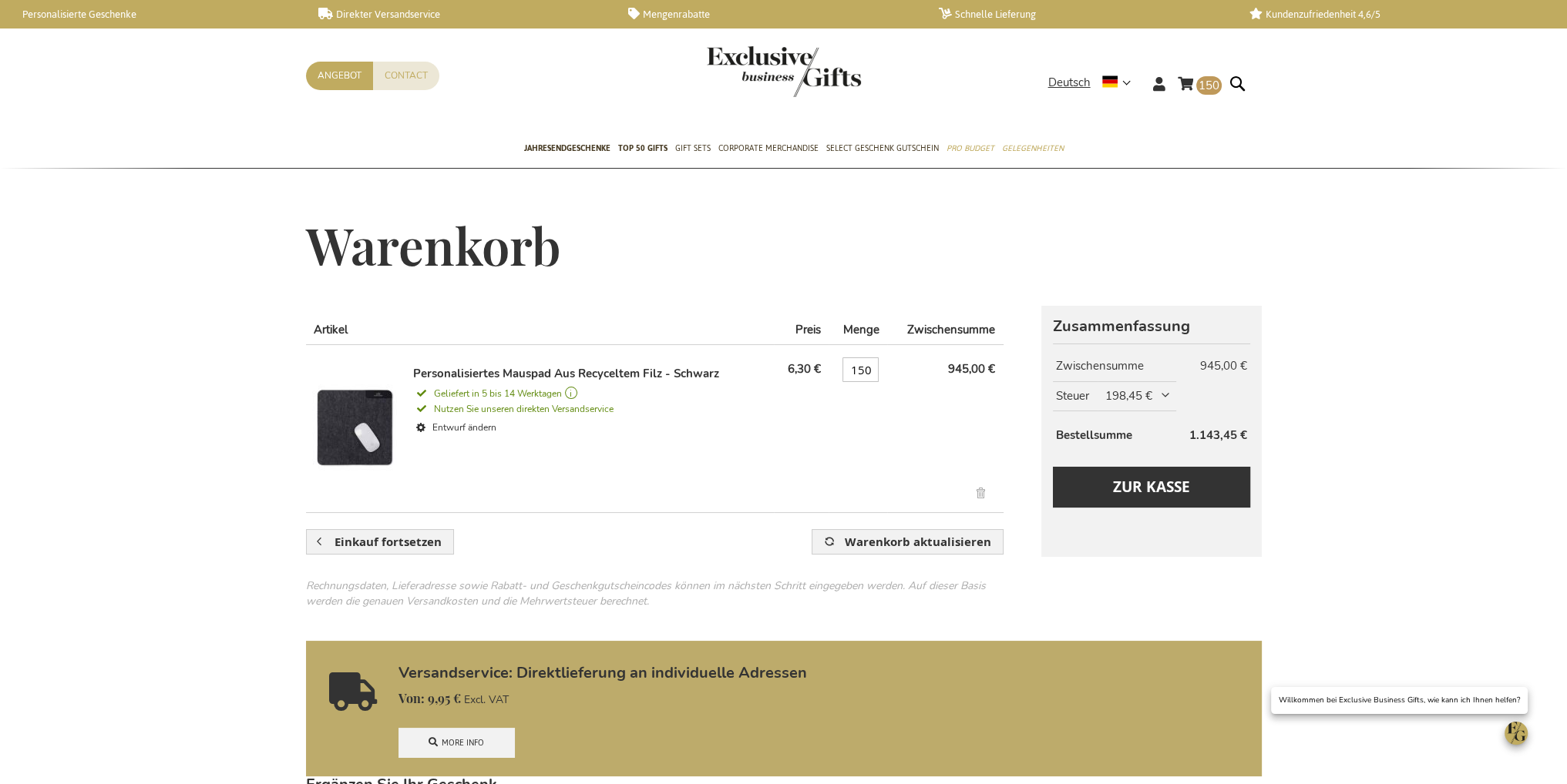
click at [1165, 392] on span "198,45 €" at bounding box center [1139, 396] width 67 height 16
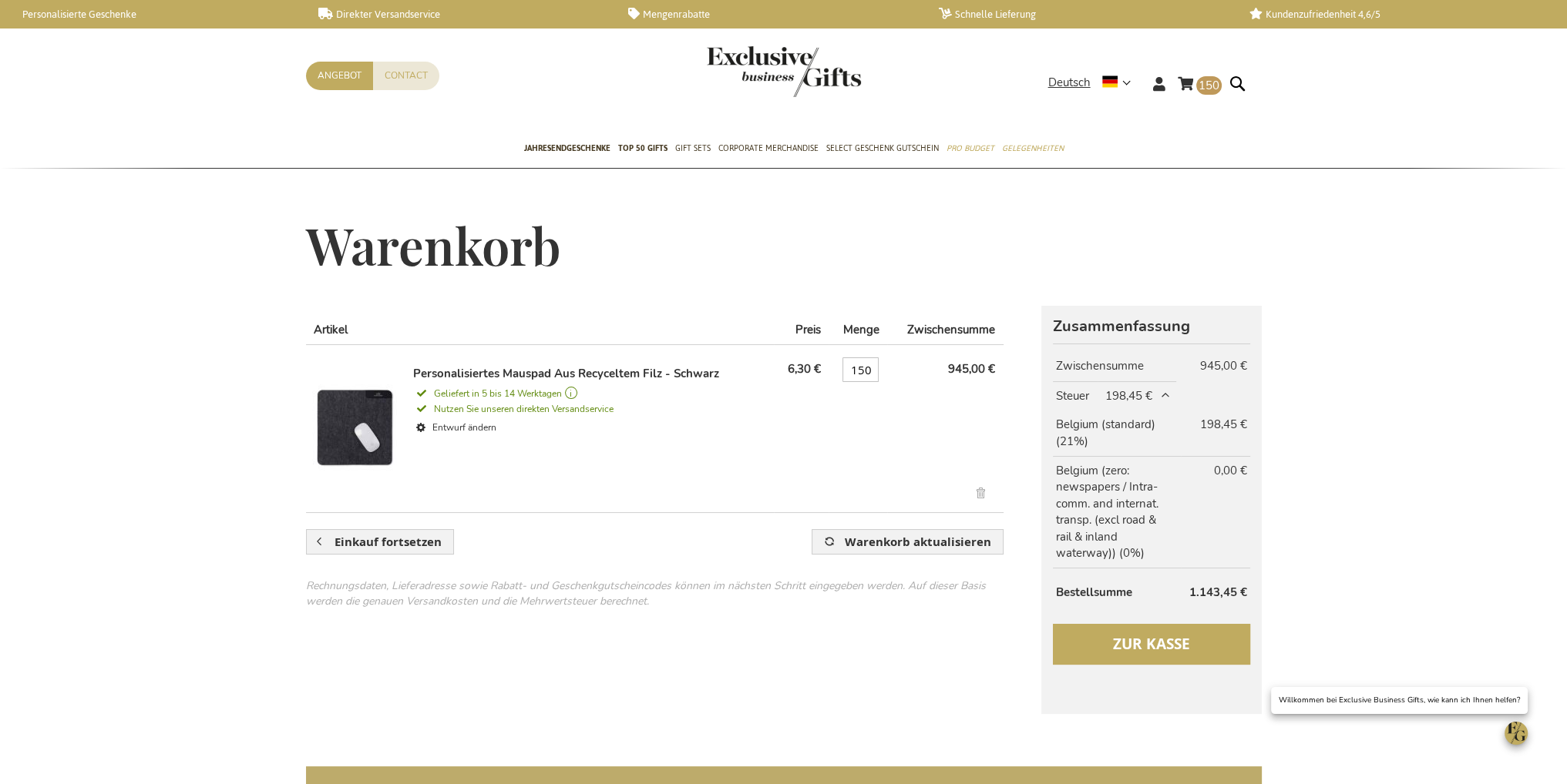
click at [1115, 634] on span "Zur Kasse" at bounding box center [1151, 643] width 77 height 20
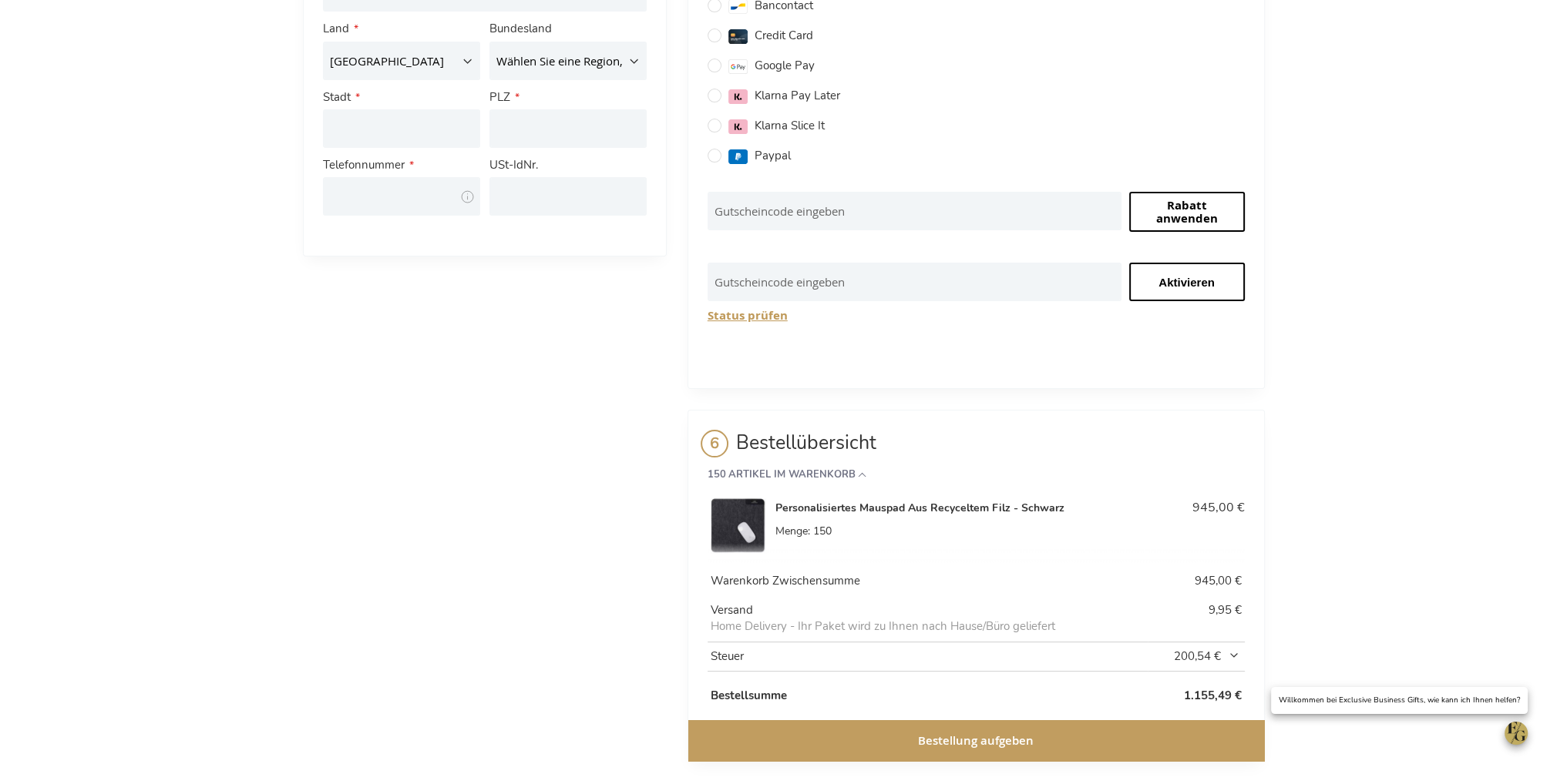
scroll to position [132, 0]
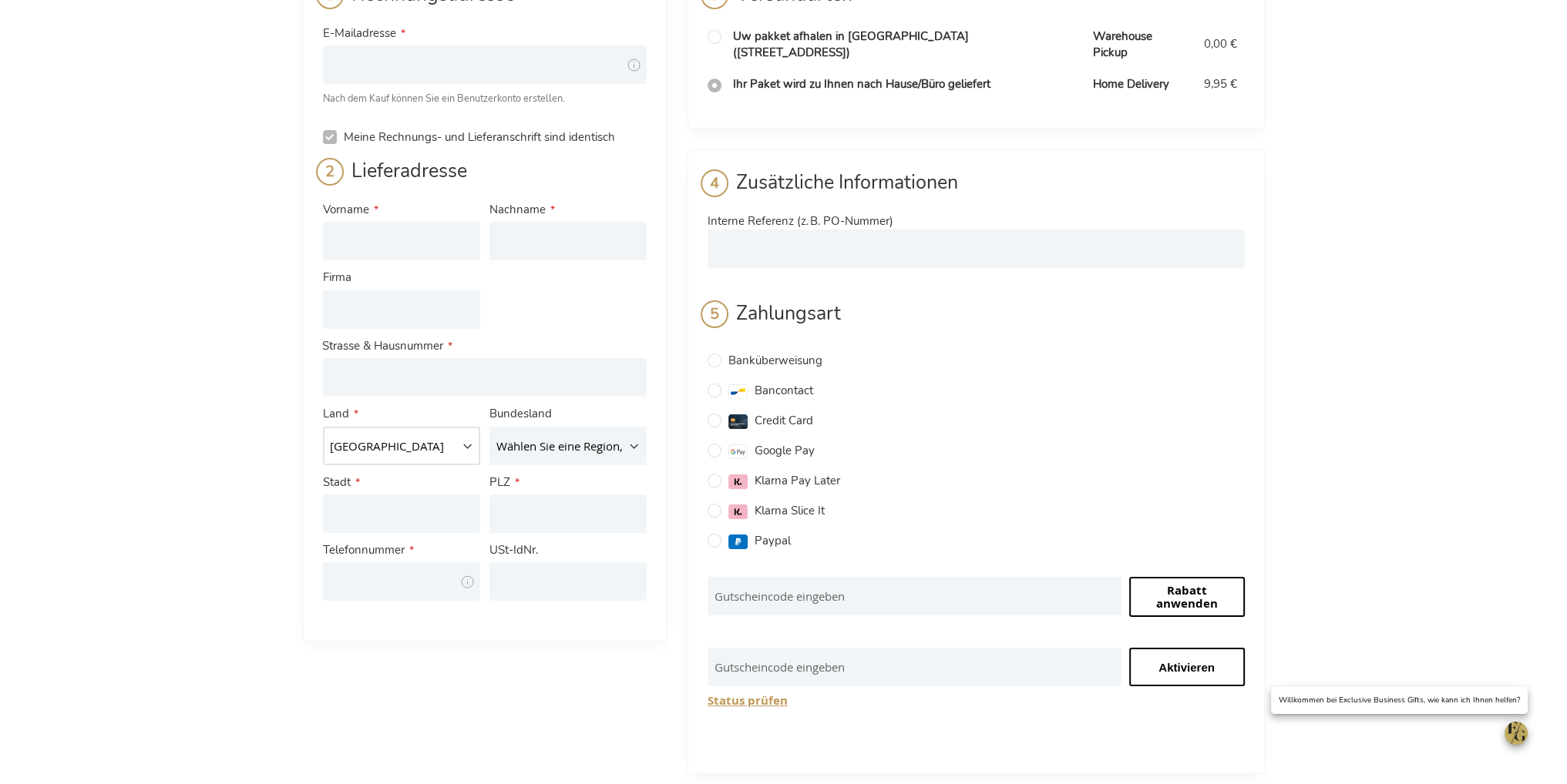
click at [419, 445] on select "[GEOGRAPHIC_DATA] [GEOGRAPHIC_DATA] [GEOGRAPHIC_DATA] [GEOGRAPHIC_DATA] [GEOGRA…" at bounding box center [401, 445] width 157 height 38
select select "DE"
click at [323, 426] on select "[GEOGRAPHIC_DATA] [GEOGRAPHIC_DATA] [GEOGRAPHIC_DATA] [GEOGRAPHIC_DATA] [GEOGRA…" at bounding box center [401, 445] width 157 height 38
click at [248, 464] on div "Kasse Zurück zum Laden [GEOGRAPHIC_DATA] Schließen [GEOGRAPHIC_DATA] E-Mailadre…" at bounding box center [784, 527] width 1567 height 1320
click at [602, 434] on select "Wählen Sie eine Region, Bundesland oder Provinz. [GEOGRAPHIC_DATA] [GEOGRAPHIC_…" at bounding box center [567, 445] width 157 height 38
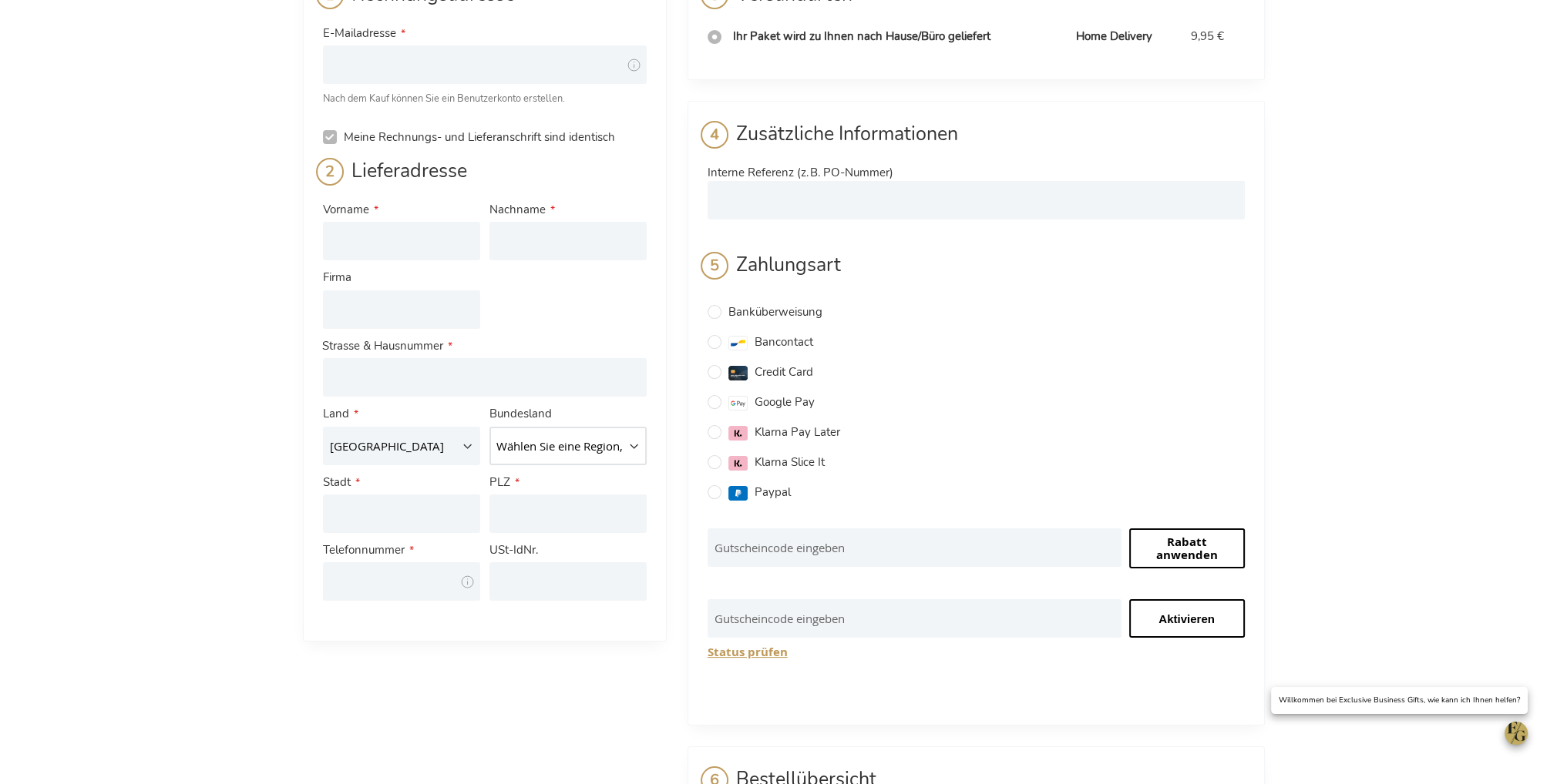
select select "82"
click at [489, 426] on select "Wählen Sie eine Region, Bundesland oder Provinz. [GEOGRAPHIC_DATA] [GEOGRAPHIC_…" at bounding box center [567, 445] width 157 height 38
click at [1388, 354] on div "Kasse Zurück zum Laden [GEOGRAPHIC_DATA] Schließen [GEOGRAPHIC_DATA] E-Mailadre…" at bounding box center [784, 503] width 1567 height 1271
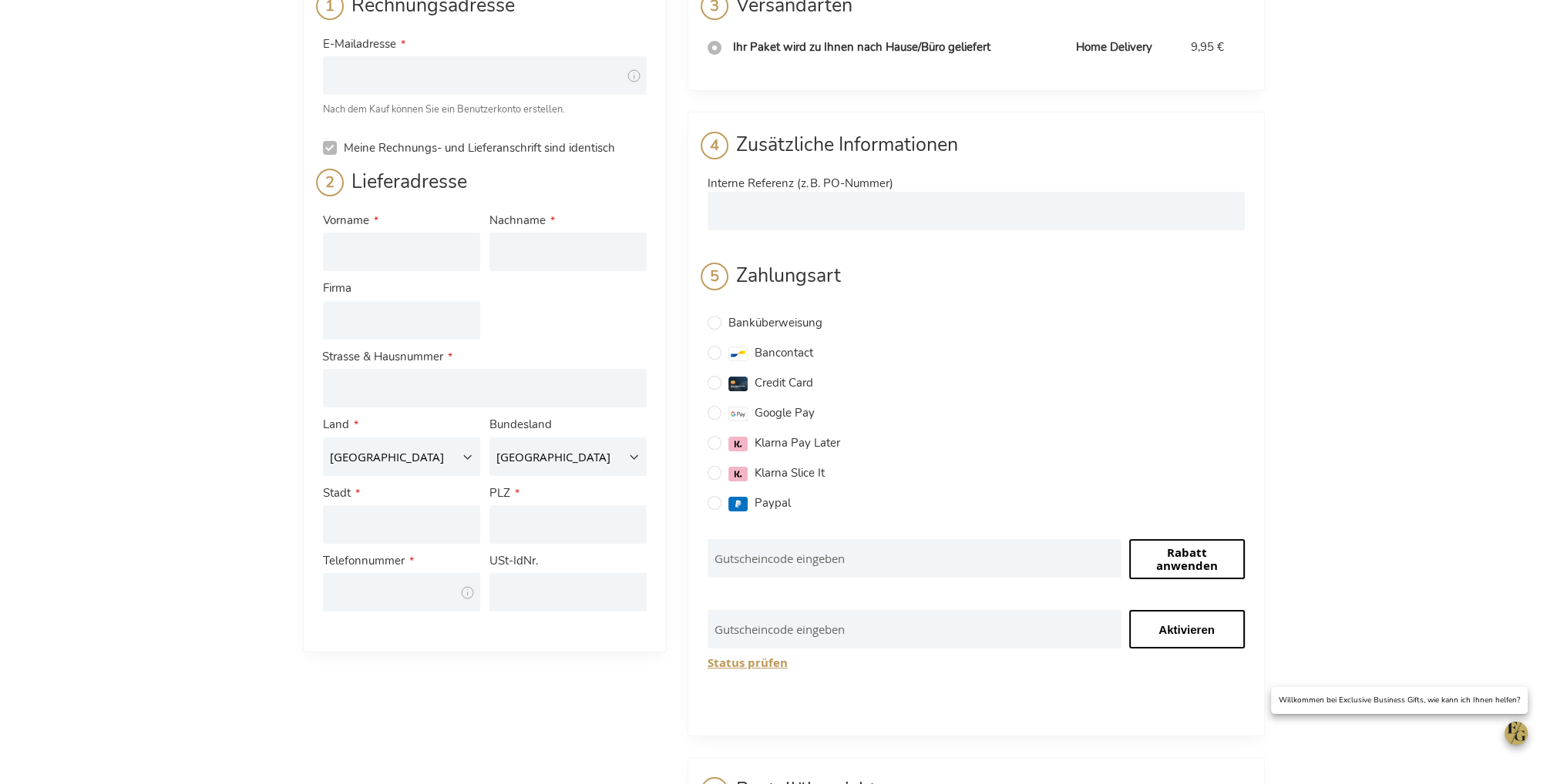
scroll to position [485, 0]
